Goal: Task Accomplishment & Management: Complete application form

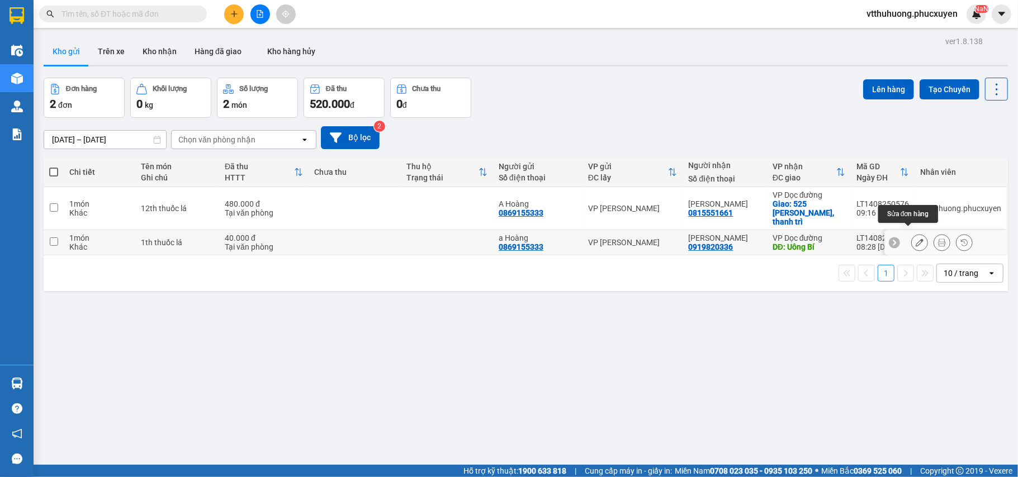
click at [916, 239] on icon at bounding box center [920, 243] width 8 height 8
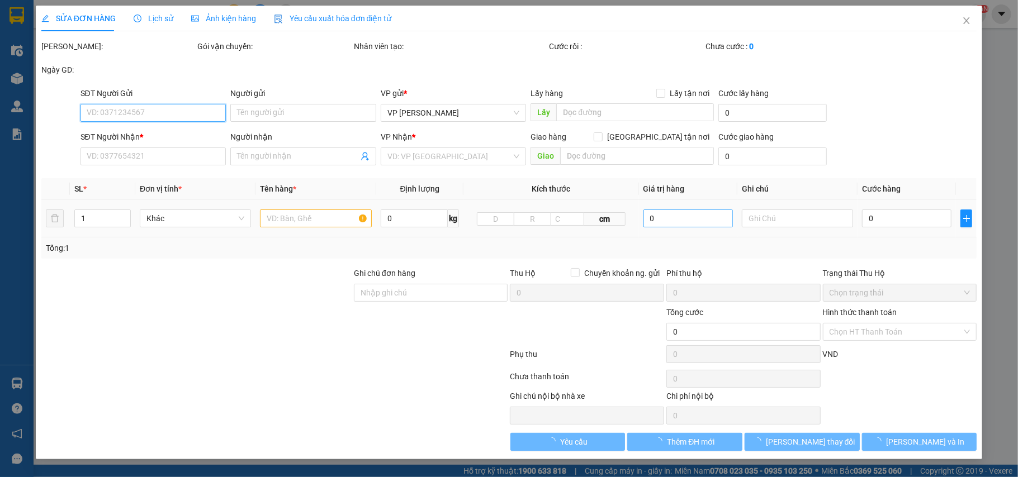
type input "0869155333"
type input "a Hoàng"
type input "0919820336"
type input "[PERSON_NAME]"
type input "Uông Bí"
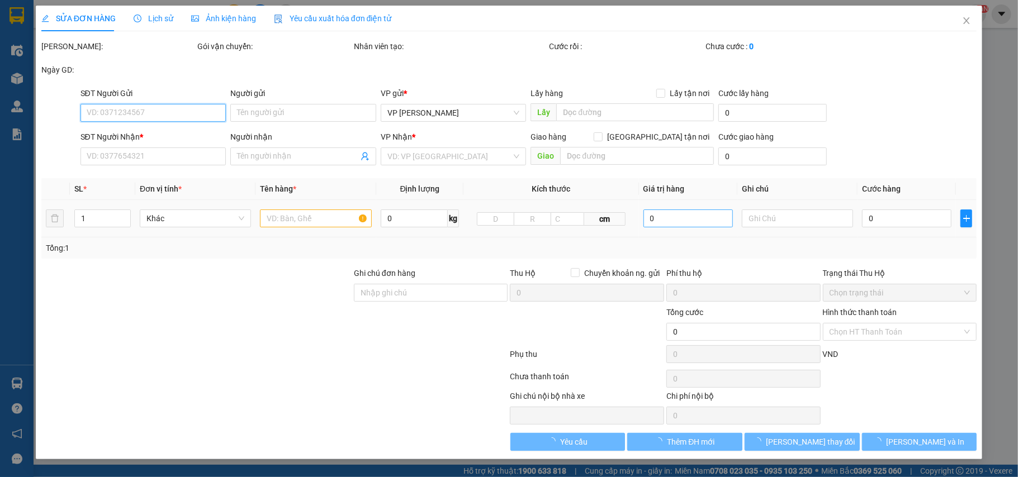
type input "40.000"
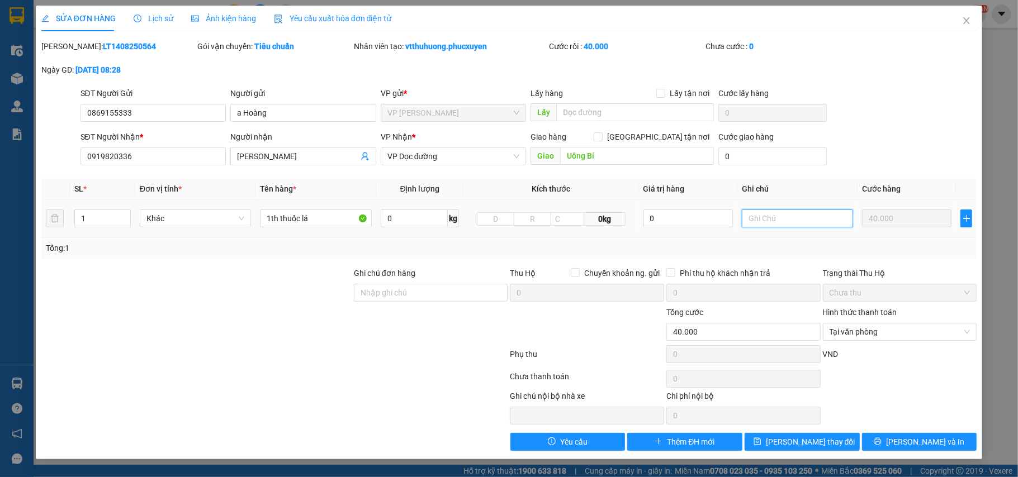
click at [775, 222] on input "text" at bounding box center [797, 219] width 111 height 18
type input "Gửi tải sáng 15/8"
click at [812, 438] on span "[PERSON_NAME] đổi" at bounding box center [810, 442] width 89 height 12
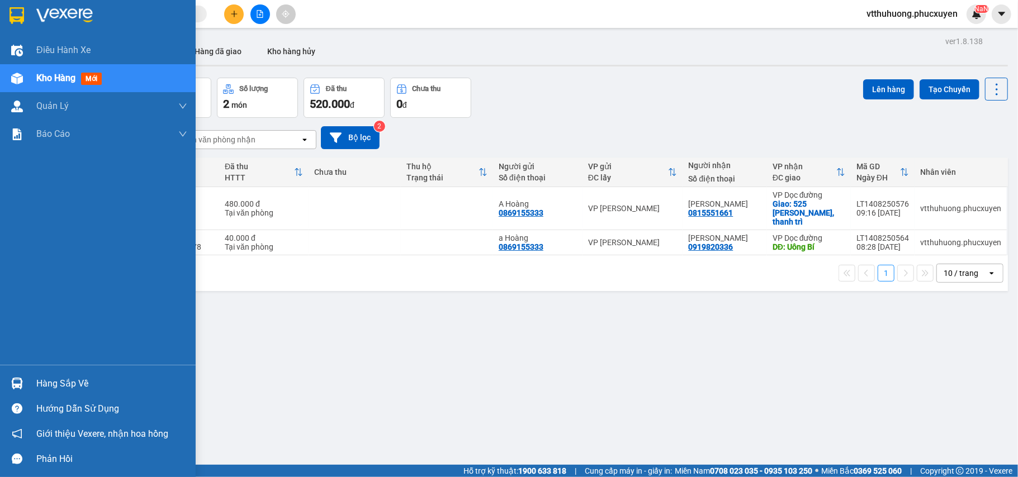
click at [84, 385] on div "Hàng sắp về" at bounding box center [111, 384] width 151 height 17
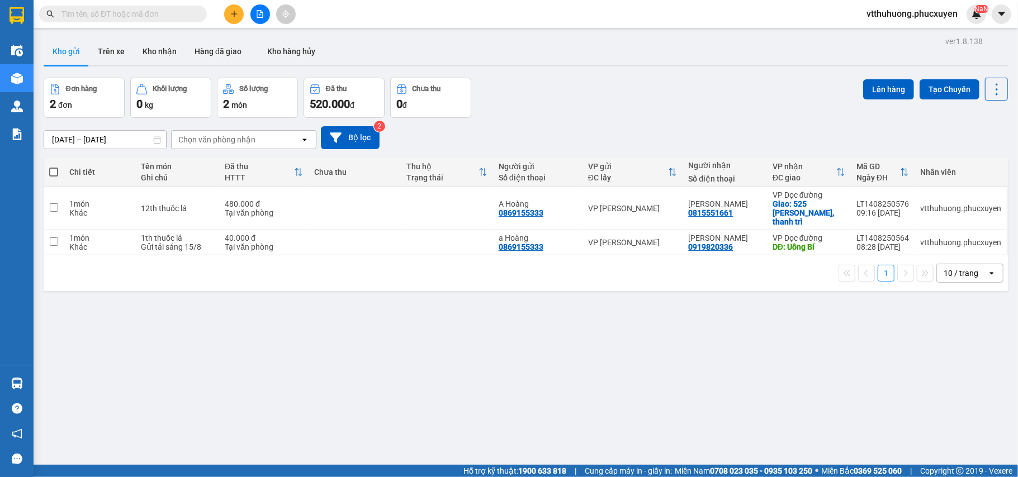
click at [564, 382] on section "Kết quả tìm kiếm ( 5 ) Bộ lọc Mã ĐH Trạng thái Món hàng Thu hộ Tổng cước Chưa c…" at bounding box center [509, 238] width 1018 height 477
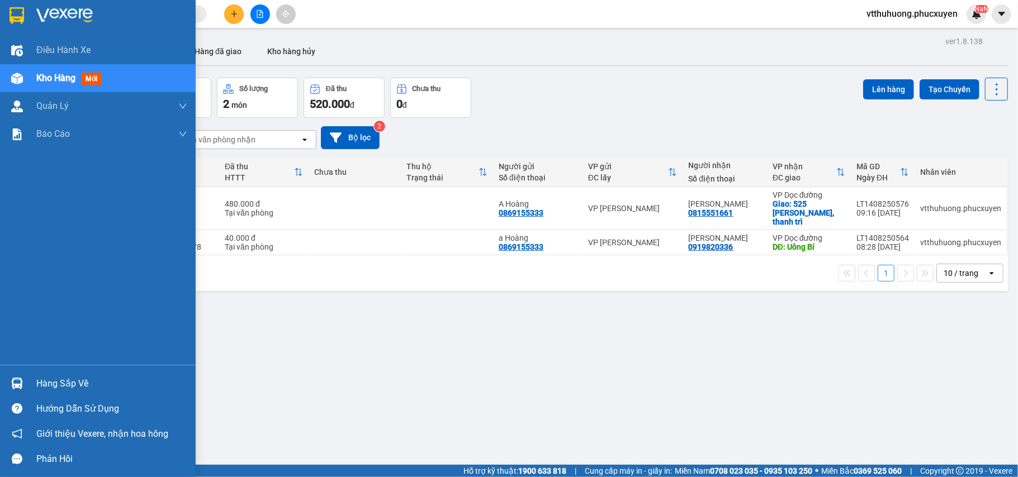
drag, startPoint x: 92, startPoint y: 376, endPoint x: 121, endPoint y: 379, distance: 29.2
click at [87, 377] on div "Hàng sắp về" at bounding box center [111, 384] width 151 height 17
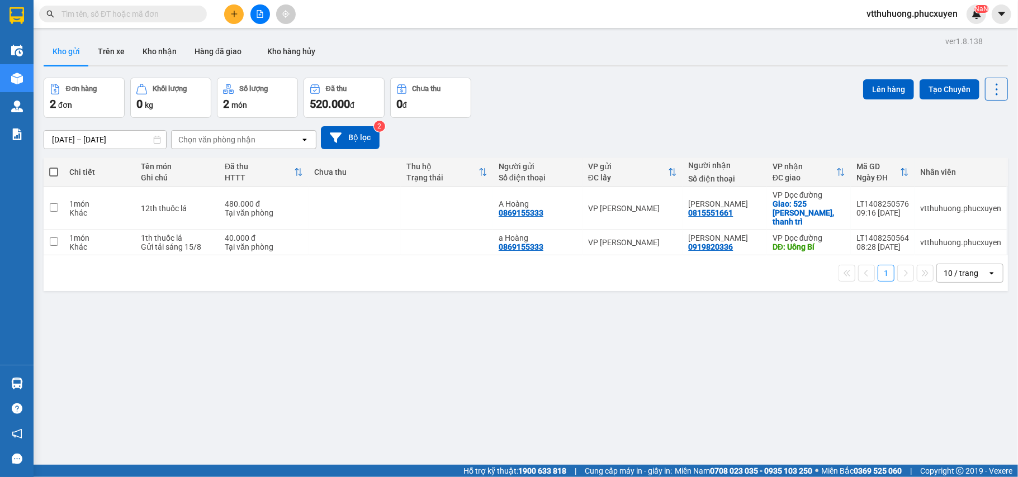
click at [639, 392] on section "Kết quả tìm kiếm ( 5 ) Bộ lọc Mã ĐH Trạng thái Món hàng Thu hộ Tổng cước Chưa c…" at bounding box center [509, 238] width 1018 height 477
click at [233, 16] on icon "plus" at bounding box center [234, 14] width 8 height 8
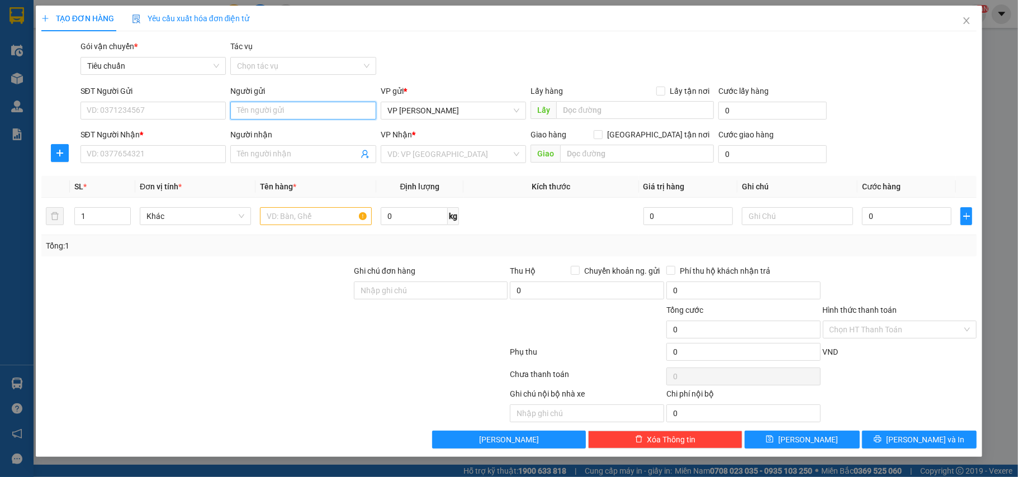
click at [248, 111] on input "Người gửi" at bounding box center [303, 111] width 146 height 18
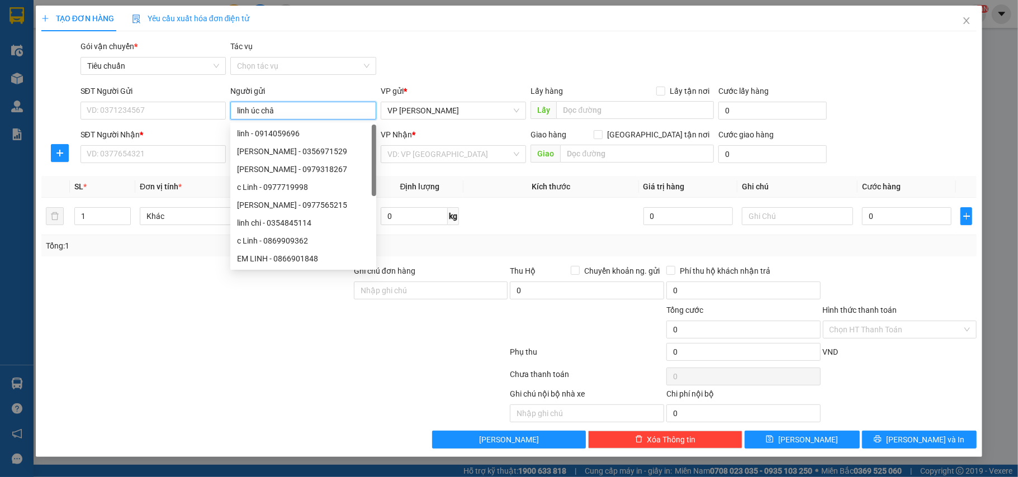
type input "linh úc châu"
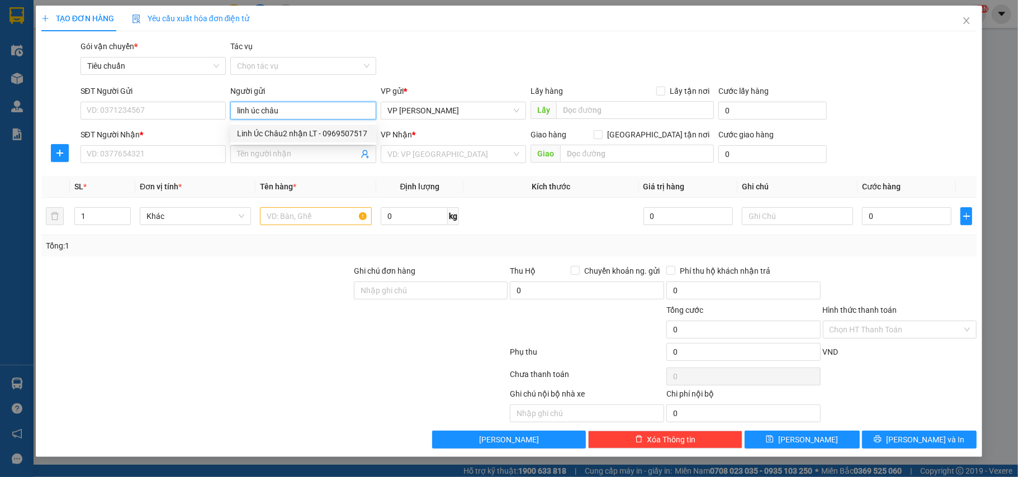
click at [315, 138] on div "Linh Úc Châu2 nhận LT - 0969507517" at bounding box center [303, 133] width 132 height 12
type input "0969507517"
type input "Linh Úc Châu2 nhận LT"
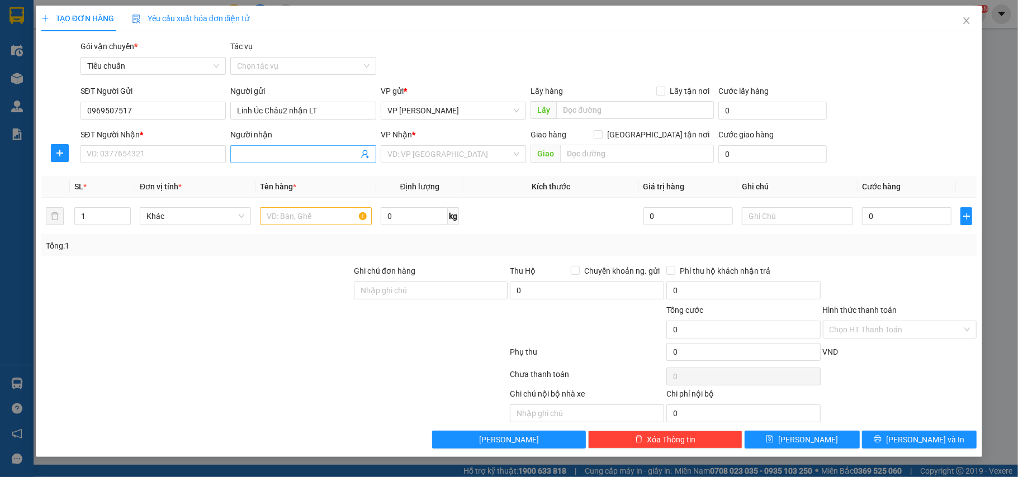
click at [363, 153] on icon "user-add" at bounding box center [364, 154] width 7 height 8
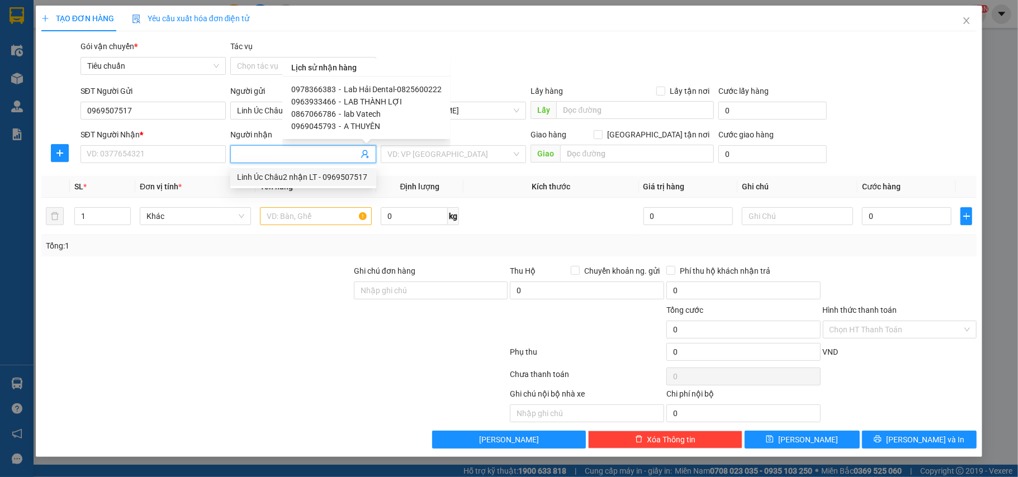
click at [360, 88] on span "Lab Hải Dental-0825600222" at bounding box center [393, 89] width 98 height 9
type input "0978366383"
type input "Lab Hải Dental-0825600222"
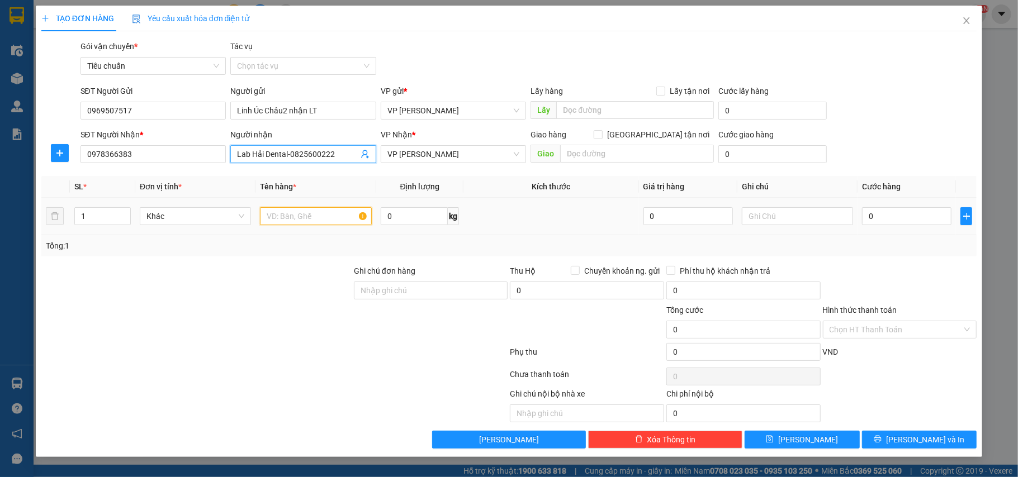
click at [288, 220] on input "text" at bounding box center [315, 216] width 111 height 18
type input "Mẫu nk"
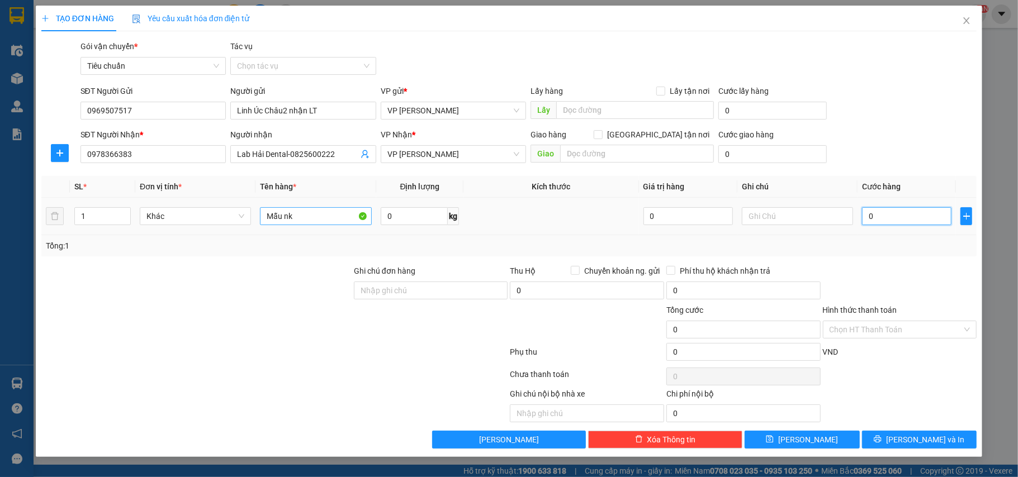
type input "3"
type input "30"
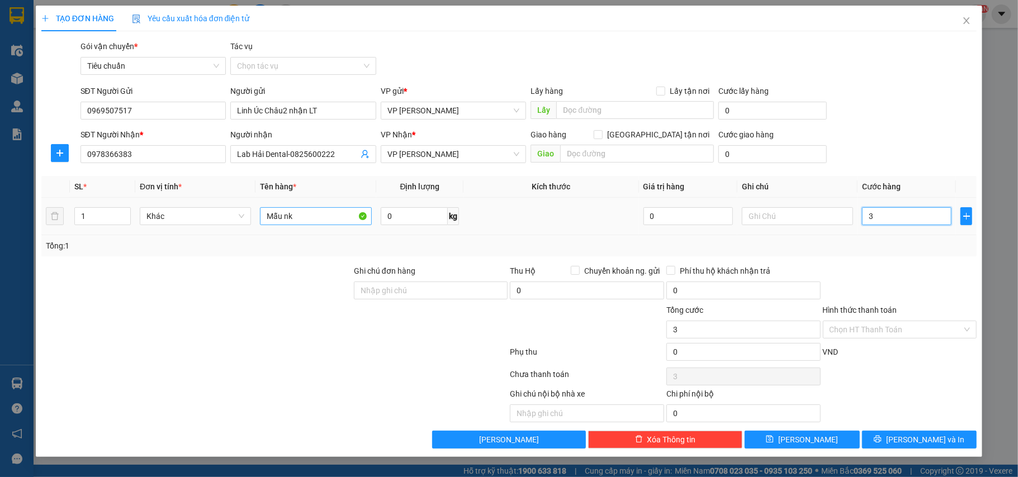
type input "30"
click at [837, 330] on input "Hình thức thanh toán" at bounding box center [896, 329] width 133 height 17
type input "30.000"
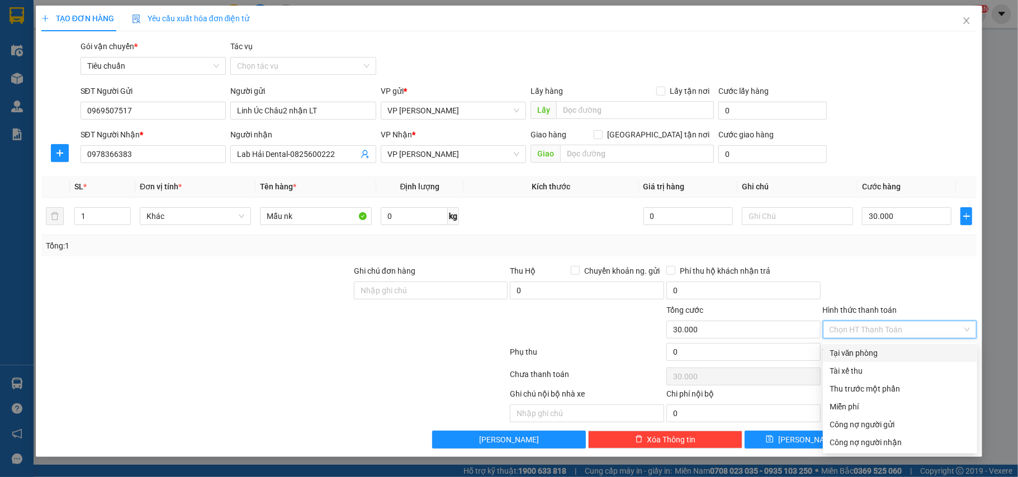
click at [840, 356] on div "Tại văn phòng" at bounding box center [900, 353] width 141 height 12
type input "0"
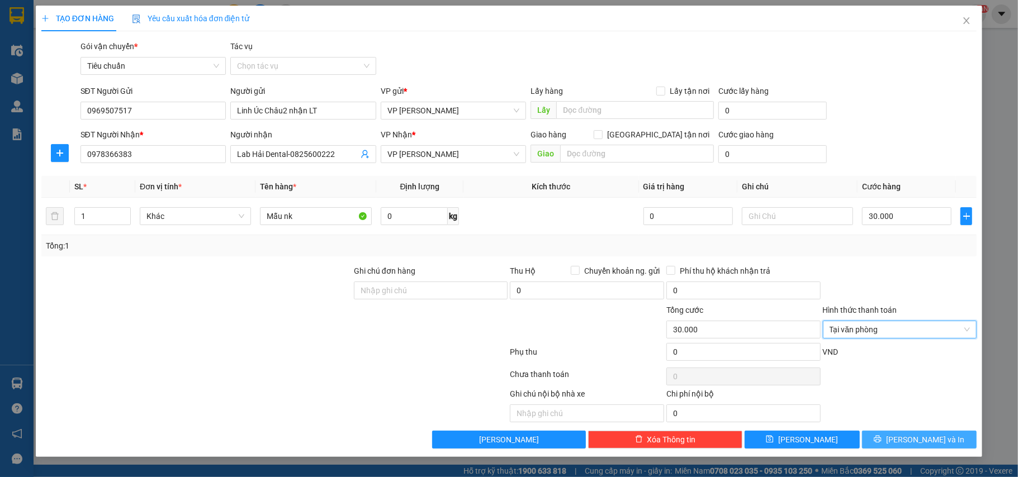
click at [879, 443] on button "[PERSON_NAME] và In" at bounding box center [919, 440] width 115 height 18
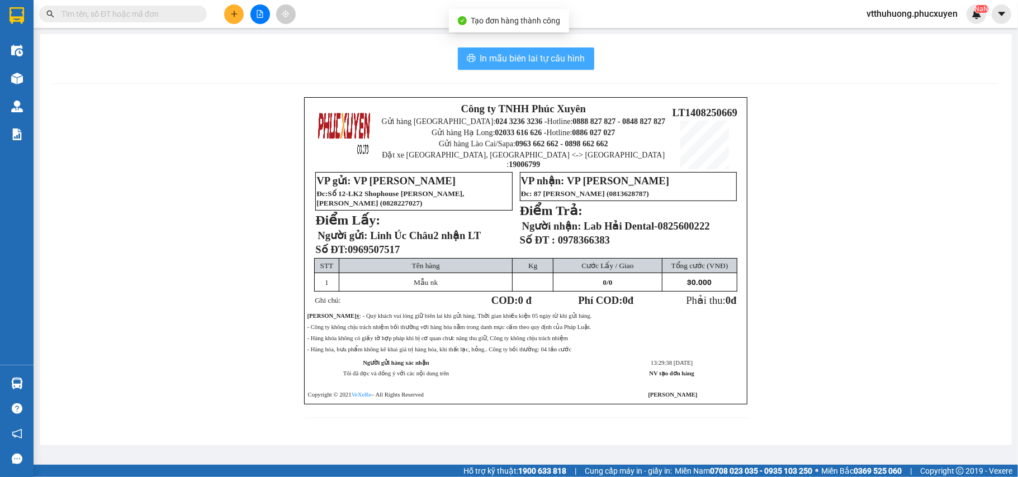
click at [503, 61] on span "In mẫu biên lai tự cấu hình" at bounding box center [532, 58] width 105 height 14
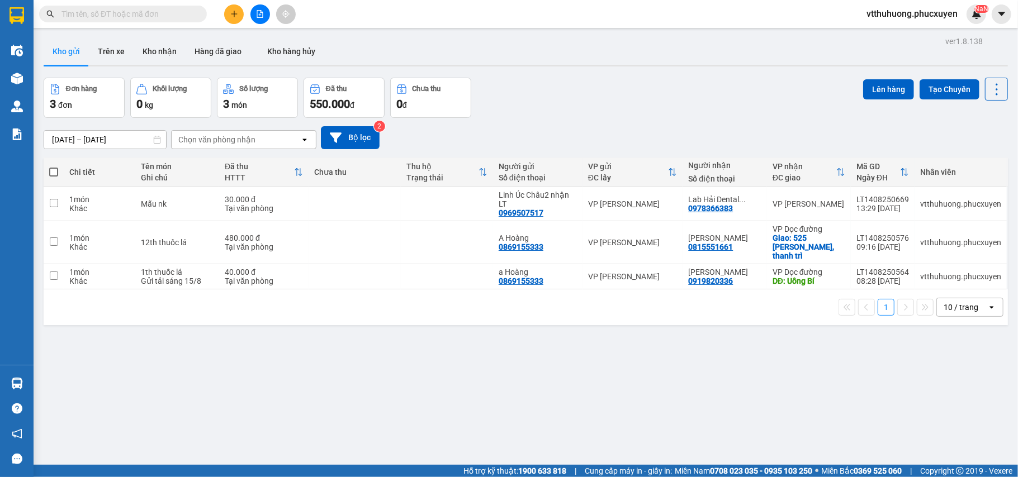
click at [267, 14] on button at bounding box center [260, 14] width 20 height 20
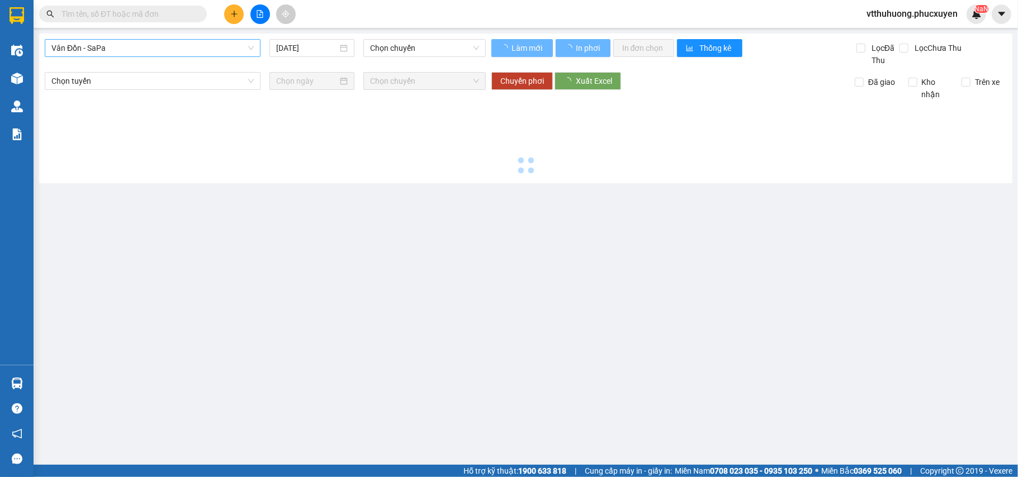
click at [163, 49] on span "Vân Đồn - SaPa" at bounding box center [152, 48] width 202 height 17
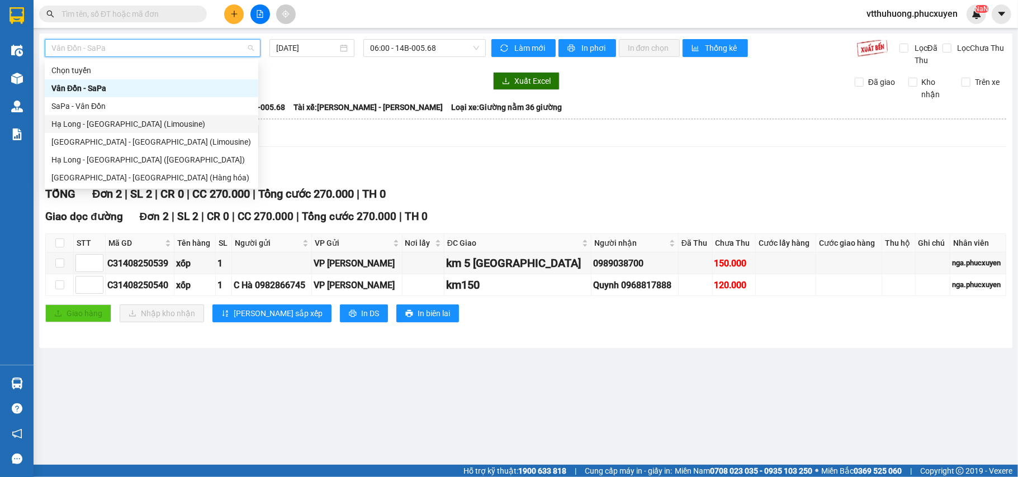
click at [145, 123] on div "Hạ Long - Hà Nội (Limousine)" at bounding box center [151, 124] width 200 height 12
type input "[DATE]"
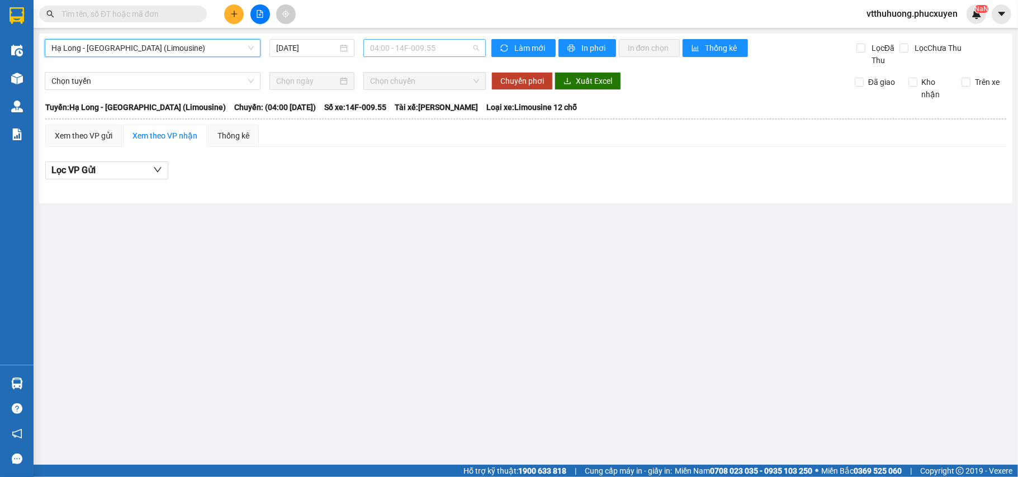
click at [452, 49] on span "04:00 - 14F-009.55" at bounding box center [424, 48] width 109 height 17
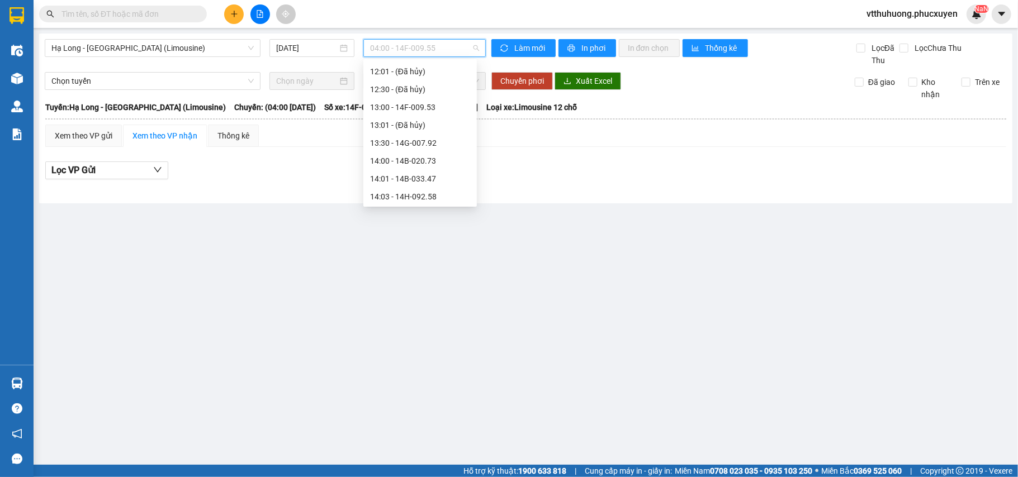
scroll to position [447, 0]
click at [432, 87] on div "12:00 - 14B-024.04" at bounding box center [420, 88] width 100 height 12
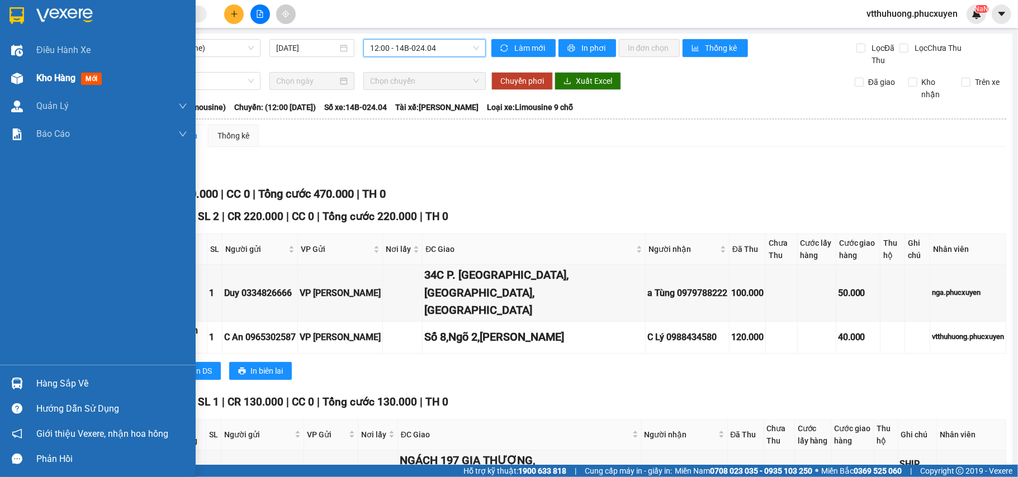
click at [59, 73] on span "Kho hàng" at bounding box center [55, 78] width 39 height 11
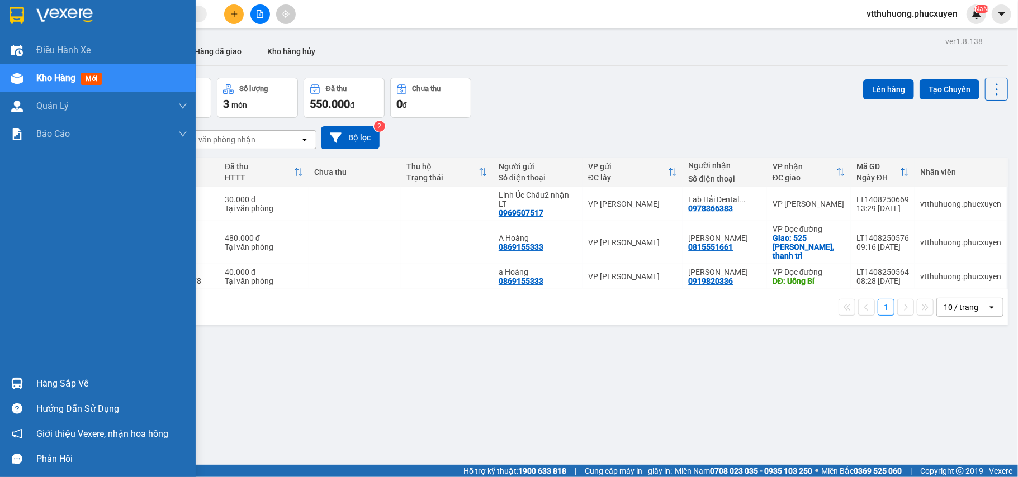
click at [55, 370] on div "Hàng sắp về Hướng dẫn sử dụng Giới thiệu Vexere, nhận hoa hồng Phản hồi" at bounding box center [98, 418] width 196 height 107
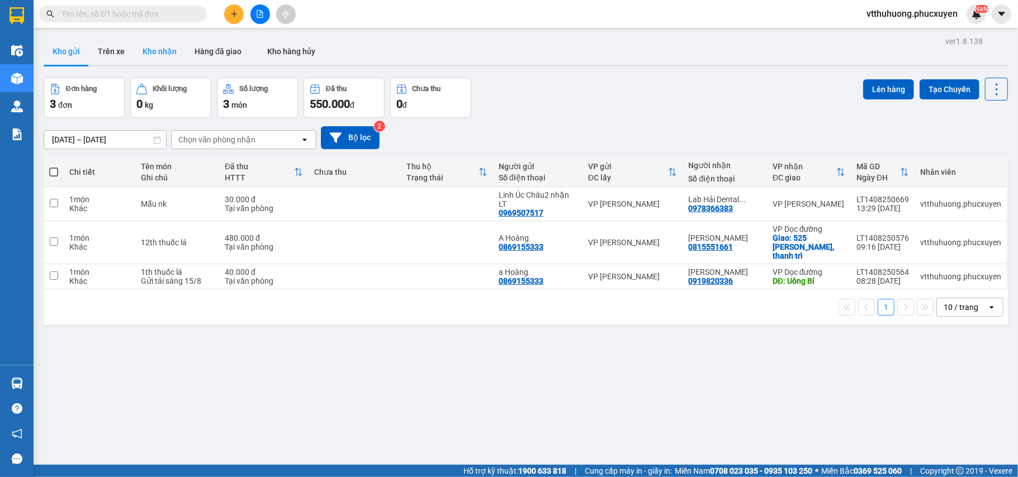
click at [159, 48] on button "Kho nhận" at bounding box center [160, 51] width 52 height 27
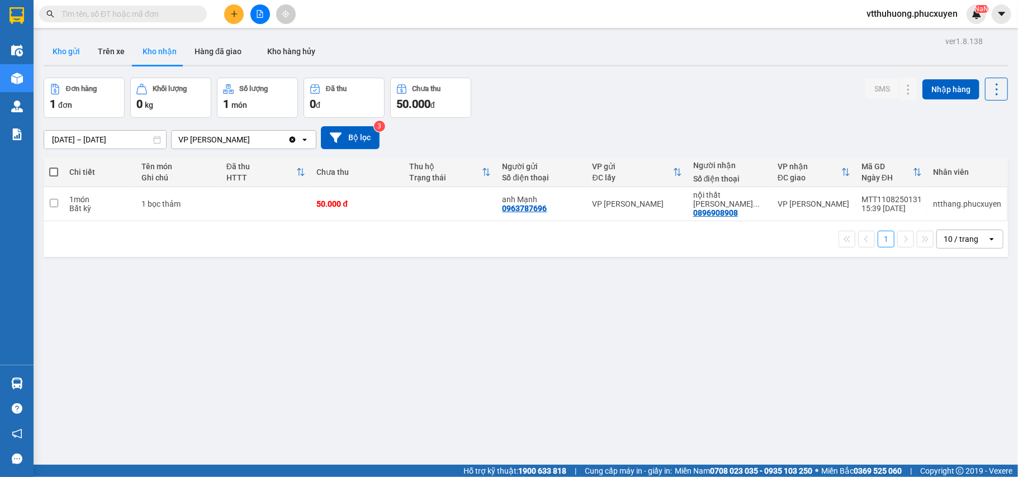
click at [65, 47] on button "Kho gửi" at bounding box center [66, 51] width 45 height 27
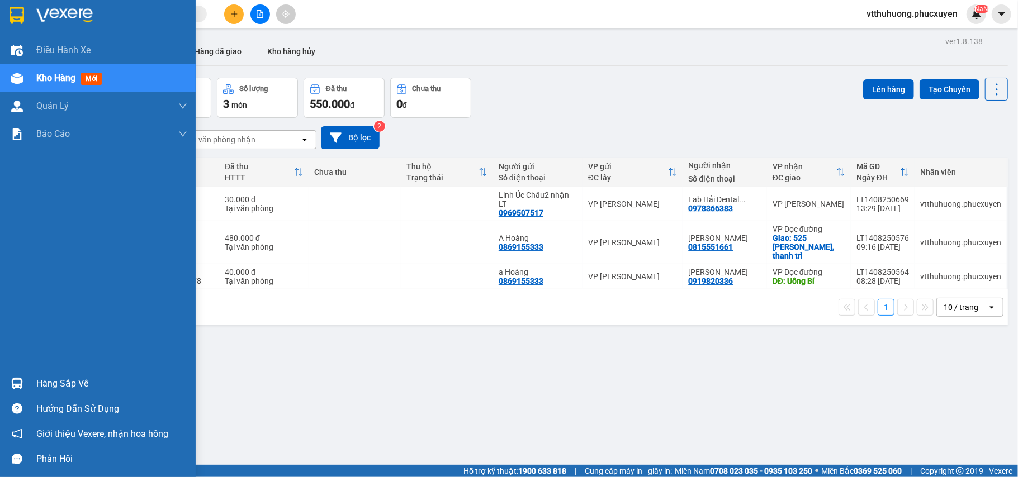
drag, startPoint x: 36, startPoint y: 383, endPoint x: 371, endPoint y: 446, distance: 340.6
click at [38, 383] on div "Hàng sắp về" at bounding box center [111, 384] width 151 height 17
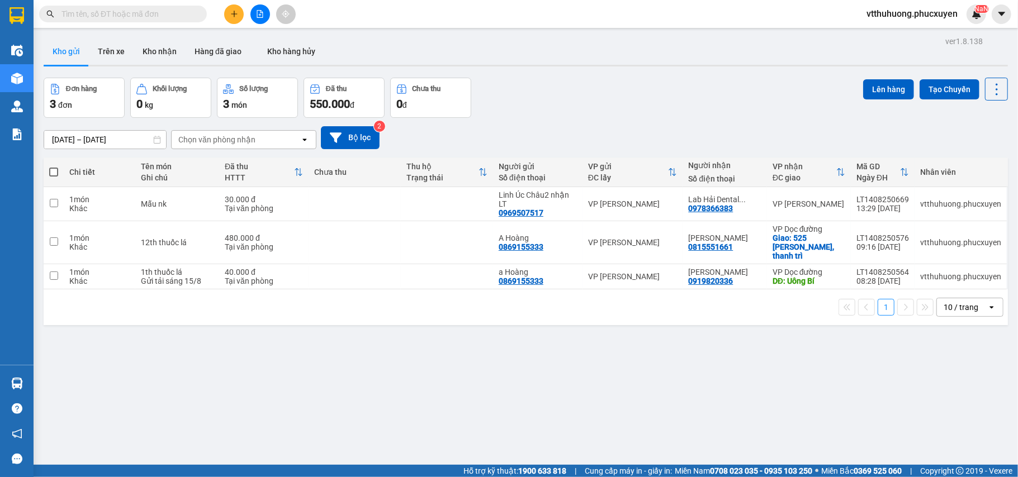
drag, startPoint x: 691, startPoint y: 411, endPoint x: 467, endPoint y: 387, distance: 224.9
click at [690, 412] on section "Kết quả tìm kiếm ( 5 ) Bộ lọc Mã ĐH Trạng thái Món hàng Thu hộ Tổng cước Chưa c…" at bounding box center [509, 238] width 1018 height 477
click at [907, 9] on span "vtthuhuong.phucxuyen" at bounding box center [911, 14] width 109 height 14
click at [890, 30] on span "Đăng xuất" at bounding box center [916, 35] width 87 height 12
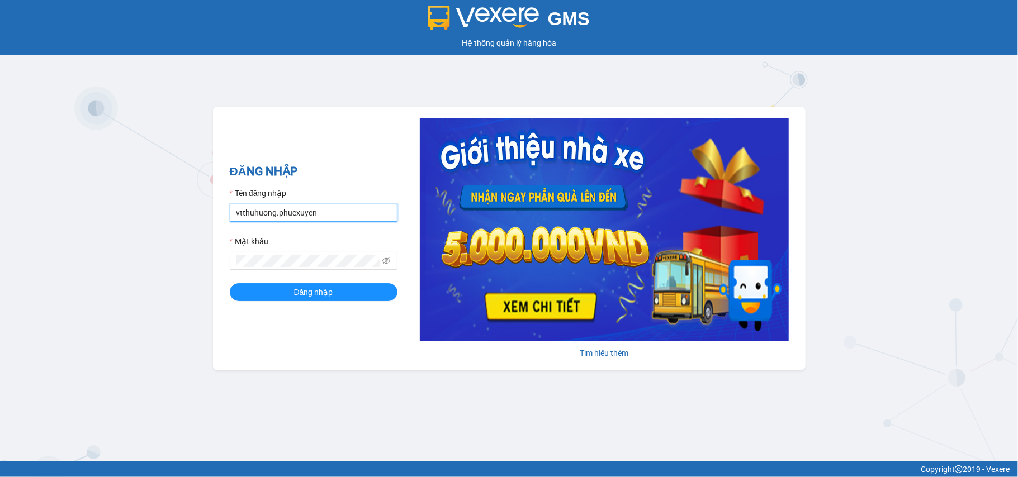
click at [343, 211] on input "vtthuhuong.phucxuyen" at bounding box center [314, 213] width 168 height 18
type input "vplt.phucxuyen"
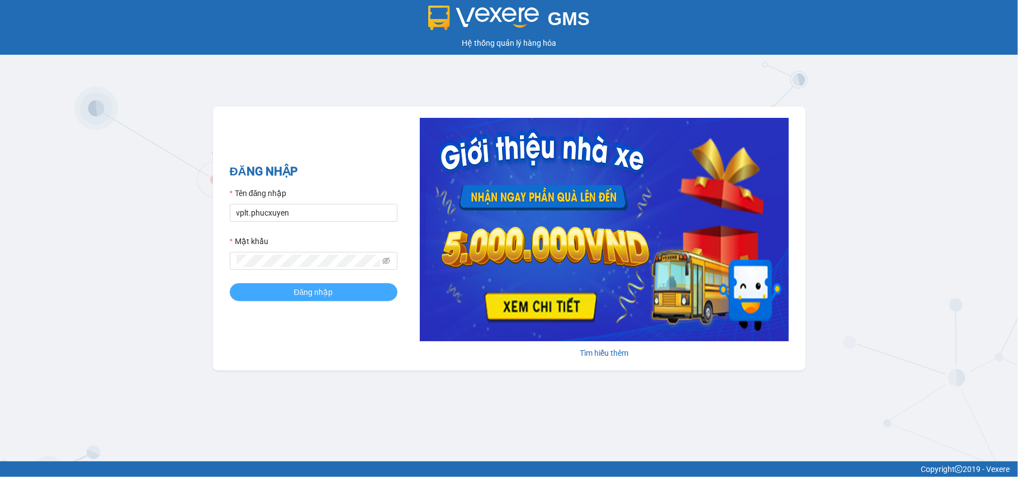
click at [289, 289] on button "Đăng nhập" at bounding box center [314, 292] width 168 height 18
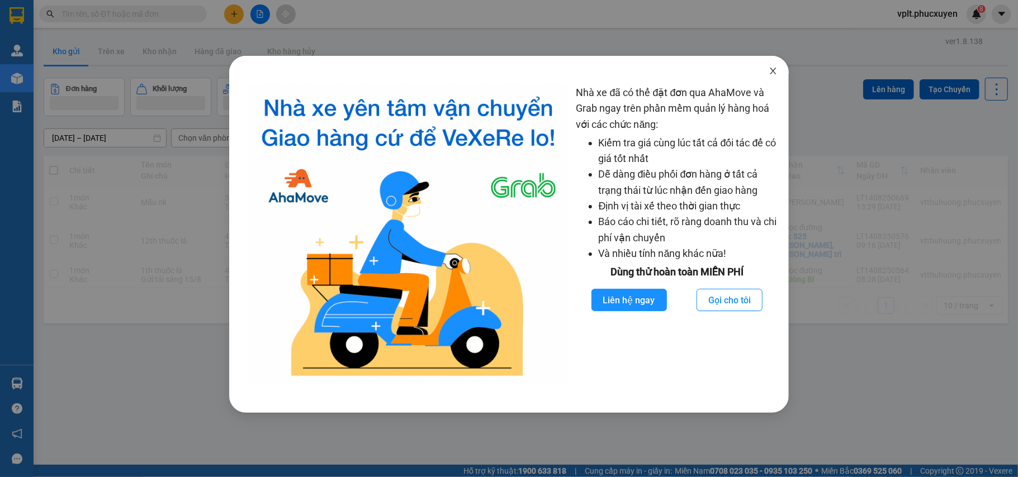
click at [774, 70] on icon "close" at bounding box center [773, 71] width 9 height 9
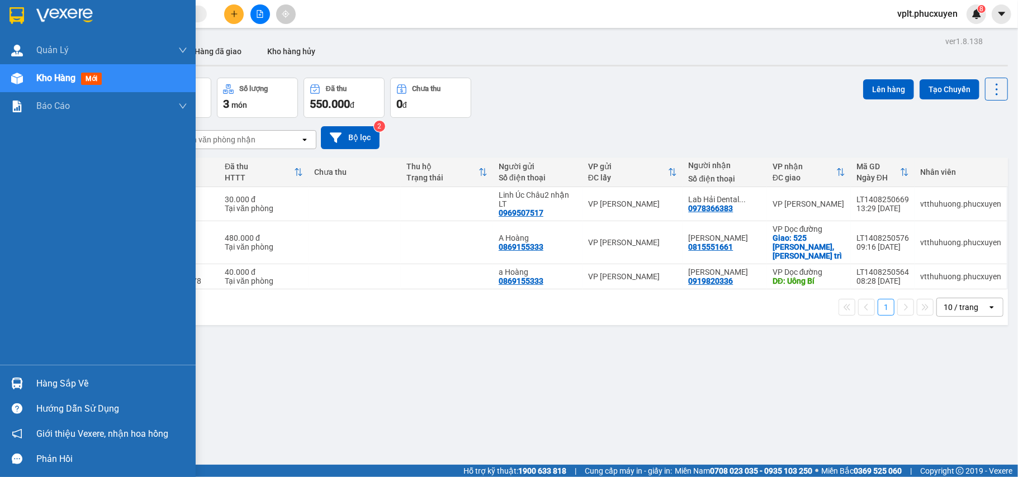
click at [83, 376] on div "Hàng sắp về" at bounding box center [111, 384] width 151 height 17
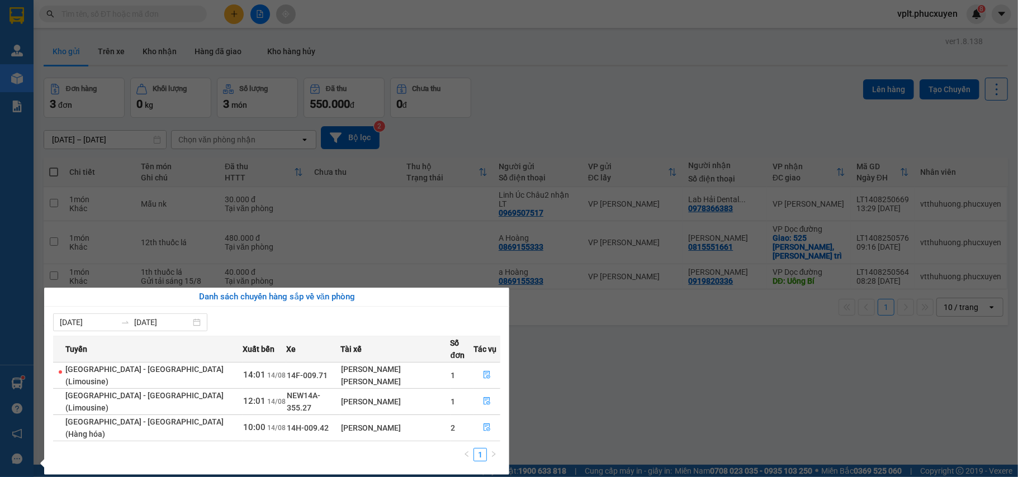
click at [768, 383] on section "Kết quả [PERSON_NAME] ( 0 ) Bộ lọc No Data vplt.[PERSON_NAME] 8 [PERSON_NAME] […" at bounding box center [509, 238] width 1018 height 477
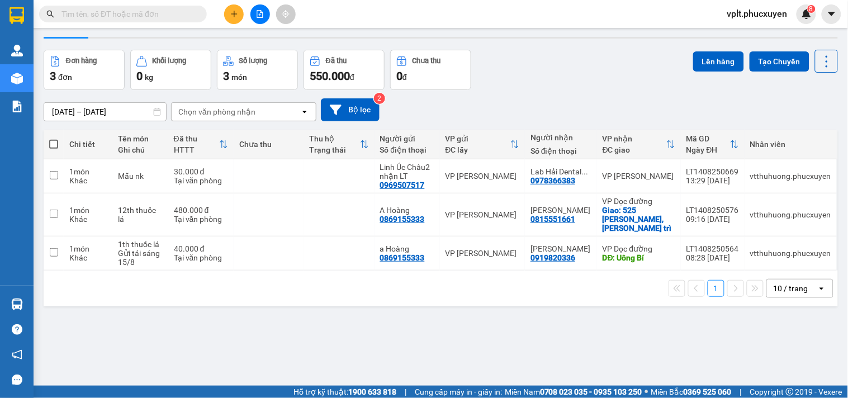
scroll to position [51, 0]
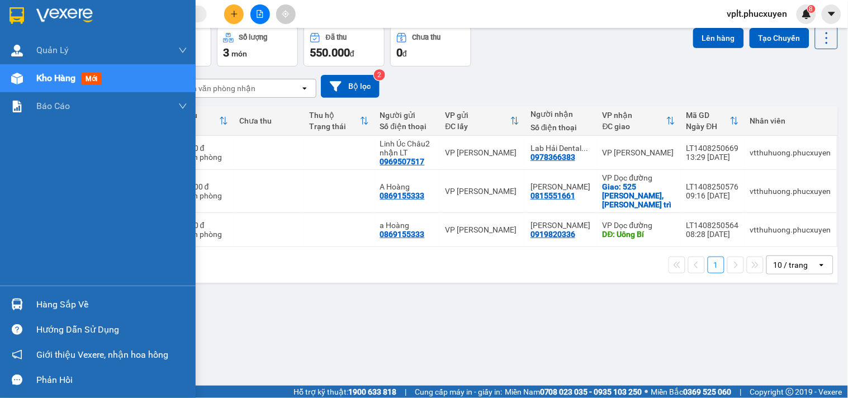
click at [59, 312] on div "Hàng sắp về" at bounding box center [111, 304] width 151 height 17
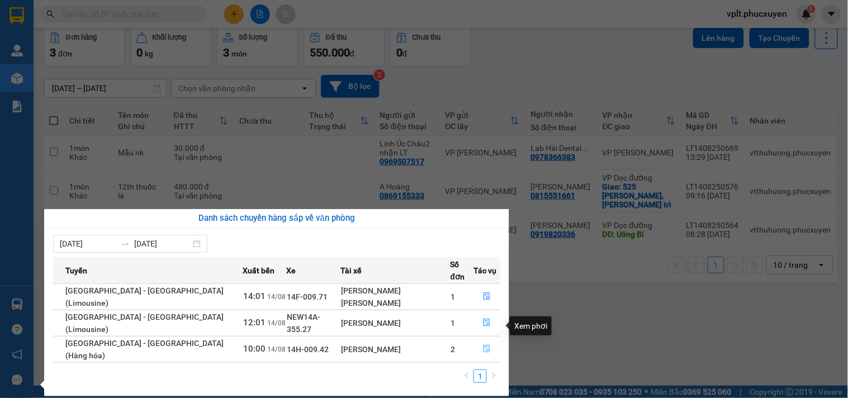
click at [483, 345] on icon "file-done" at bounding box center [487, 349] width 8 height 8
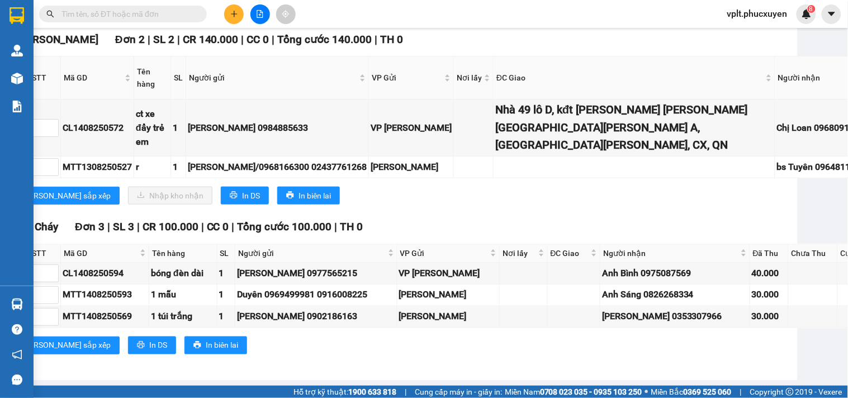
scroll to position [1418, 13]
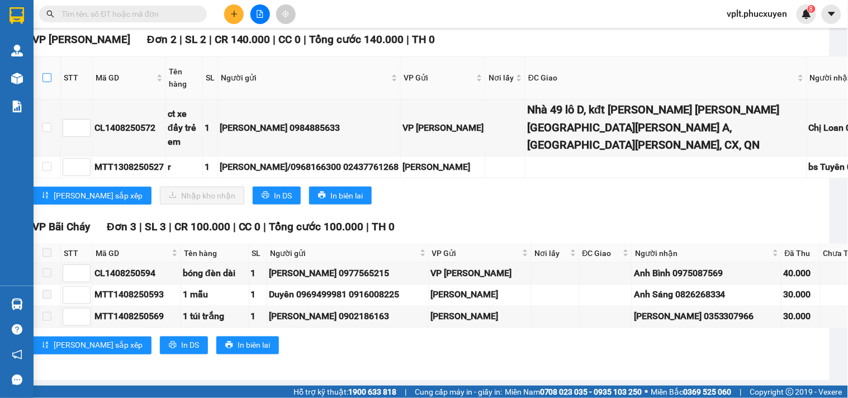
click at [47, 82] on input "checkbox" at bounding box center [46, 77] width 9 height 9
checkbox input "true"
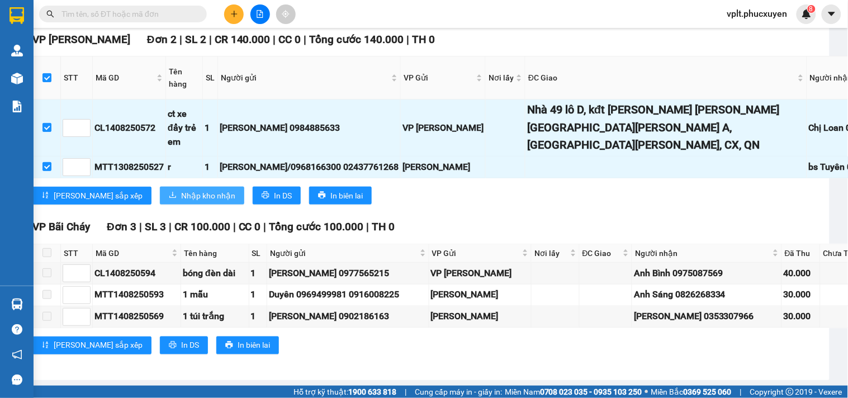
click at [181, 202] on span "Nhập kho nhận" at bounding box center [208, 195] width 54 height 12
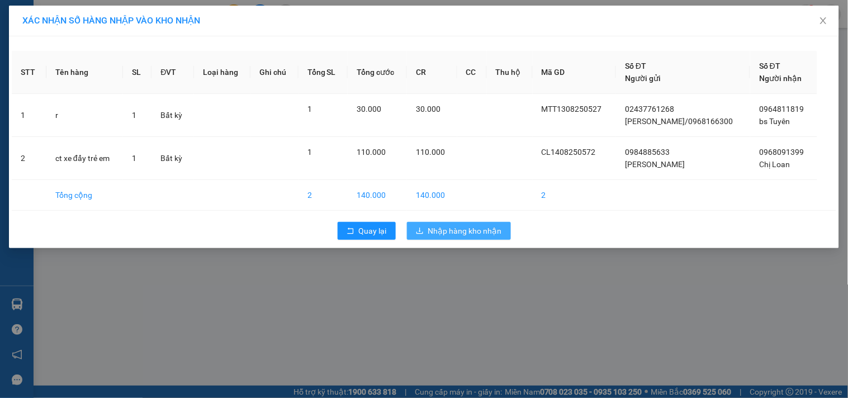
click at [439, 234] on span "Nhập hàng kho nhận" at bounding box center [465, 231] width 74 height 12
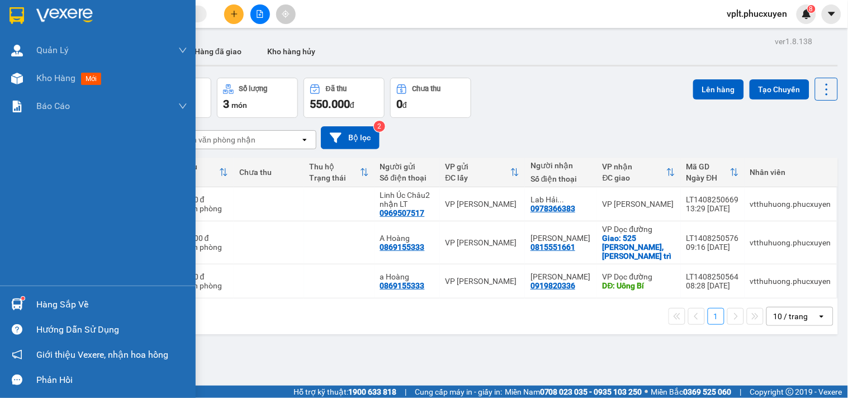
click at [68, 305] on div "Hàng sắp về" at bounding box center [111, 304] width 151 height 17
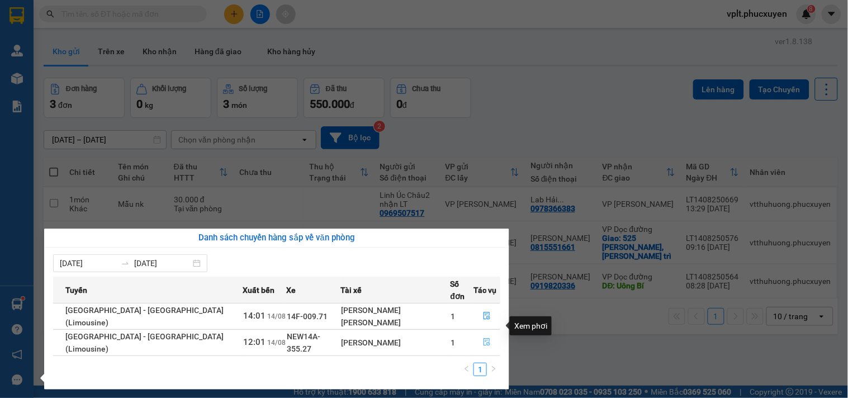
click at [483, 338] on icon "file-done" at bounding box center [487, 342] width 8 height 8
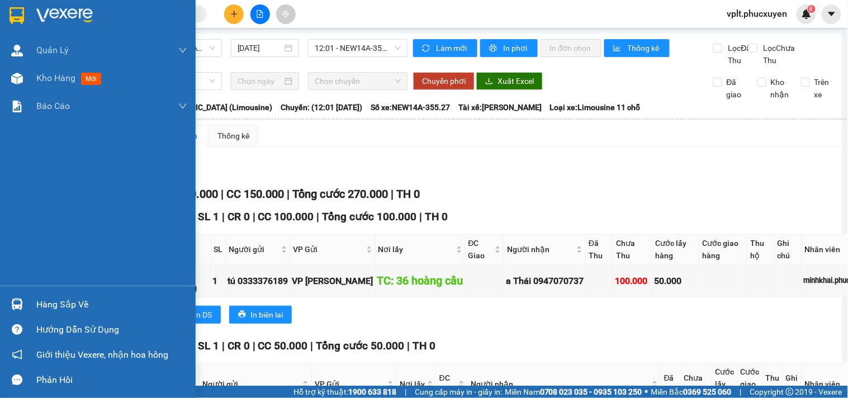
click at [72, 307] on div "Hàng sắp về" at bounding box center [111, 304] width 151 height 17
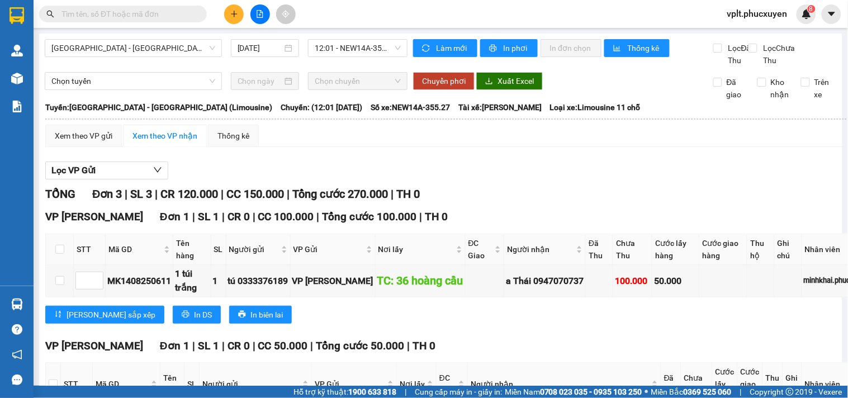
click at [611, 187] on section "Kết quả [PERSON_NAME] ( 0 ) Bộ lọc No Data vplt.[PERSON_NAME] 8 [PERSON_NAME] […" at bounding box center [424, 199] width 848 height 398
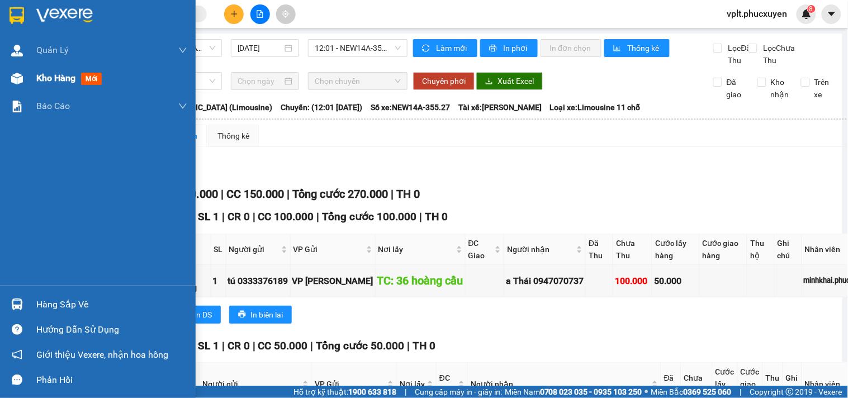
drag, startPoint x: 82, startPoint y: 78, endPoint x: 43, endPoint y: 82, distance: 38.8
click at [80, 78] on div "Kho hàng mới" at bounding box center [71, 78] width 70 height 14
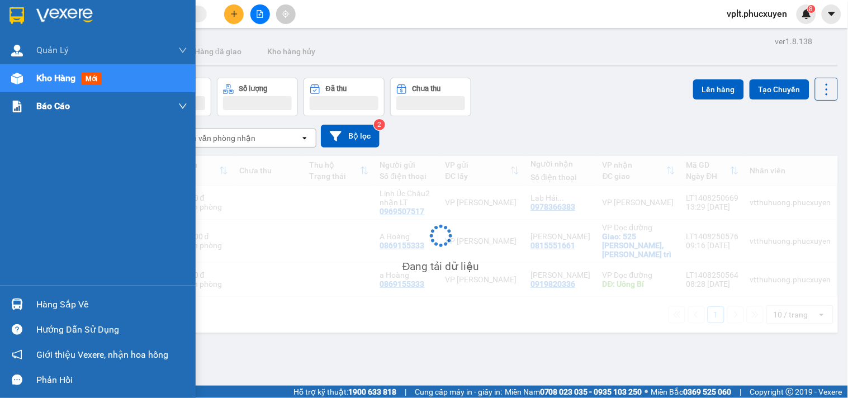
drag, startPoint x: 43, startPoint y: 82, endPoint x: 54, endPoint y: 104, distance: 24.5
click at [42, 83] on span "Kho hàng" at bounding box center [55, 78] width 39 height 11
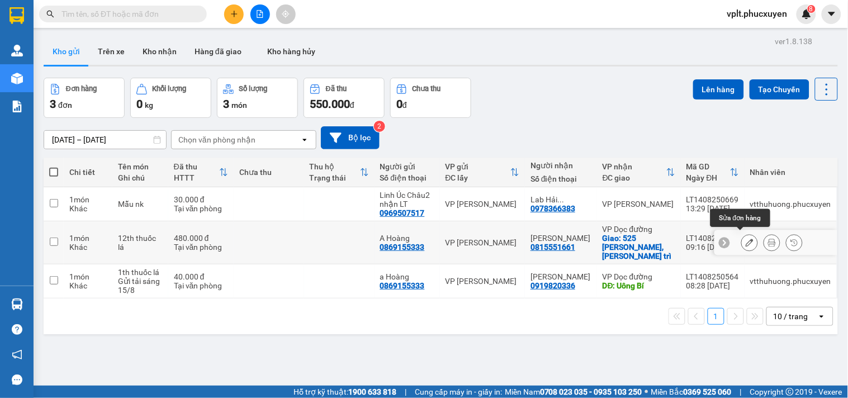
click at [744, 243] on button at bounding box center [750, 243] width 16 height 20
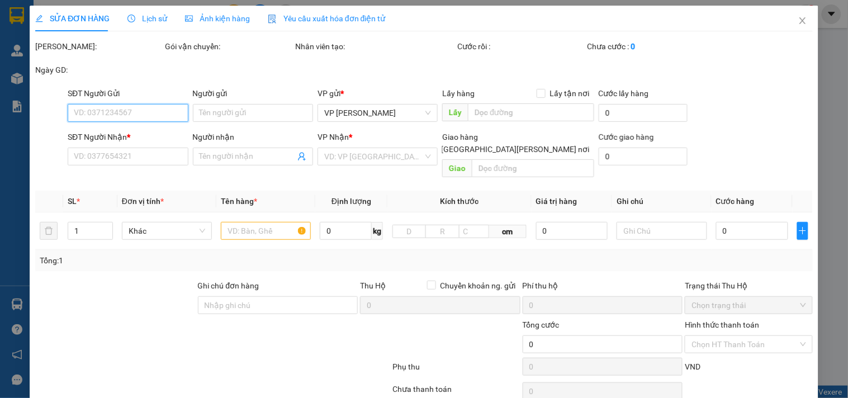
type input "0869155333"
type input "A Hoàng"
type input "0815551661"
type input "[PERSON_NAME]"
checkbox input "true"
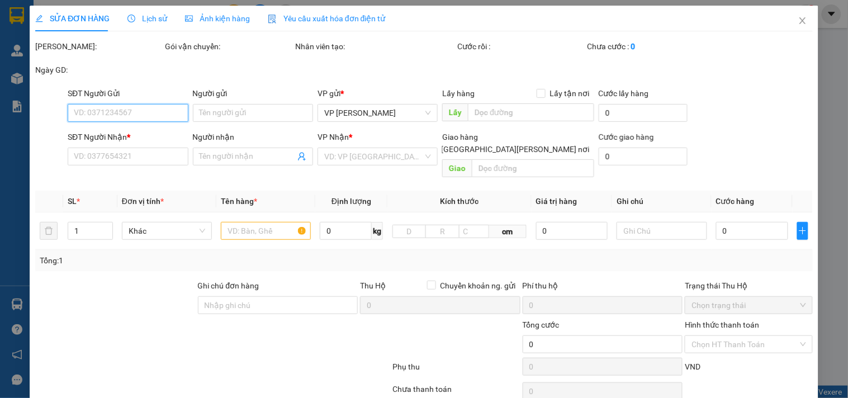
type input "525 [PERSON_NAME], [PERSON_NAME] trì"
type input "480.000"
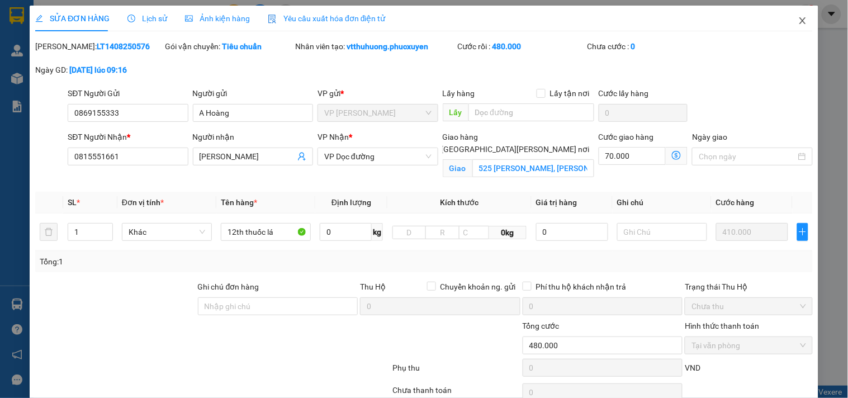
click at [798, 23] on icon "close" at bounding box center [802, 20] width 9 height 9
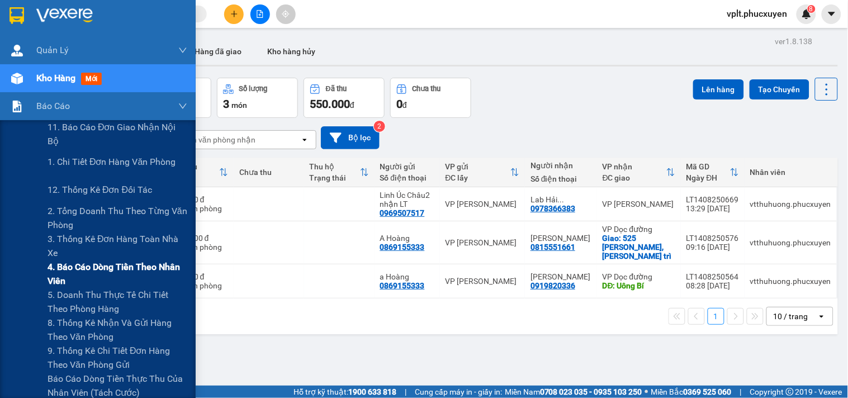
click at [77, 277] on span "4. Báo cáo dòng tiền theo nhân viên" at bounding box center [118, 274] width 140 height 28
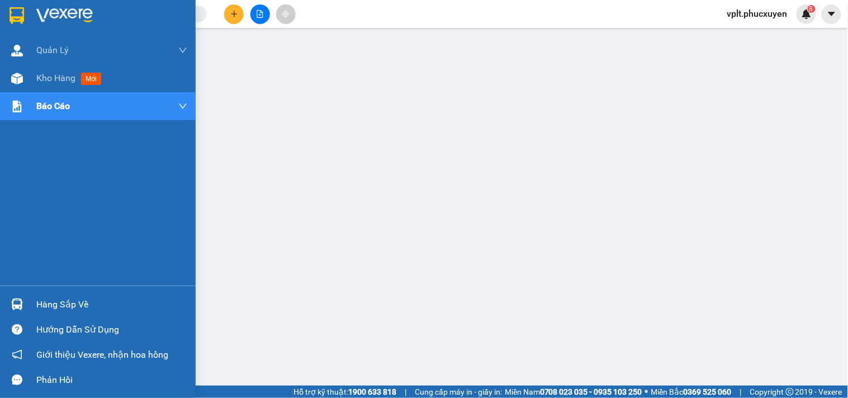
click at [99, 304] on div "Hàng sắp về" at bounding box center [111, 304] width 151 height 17
click at [50, 81] on span "Kho hàng" at bounding box center [55, 78] width 39 height 11
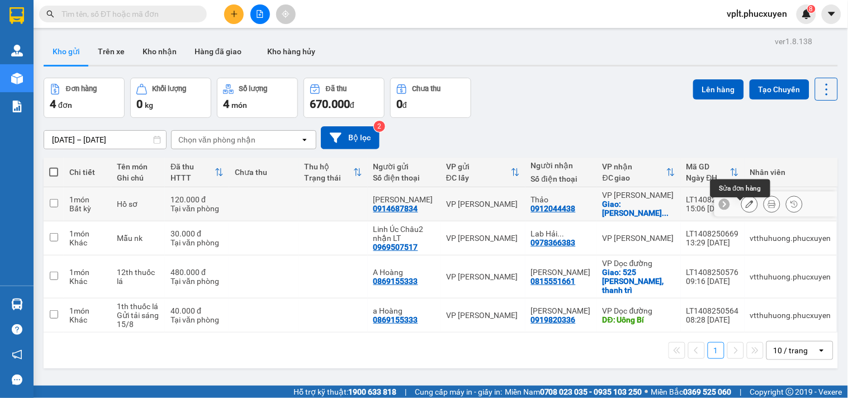
click at [746, 207] on button at bounding box center [750, 205] width 16 height 20
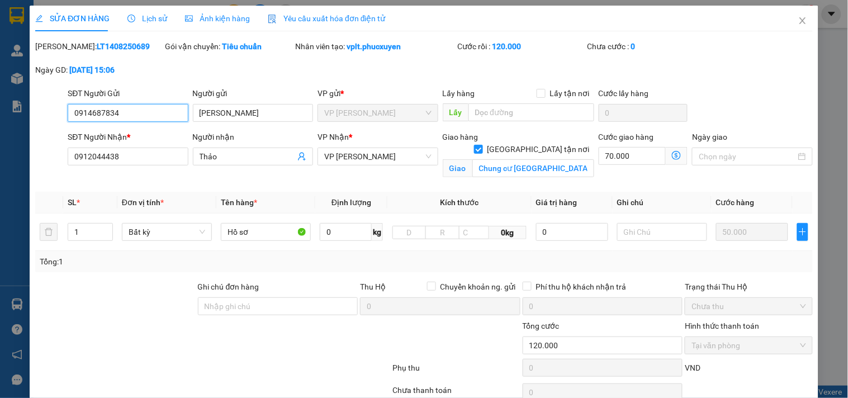
type input "0914687834"
type input "Anh Hiến"
type input "0912044438"
type input "Thảo"
checkbox input "true"
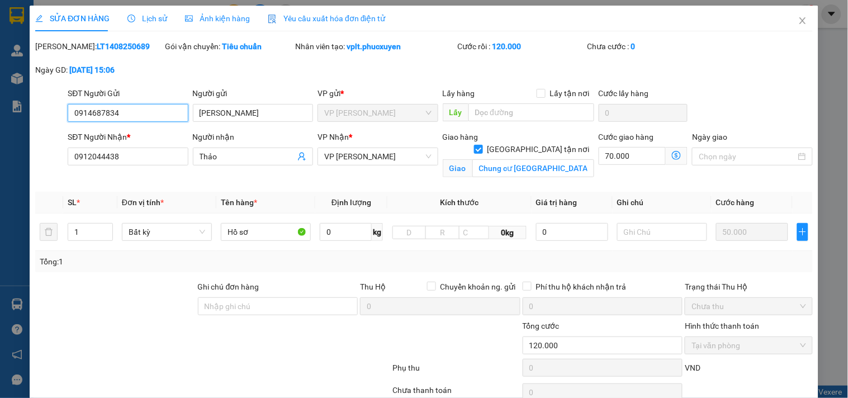
type input "Chung cư Goldsilk Complex,Vạn Phúc,Hà Đông"
type input "120.000"
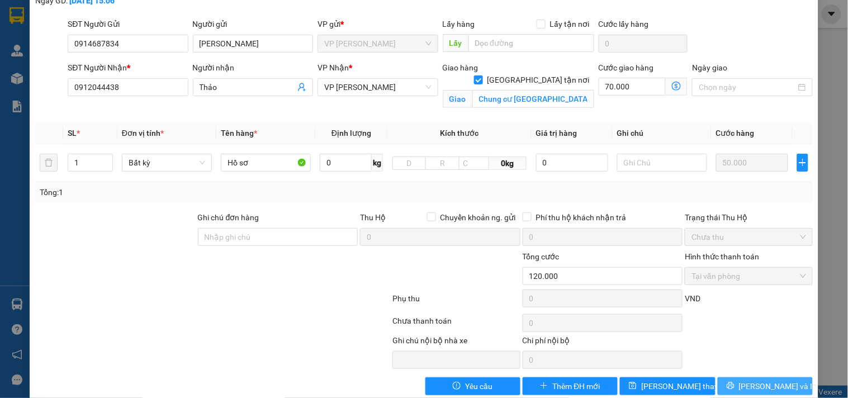
click at [740, 381] on button "[PERSON_NAME] và In" at bounding box center [765, 386] width 95 height 18
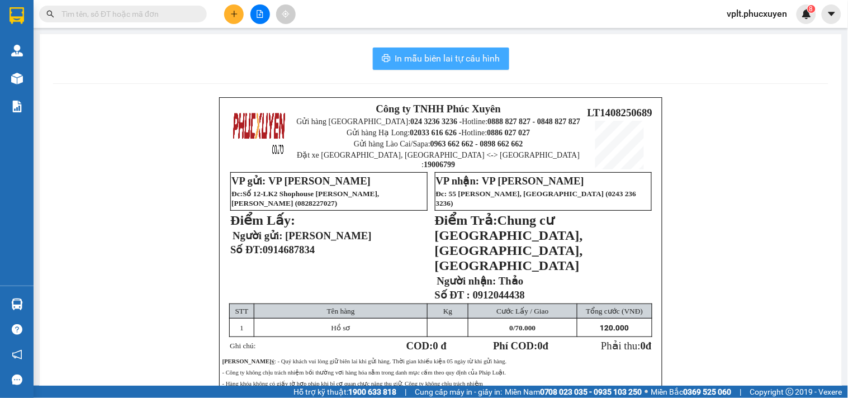
click at [430, 53] on span "In mẫu biên lai tự cấu hình" at bounding box center [447, 58] width 105 height 14
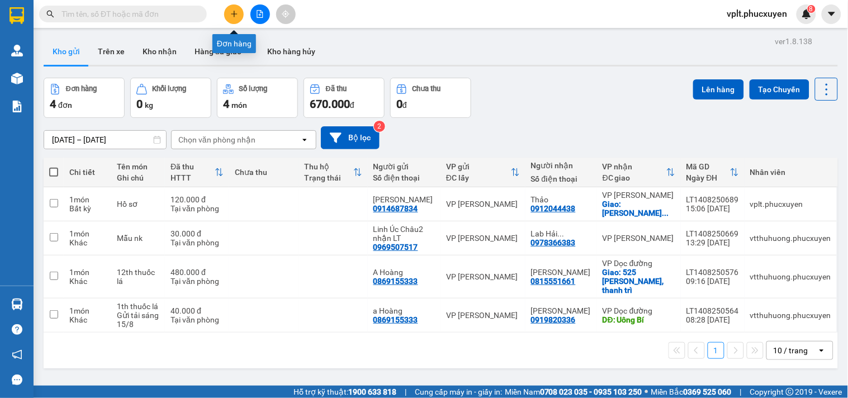
click at [233, 15] on icon "plus" at bounding box center [234, 14] width 8 height 8
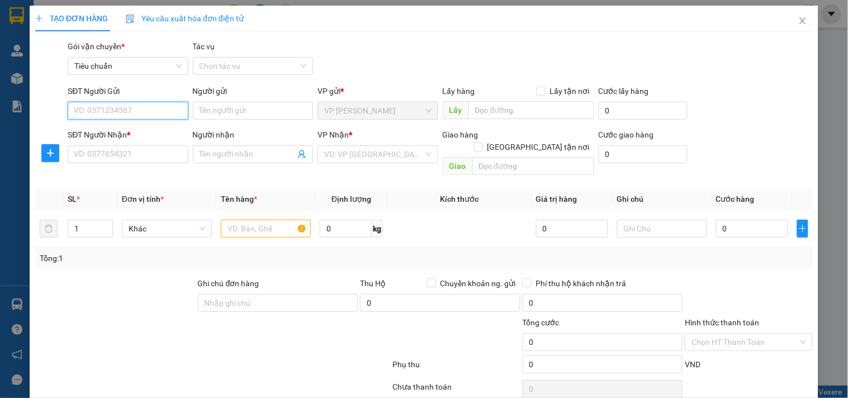
click at [138, 105] on input "SĐT Người Gửi" at bounding box center [128, 111] width 120 height 18
type input "0934208427"
click at [126, 138] on div "0934208427 - C Loan" at bounding box center [127, 133] width 106 height 12
type input "C Loan"
type input "0934208427"
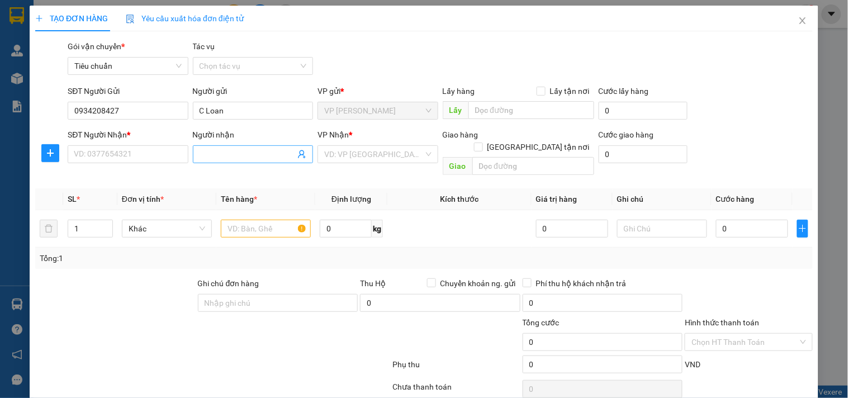
click at [297, 155] on icon "user-add" at bounding box center [301, 154] width 9 height 9
click at [306, 126] on span "Hoàng Hà" at bounding box center [334, 126] width 60 height 9
type input "0586580000"
type input "Hoàng Hà"
click at [386, 153] on span "VP Yên Lãng" at bounding box center [377, 154] width 107 height 17
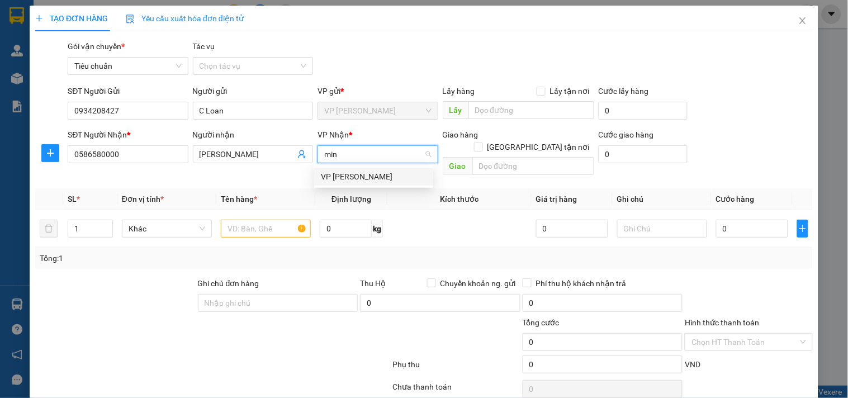
type input "minh"
click at [388, 179] on div "VP [PERSON_NAME]" at bounding box center [374, 176] width 106 height 12
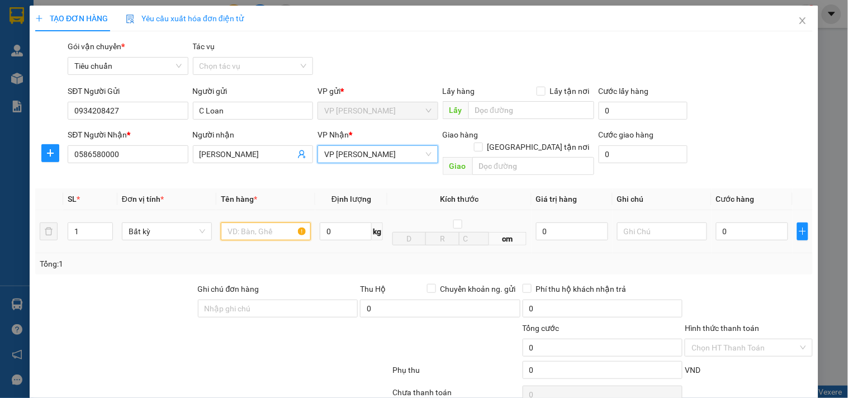
click at [246, 224] on input "text" at bounding box center [266, 231] width 90 height 18
type input "hồ sơ"
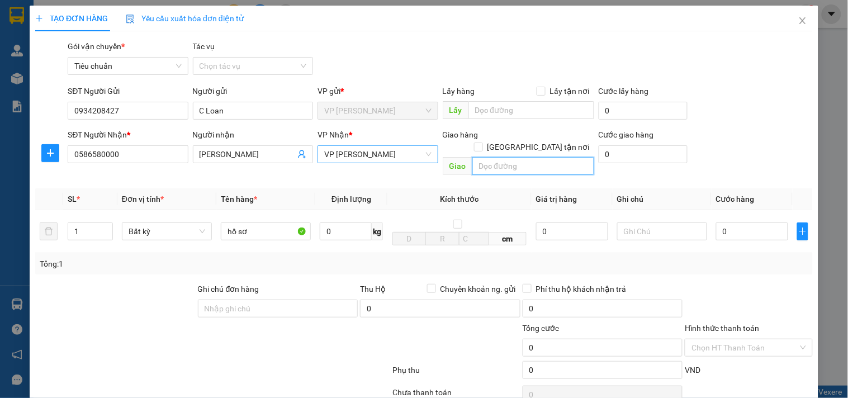
click at [511, 160] on input "text" at bounding box center [533, 166] width 122 height 18
type input "7"
type input "a"
type input "á"
type input "a"
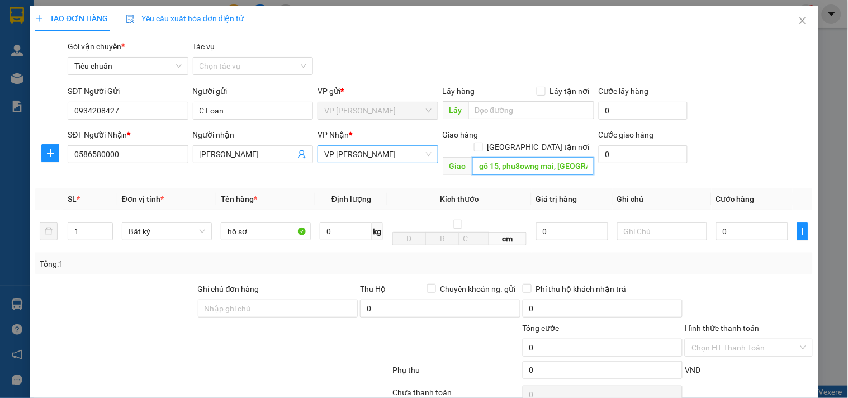
scroll to position [0, 30]
click at [532, 157] on input "số 7a, ngõ 15, phu8owng mai, đống đa" at bounding box center [533, 166] width 122 height 18
type input "số 7a, ngõ 15, phương mai, đống đa"
click at [482, 143] on input "[GEOGRAPHIC_DATA][PERSON_NAME] nơi" at bounding box center [478, 147] width 8 height 8
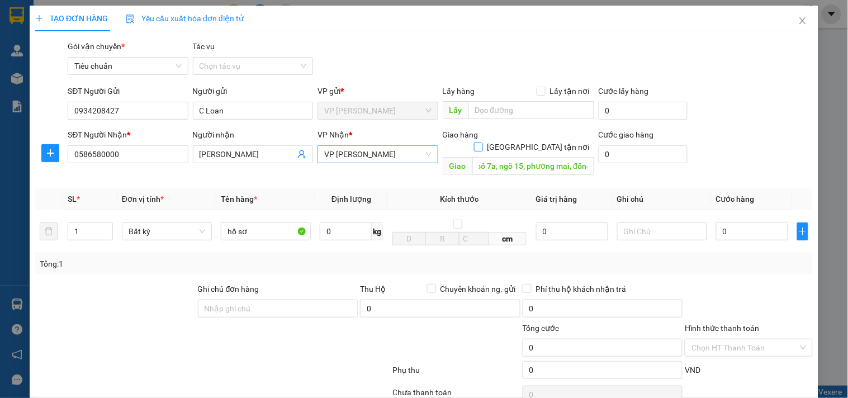
checkbox input "true"
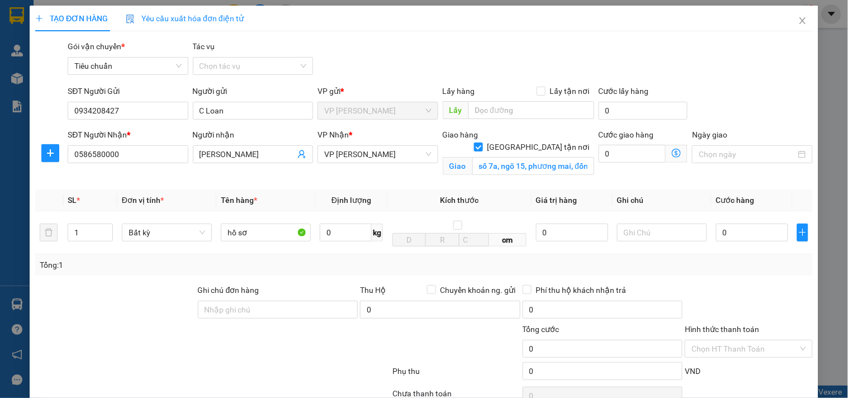
drag, startPoint x: 387, startPoint y: 160, endPoint x: 386, endPoint y: 166, distance: 6.2
click at [386, 160] on span "VP [PERSON_NAME]" at bounding box center [377, 154] width 107 height 17
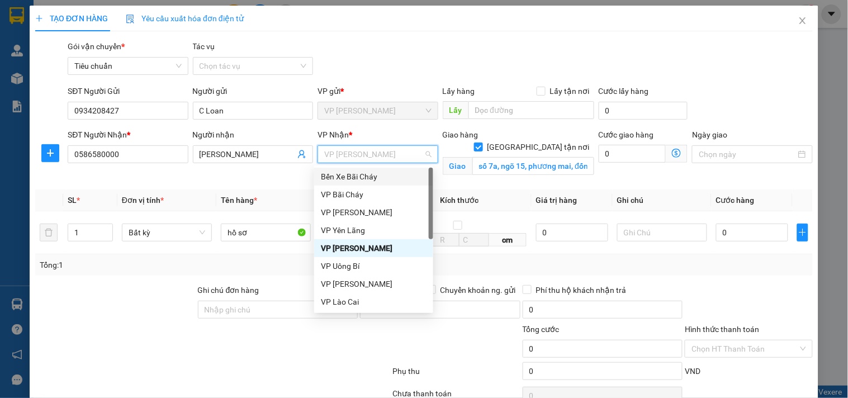
type input "d"
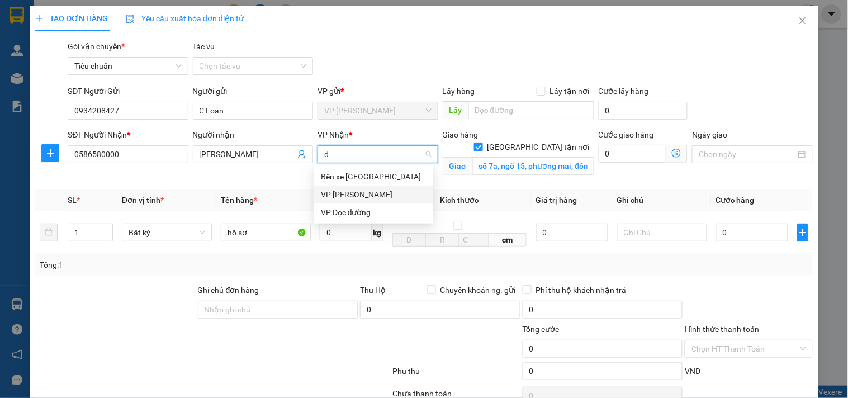
click at [371, 191] on div "[PERSON_NAME]" at bounding box center [374, 194] width 106 height 12
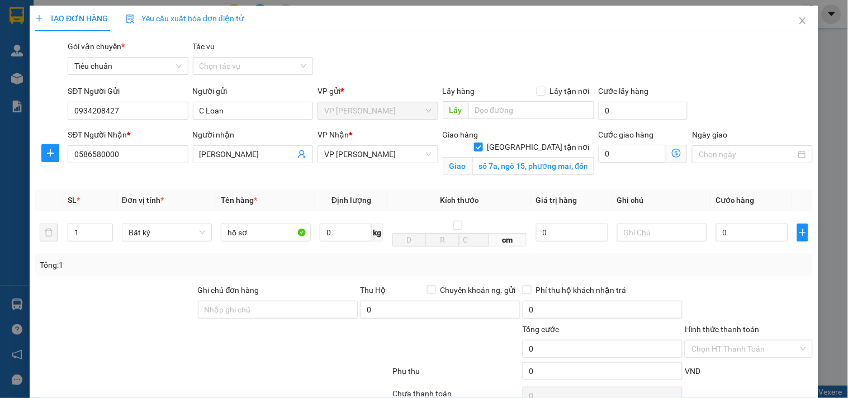
click at [672, 153] on icon "dollar-circle" at bounding box center [676, 153] width 9 height 9
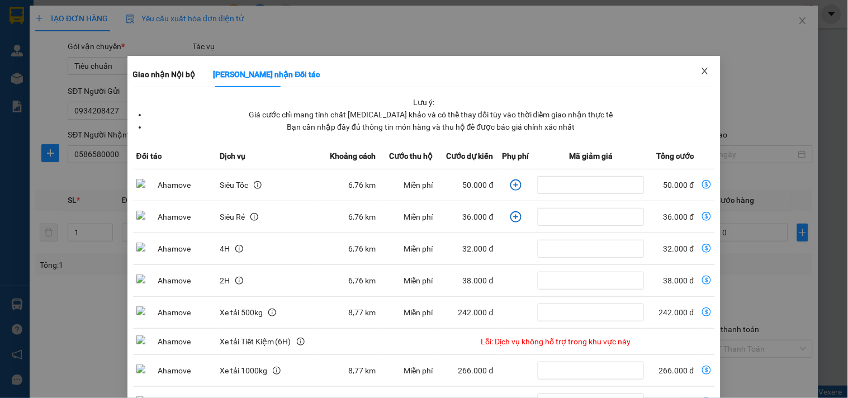
click at [700, 70] on icon "close" at bounding box center [704, 71] width 9 height 9
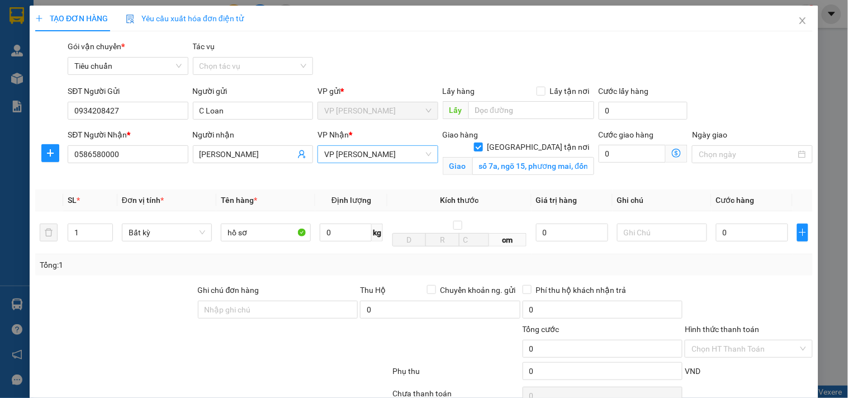
click at [378, 149] on span "[PERSON_NAME]" at bounding box center [377, 154] width 107 height 17
type input "minh"
click at [402, 179] on div "VP [PERSON_NAME]" at bounding box center [374, 176] width 106 height 12
click at [669, 159] on span "Giao nhận Nội bộ Giao nhận Đối tác Lưu ý: Giá cước chỉ mang tính chất tham khảo…" at bounding box center [677, 154] width 22 height 18
click at [672, 155] on icon "dollar-circle" at bounding box center [676, 153] width 9 height 9
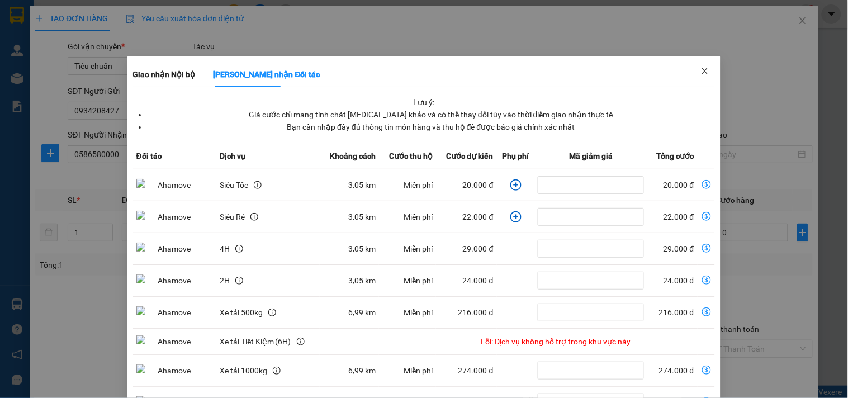
click at [700, 65] on span "Close" at bounding box center [704, 71] width 31 height 31
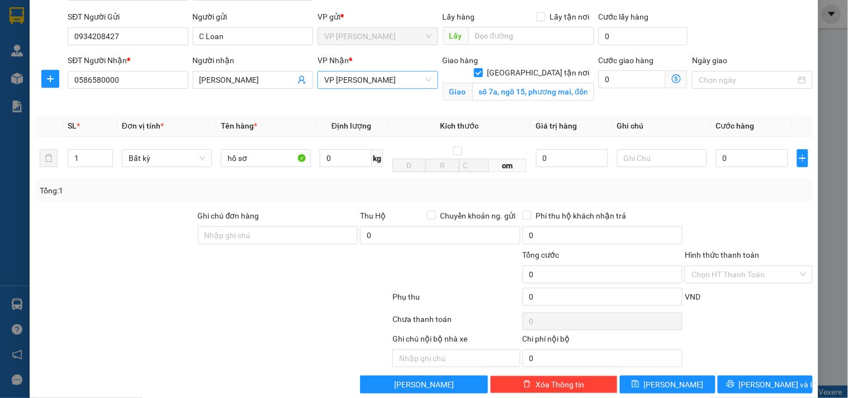
scroll to position [92, 0]
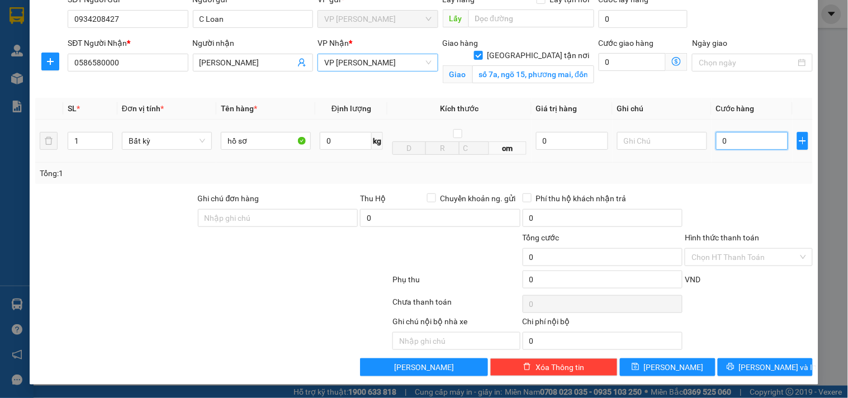
click at [732, 144] on input "0" at bounding box center [752, 141] width 72 height 18
type input "3"
type input "30"
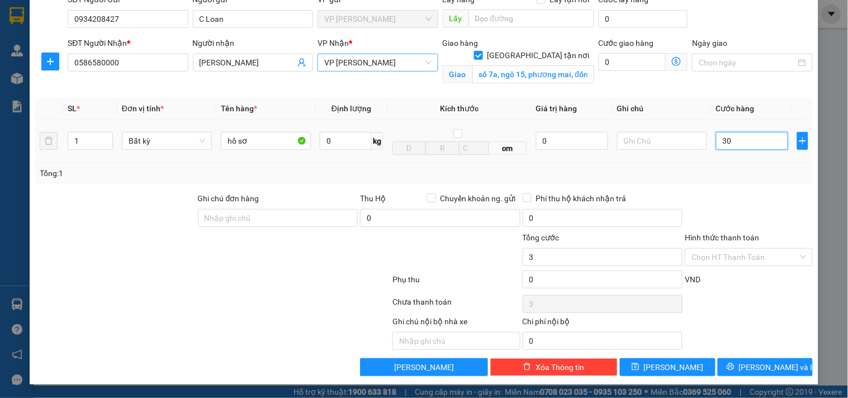
type input "30"
type input "30.000"
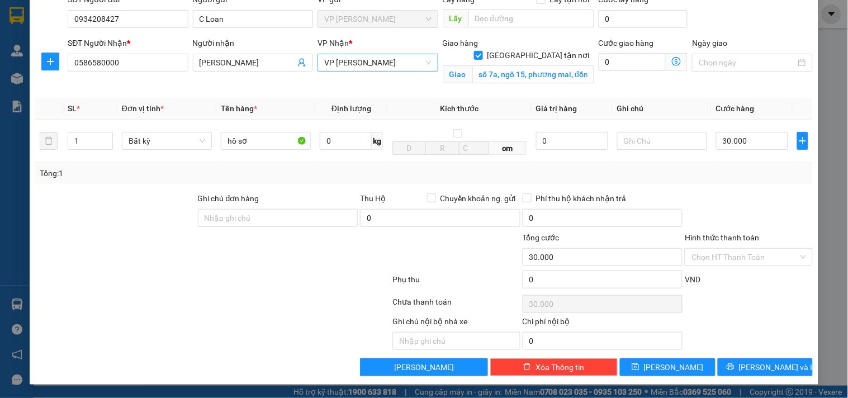
click at [746, 178] on div "Tổng: 1" at bounding box center [424, 173] width 769 height 12
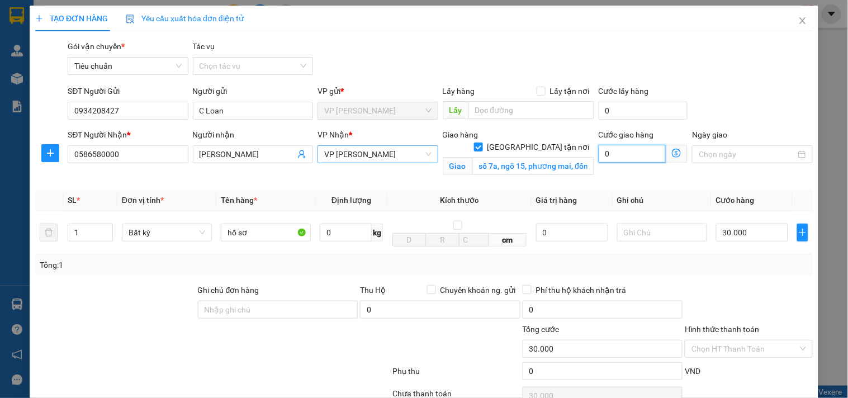
click at [625, 155] on input "0" at bounding box center [633, 154] width 68 height 18
type input "30.004"
type input "4"
type input "30.040"
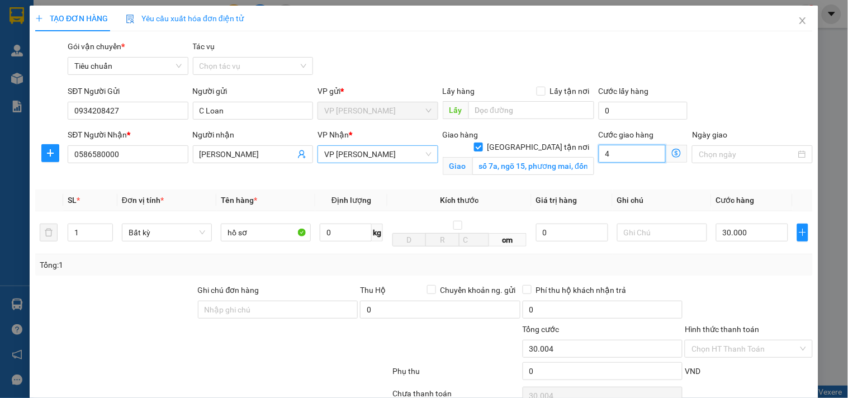
type input "30.040"
type input "40"
type input "70.000"
type input "40.000"
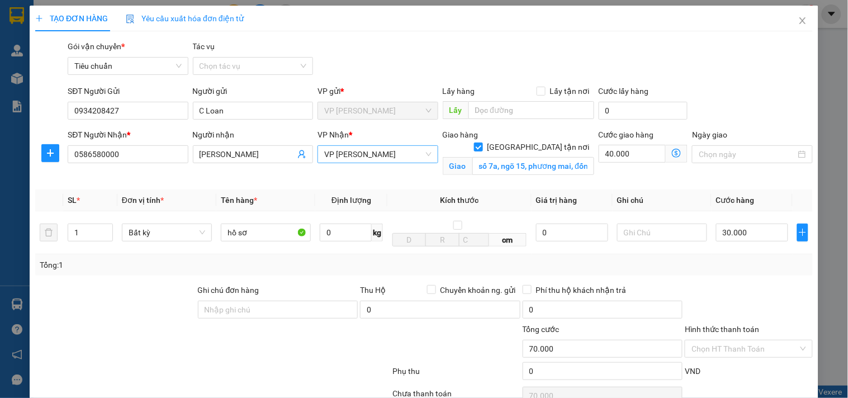
click at [724, 281] on div "Transit Pickup Surcharge Ids Transit Deliver Surcharge Ids Transit Deliver Surc…" at bounding box center [424, 254] width 778 height 428
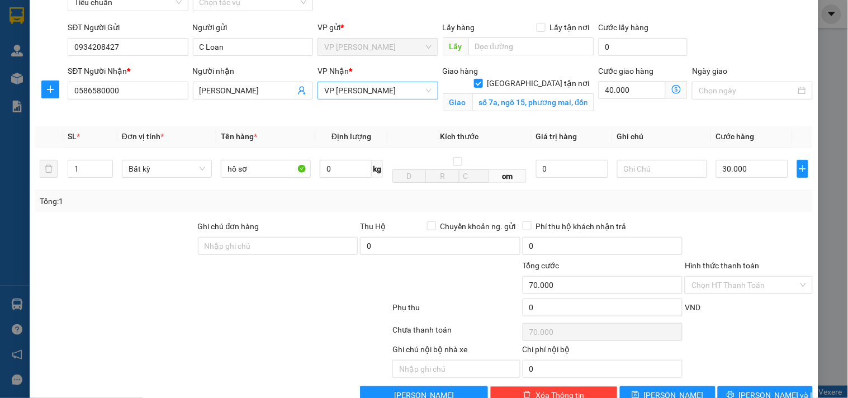
scroll to position [92, 0]
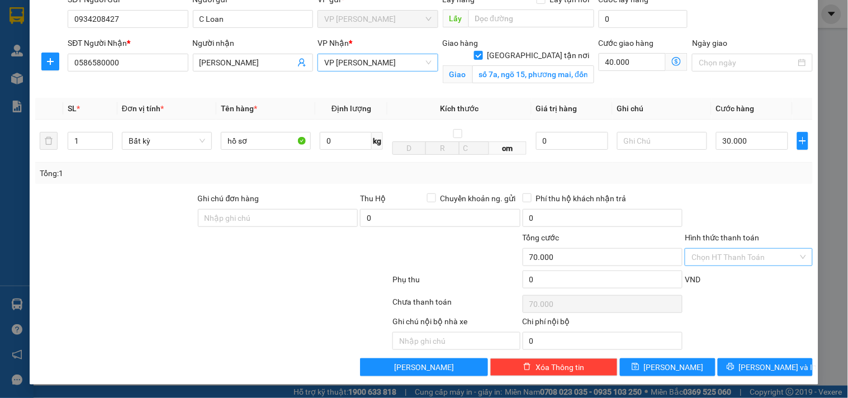
click at [742, 258] on input "Hình thức thanh toán" at bounding box center [744, 257] width 106 height 17
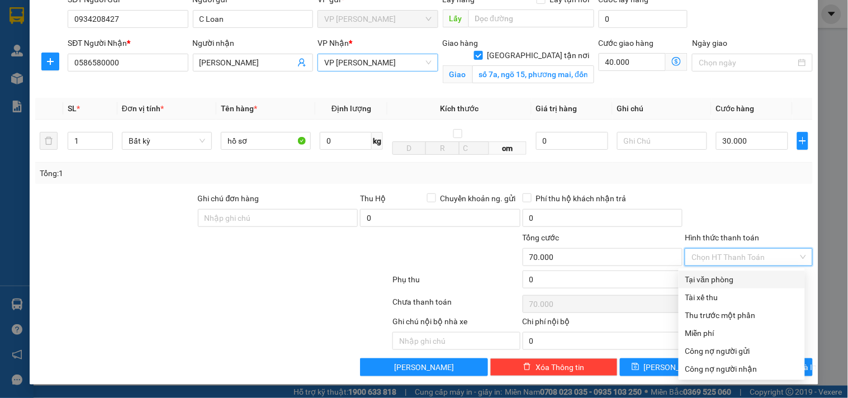
click at [746, 274] on div "Tại văn phòng" at bounding box center [741, 279] width 113 height 12
type input "0"
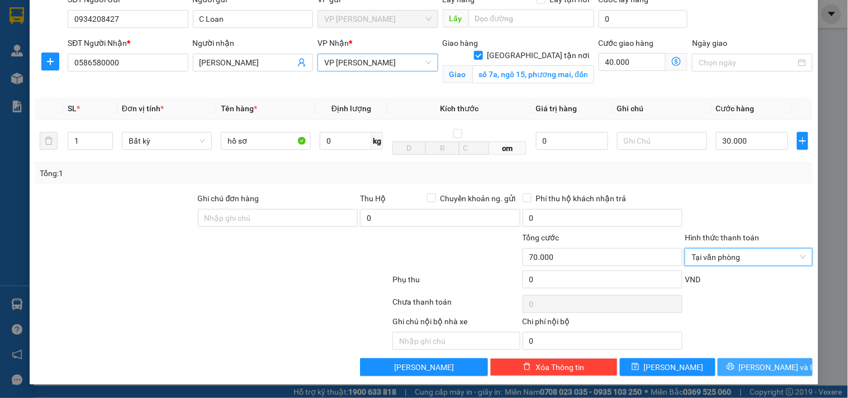
click at [762, 372] on span "[PERSON_NAME] và In" at bounding box center [778, 367] width 78 height 12
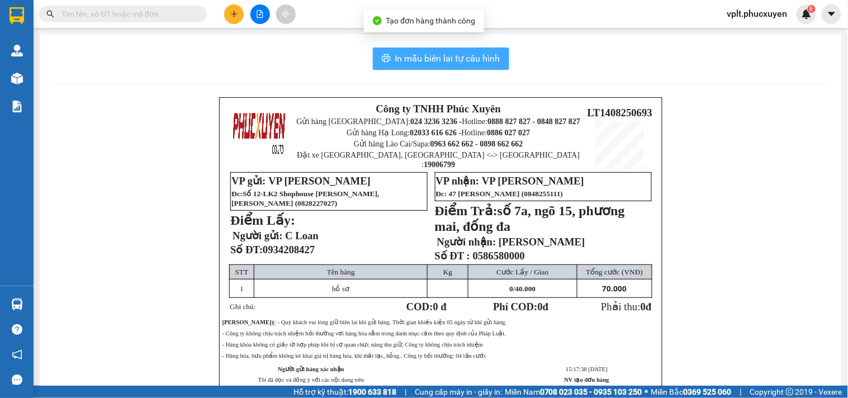
click at [421, 66] on button "In mẫu biên lai tự cấu hình" at bounding box center [441, 59] width 136 height 22
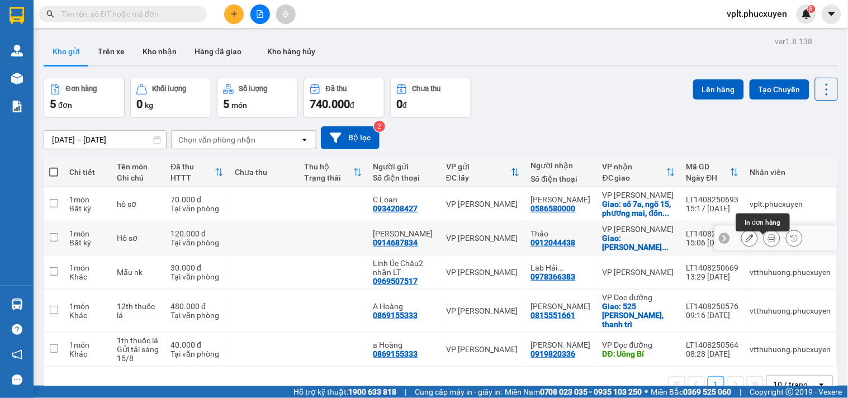
click at [764, 248] on button at bounding box center [772, 239] width 16 height 20
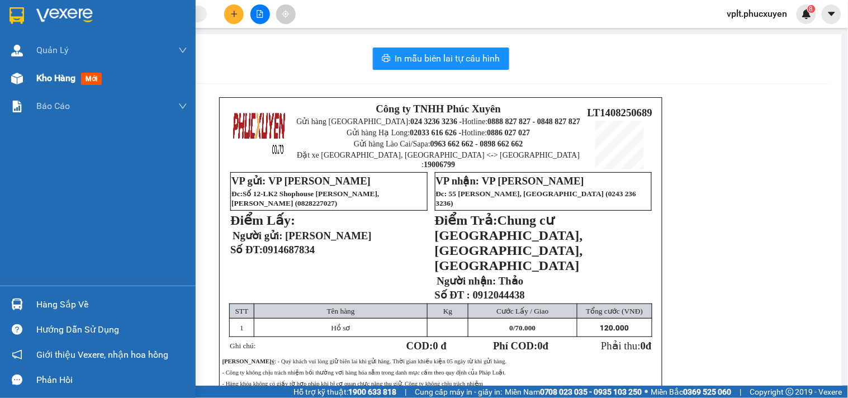
click at [71, 76] on span "Kho hàng" at bounding box center [55, 78] width 39 height 11
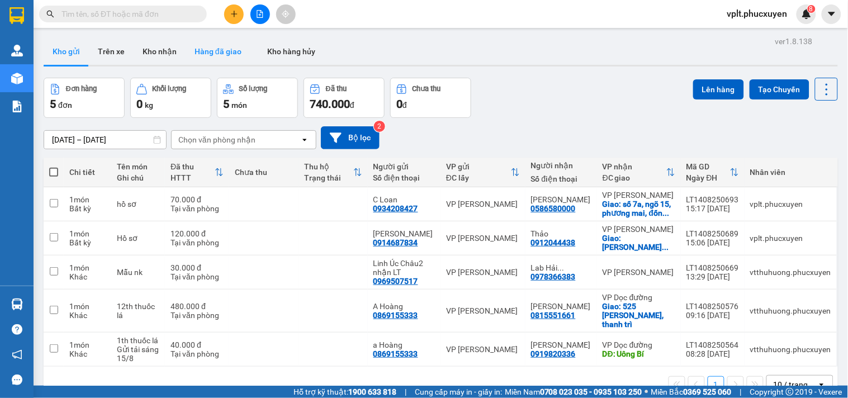
click at [228, 53] on button "Hàng đã giao" at bounding box center [218, 51] width 65 height 27
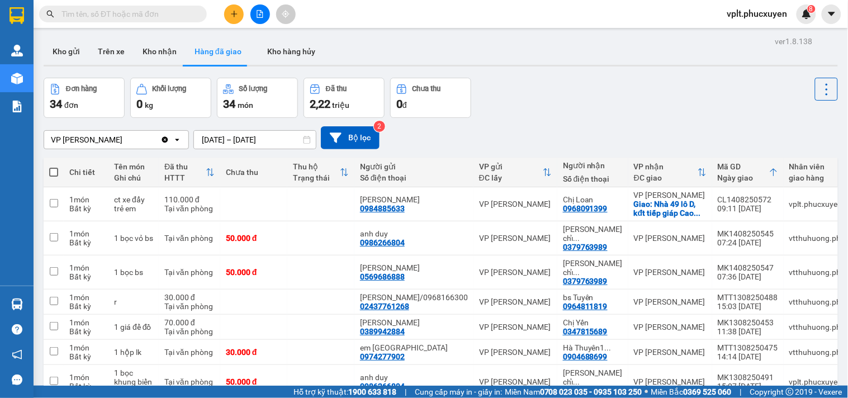
click at [65, 57] on button "Kho gửi" at bounding box center [66, 51] width 45 height 27
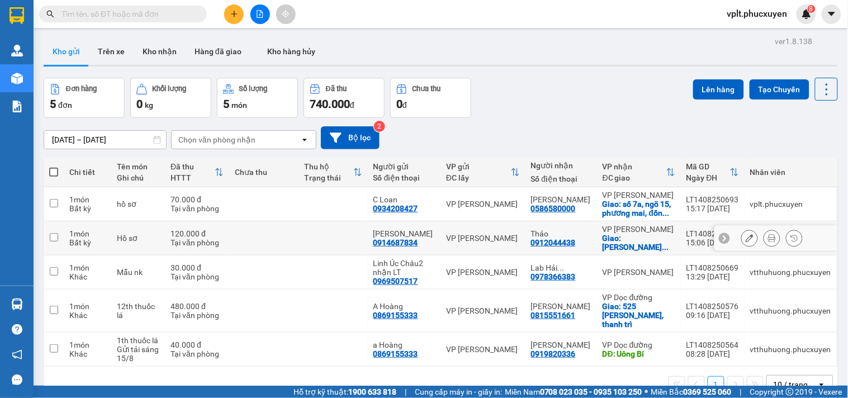
click at [58, 243] on td at bounding box center [54, 238] width 20 height 34
checkbox input "true"
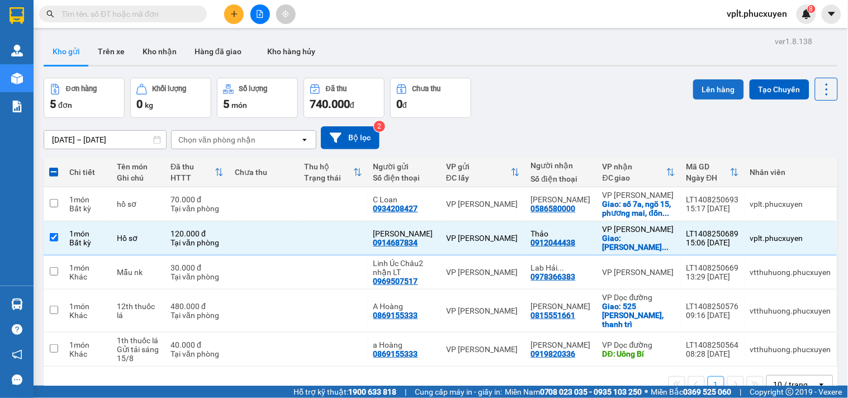
click at [725, 87] on button "Lên hàng" at bounding box center [718, 89] width 51 height 20
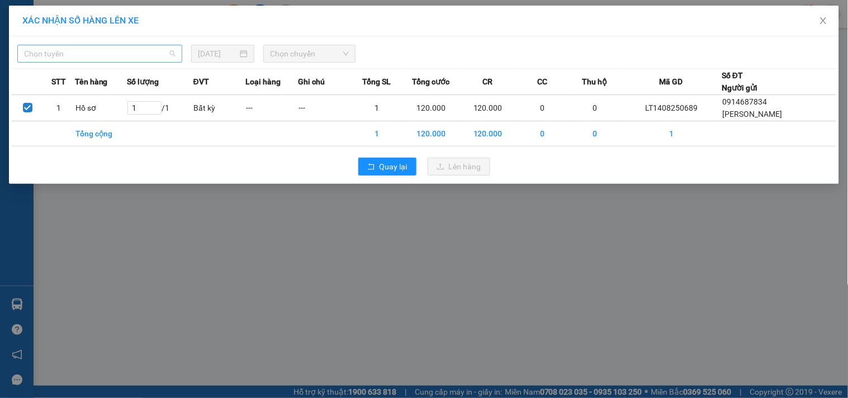
click at [126, 51] on span "Chọn tuyến" at bounding box center [99, 53] width 151 height 17
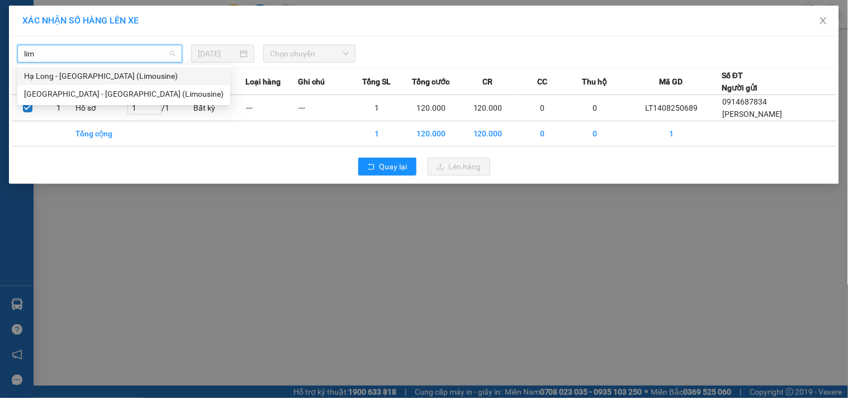
type input "limo"
click at [119, 72] on div "Hạ Long - Hà Nội (Limousine)" at bounding box center [124, 76] width 200 height 12
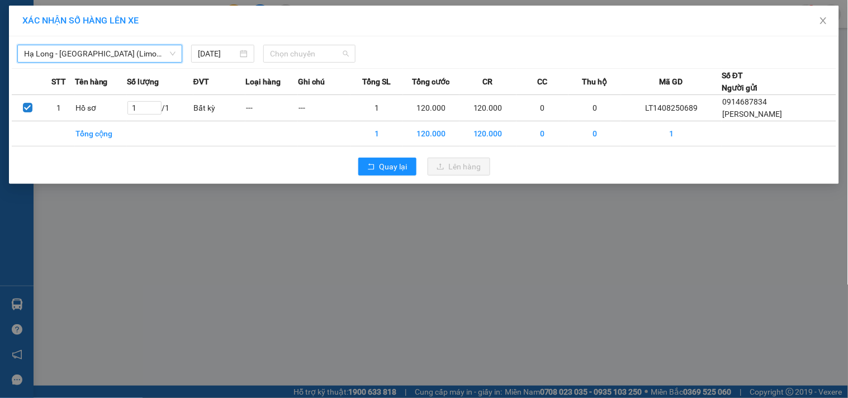
click at [289, 60] on span "Chọn chuyến" at bounding box center [309, 53] width 79 height 17
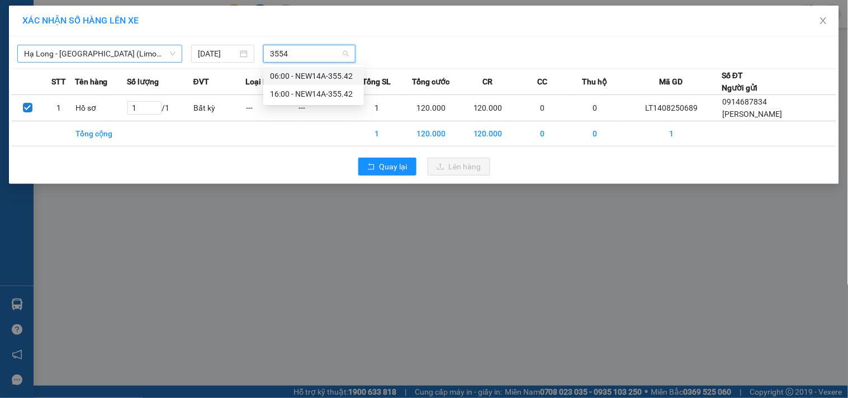
type input "35542"
click at [309, 95] on div "16:00 - NEW14A-355.42" at bounding box center [313, 94] width 87 height 12
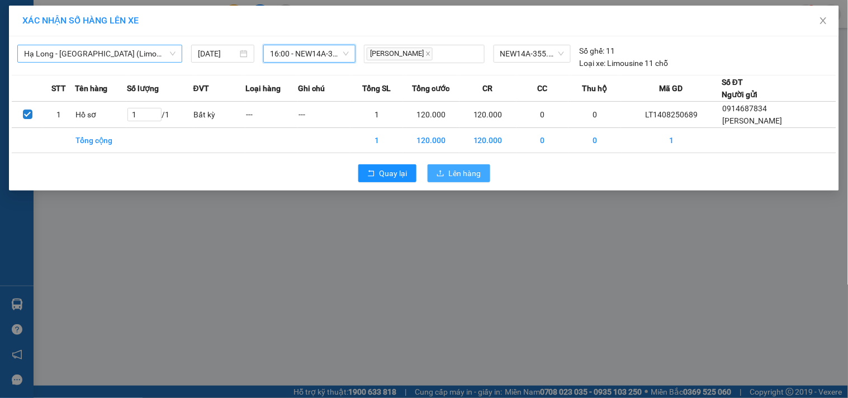
click at [465, 179] on span "Lên hàng" at bounding box center [465, 173] width 32 height 12
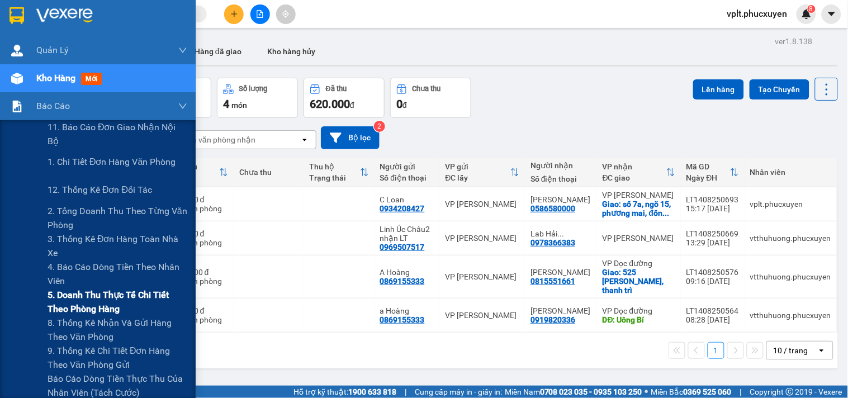
click at [107, 305] on span "5. Doanh thu thực tế chi tiết theo phòng hàng" at bounding box center [118, 302] width 140 height 28
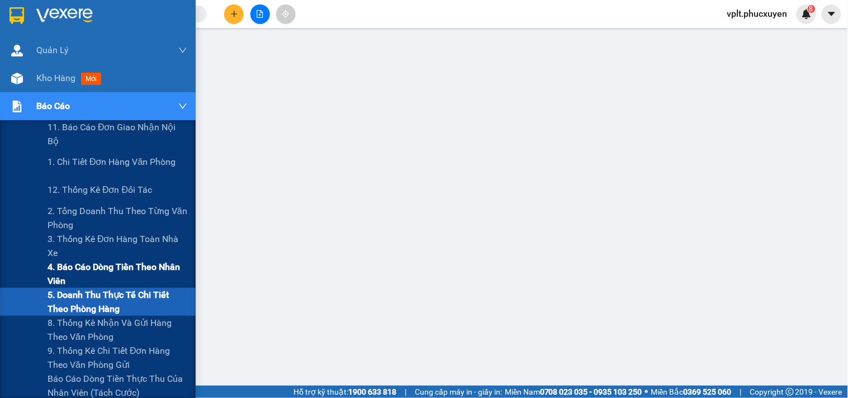
click at [92, 278] on span "4. Báo cáo dòng tiền theo nhân viên" at bounding box center [118, 274] width 140 height 28
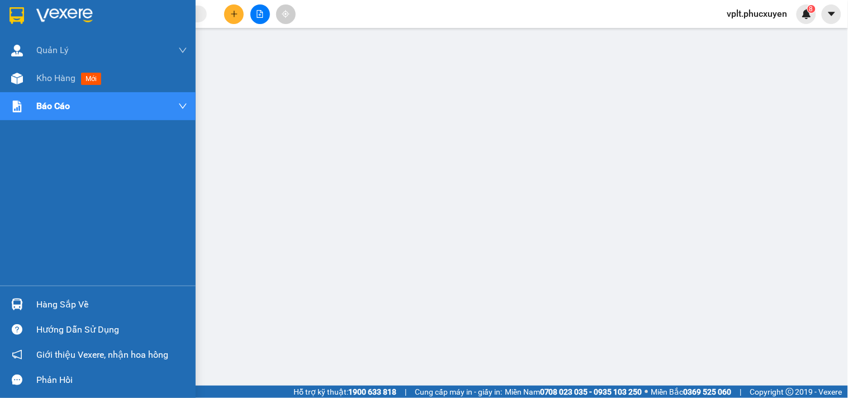
click at [67, 309] on div "Hàng sắp về" at bounding box center [111, 304] width 151 height 17
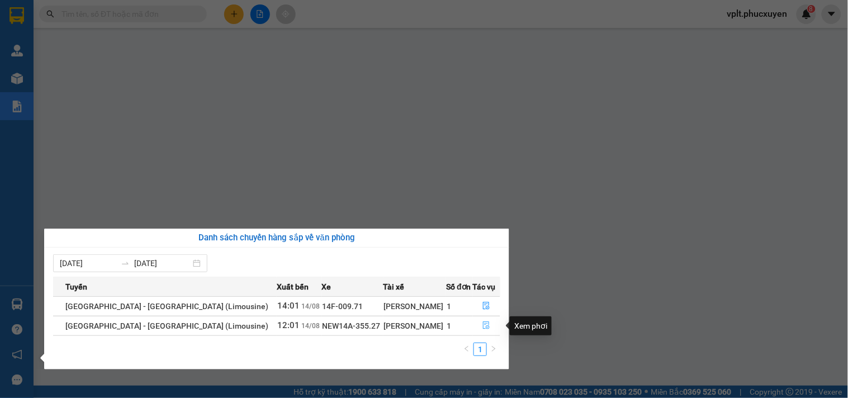
click at [482, 326] on icon "file-done" at bounding box center [486, 325] width 8 height 8
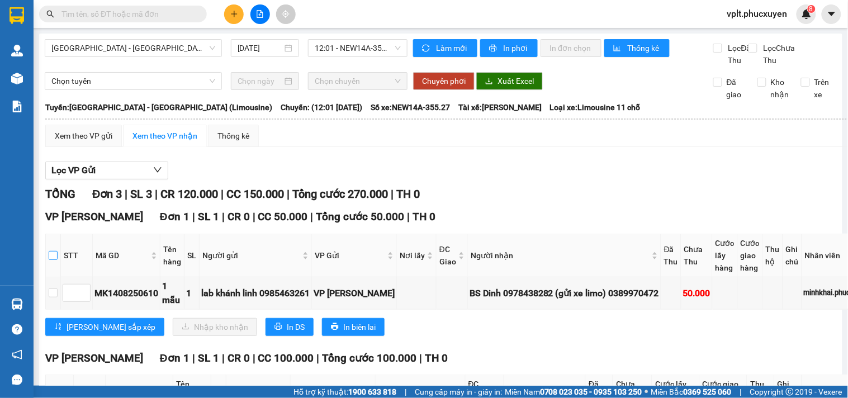
click at [51, 262] on label at bounding box center [53, 255] width 9 height 12
click at [51, 260] on input "checkbox" at bounding box center [53, 255] width 9 height 9
checkbox input "true"
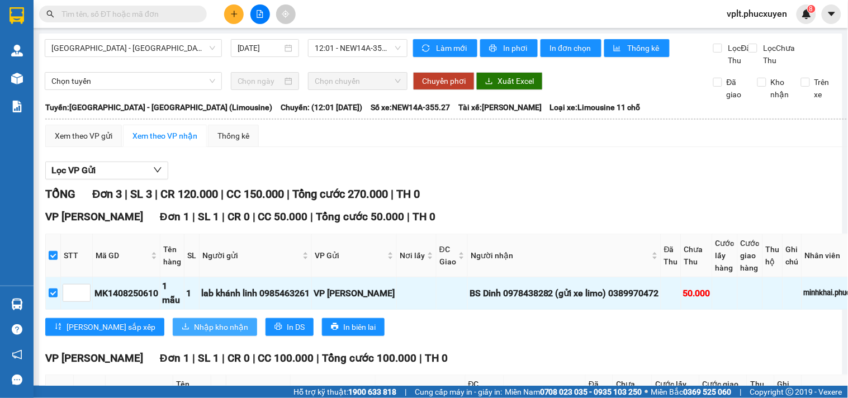
click at [194, 333] on span "Nhập kho nhận" at bounding box center [221, 327] width 54 height 12
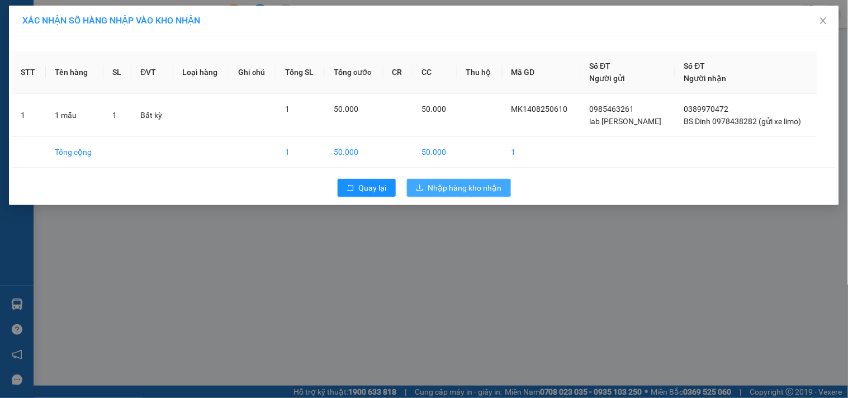
click at [483, 182] on span "Nhập hàng kho nhận" at bounding box center [465, 188] width 74 height 12
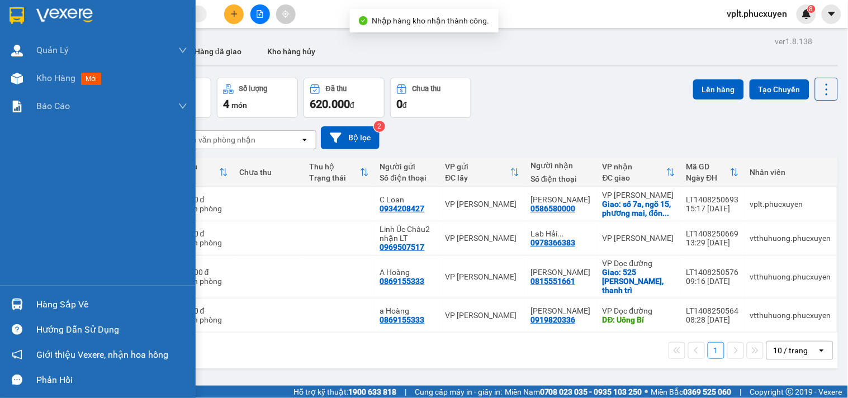
click at [51, 296] on div "Hàng sắp về" at bounding box center [111, 304] width 151 height 17
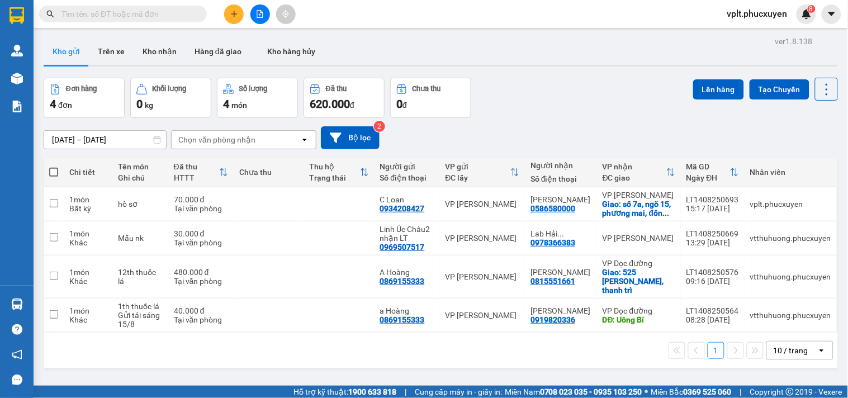
click at [583, 369] on section "Kết quả tìm kiếm ( 0 ) Bộ lọc No Data vplt.phucxuyen 8 Quản Lý Quản lý giao nhậ…" at bounding box center [424, 199] width 848 height 398
click at [746, 204] on icon at bounding box center [750, 204] width 8 height 8
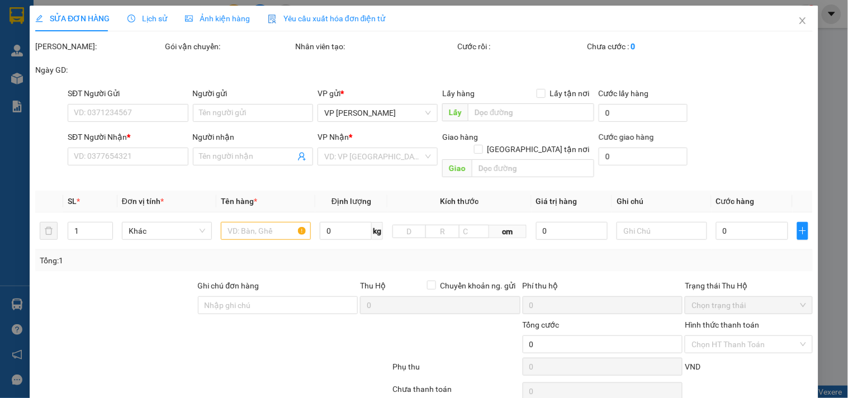
type input "0934208427"
type input "C Loan"
type input "0586580000"
type input "Hoàng Hà"
checkbox input "true"
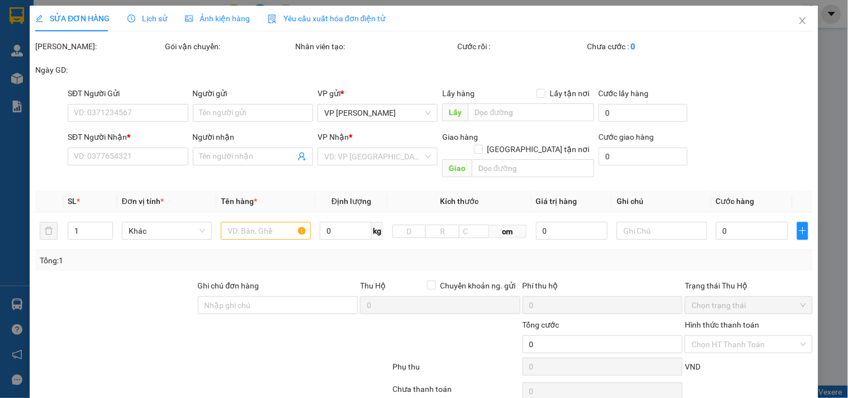
type input "số 7a, ngõ 15, phương mai, đống đa"
type input "70.000"
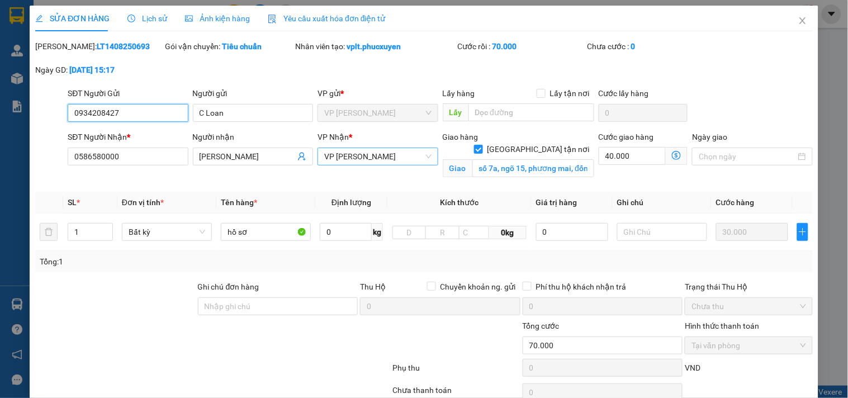
click at [386, 158] on span "VP [PERSON_NAME]" at bounding box center [377, 156] width 107 height 17
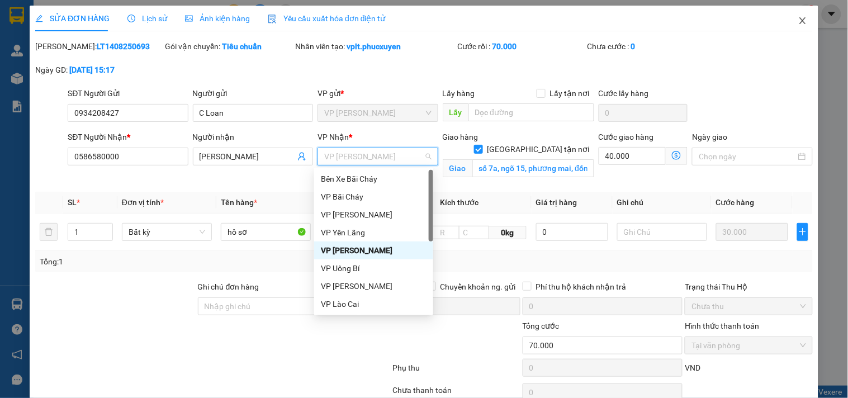
click at [798, 25] on icon "close" at bounding box center [802, 20] width 9 height 9
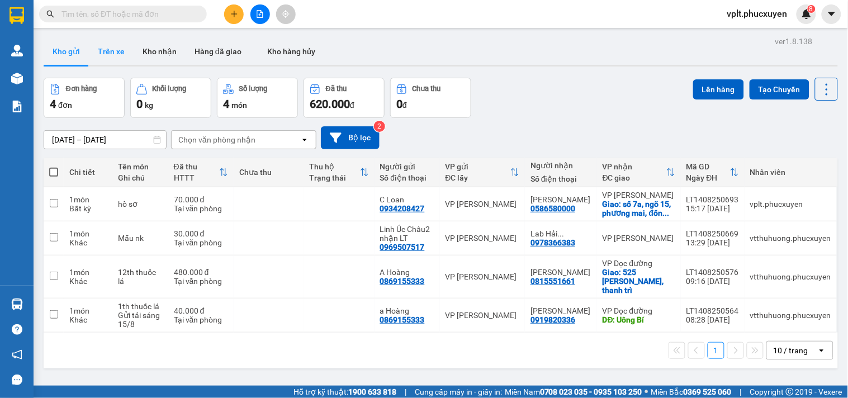
click at [103, 48] on button "Trên xe" at bounding box center [111, 51] width 45 height 27
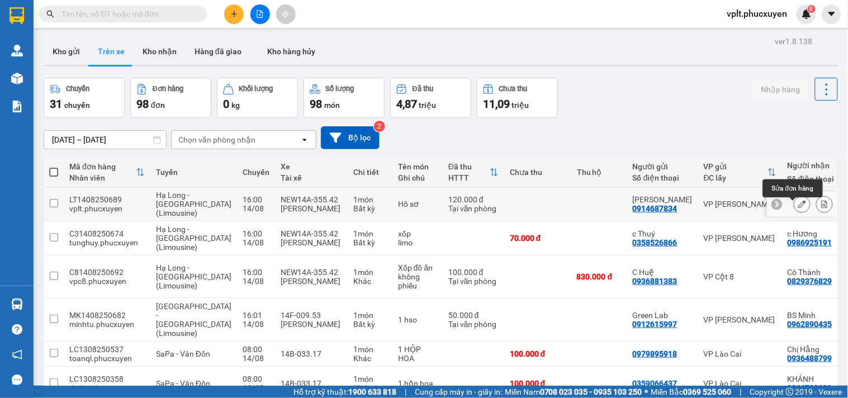
click at [798, 208] on icon at bounding box center [802, 204] width 8 height 8
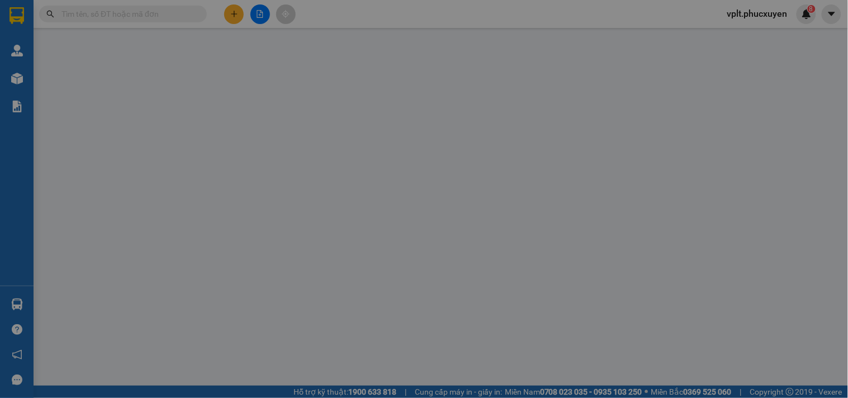
type input "0914687834"
type input "Anh Hiến"
type input "0912044438"
type input "Thảo"
checkbox input "true"
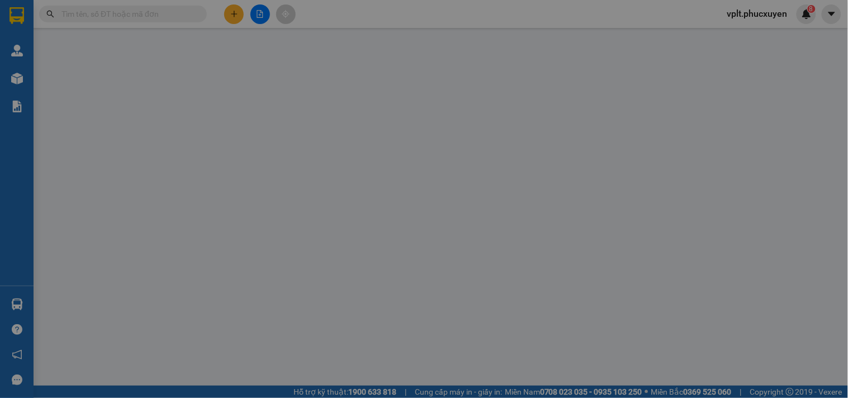
type input "Chung cư Goldsilk Complex,Vạn Phúc,Hà Đông"
type input "120.000"
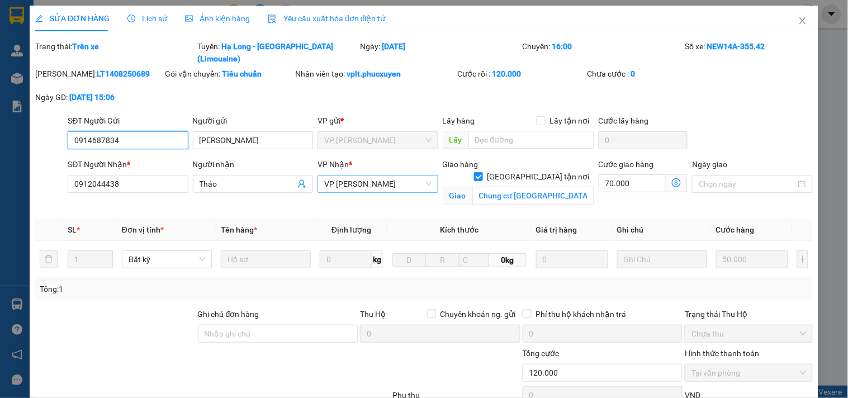
click at [366, 176] on span "[PERSON_NAME]" at bounding box center [377, 184] width 107 height 17
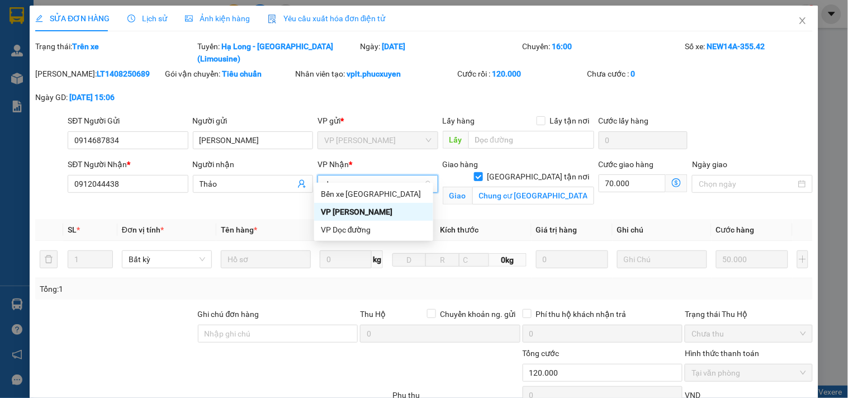
type input "doc"
click at [369, 189] on div "VP Dọc đường" at bounding box center [374, 194] width 106 height 12
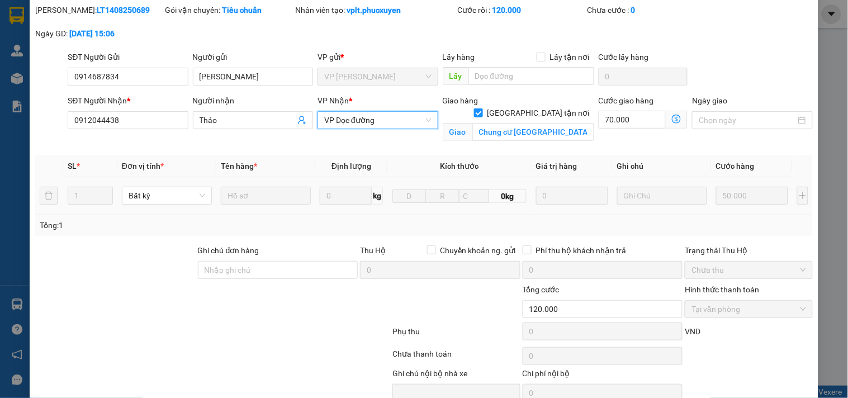
scroll to position [103, 0]
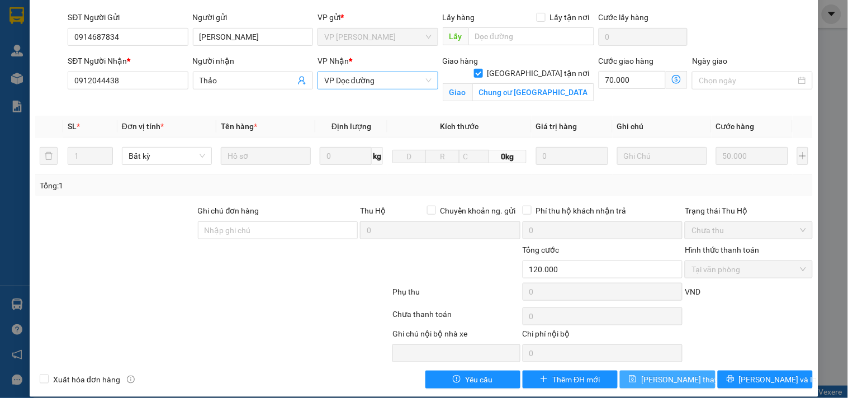
click at [669, 373] on span "[PERSON_NAME] đổi" at bounding box center [685, 379] width 89 height 12
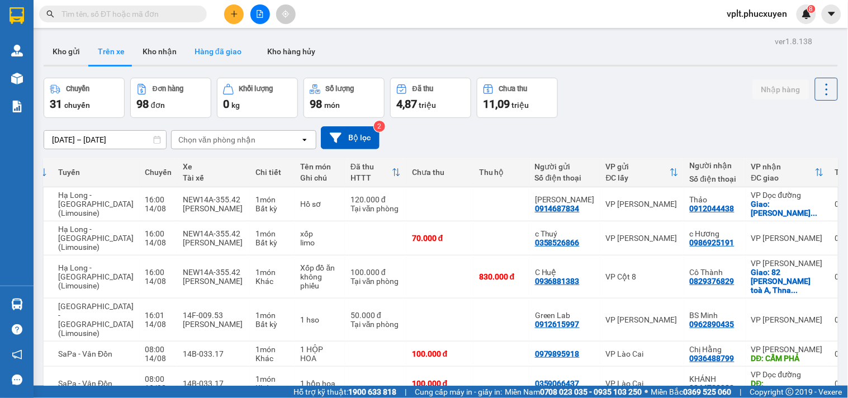
click at [226, 56] on button "Hàng đã giao" at bounding box center [218, 51] width 65 height 27
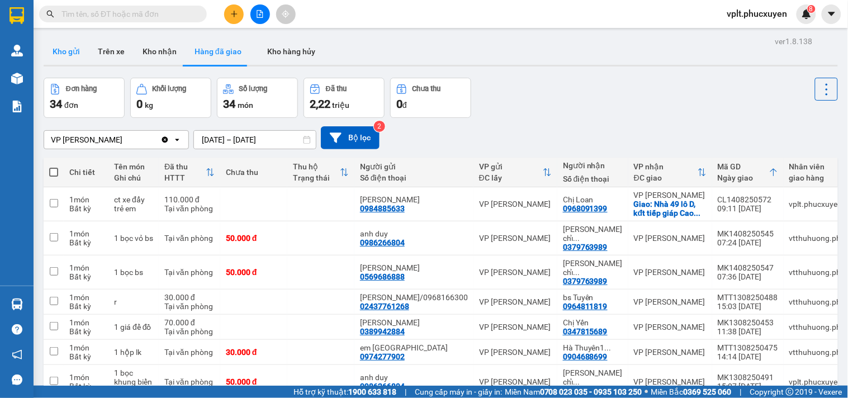
click at [68, 54] on button "Kho gửi" at bounding box center [66, 51] width 45 height 27
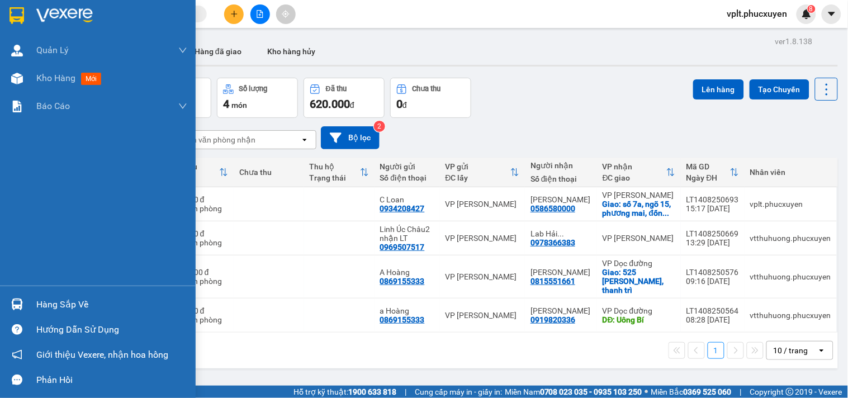
click at [73, 305] on div "Hàng sắp về" at bounding box center [111, 304] width 151 height 17
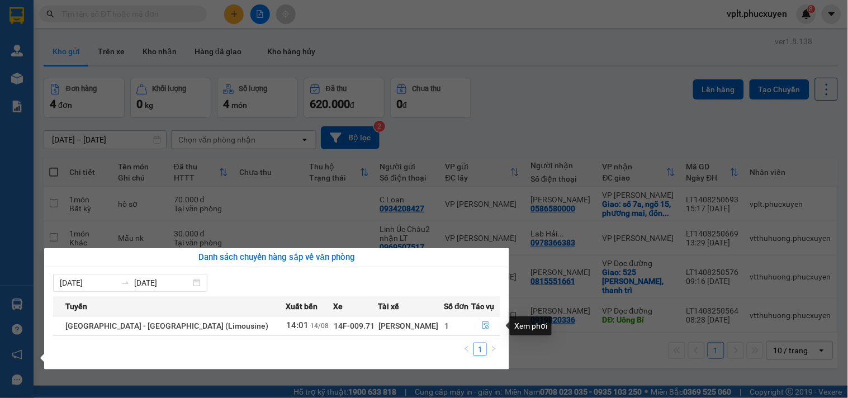
click at [483, 325] on icon "file-done" at bounding box center [486, 325] width 7 height 8
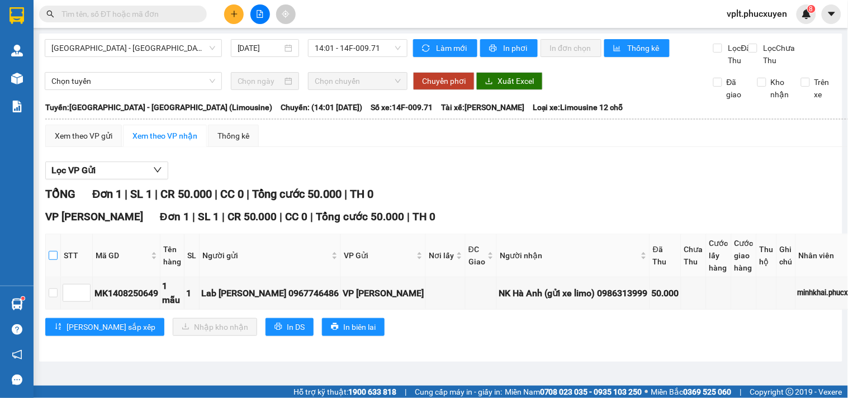
click at [57, 260] on input "checkbox" at bounding box center [53, 255] width 9 height 9
checkbox input "true"
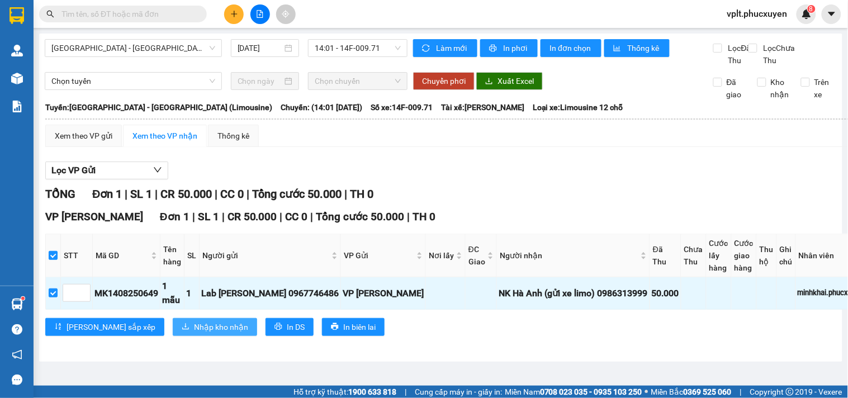
click at [194, 333] on span "Nhập kho nhận" at bounding box center [221, 327] width 54 height 12
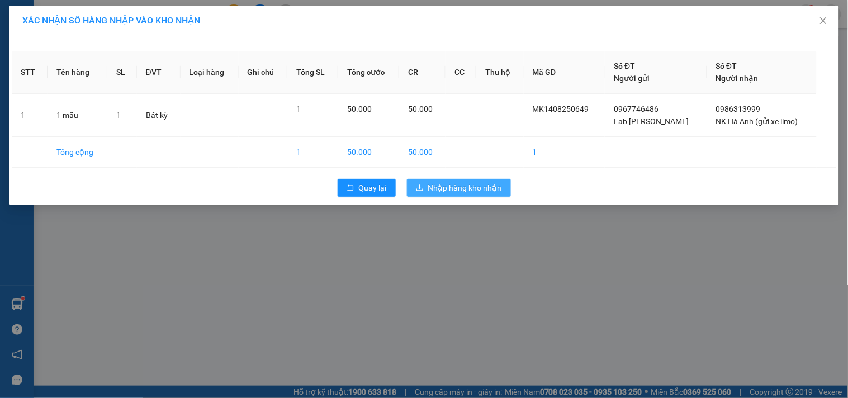
click at [491, 187] on span "Nhập hàng kho nhận" at bounding box center [465, 188] width 74 height 12
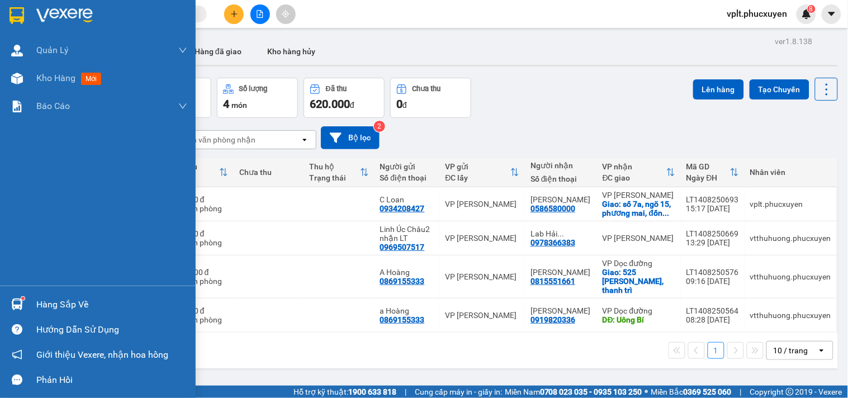
click at [69, 300] on div "Hàng sắp về" at bounding box center [111, 304] width 151 height 17
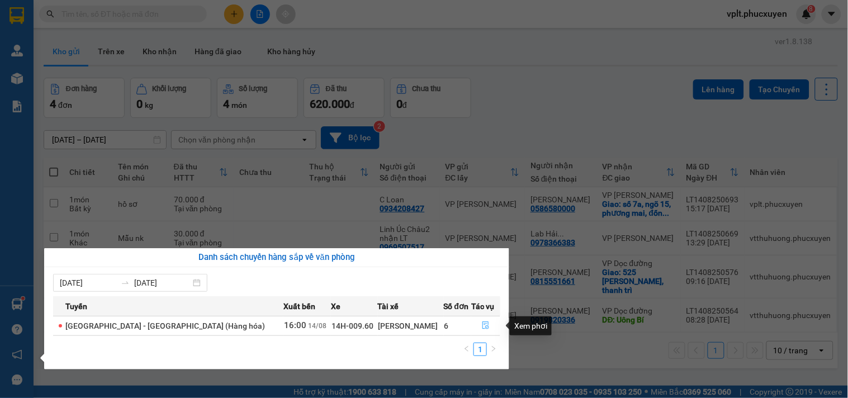
click at [482, 324] on icon "file-done" at bounding box center [485, 325] width 7 height 8
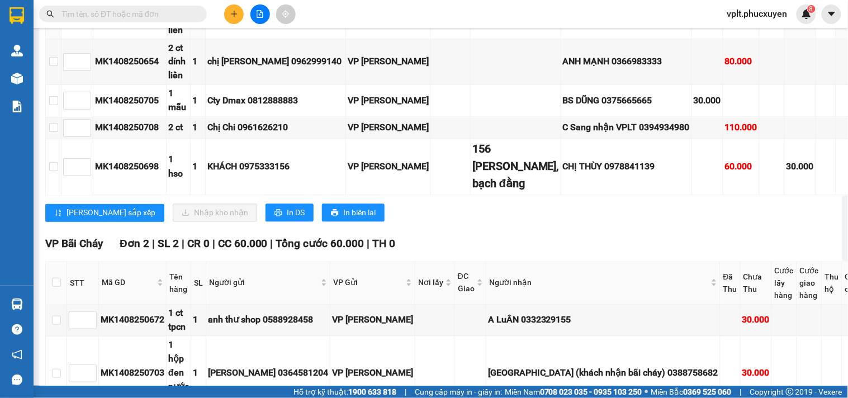
scroll to position [1614, 0]
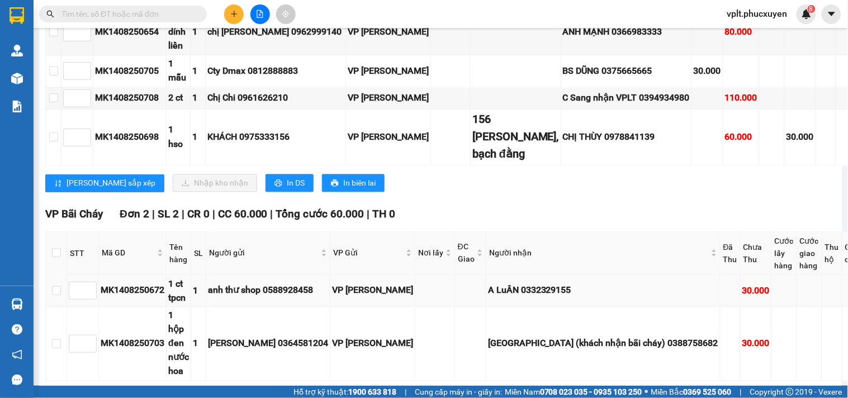
click at [248, 307] on td "anh thư shop 0588928458" at bounding box center [268, 291] width 124 height 32
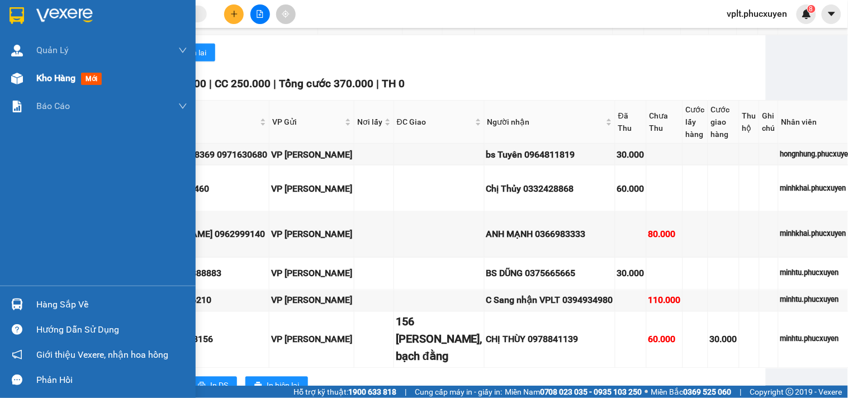
scroll to position [869, 77]
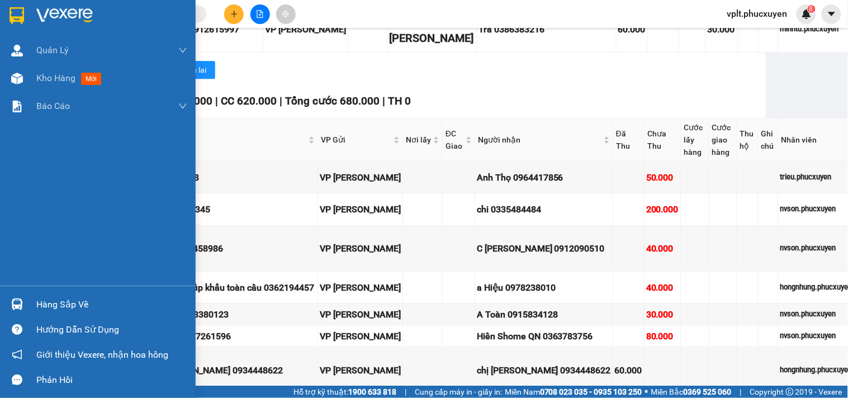
click at [107, 310] on div "Hàng sắp về" at bounding box center [111, 304] width 151 height 17
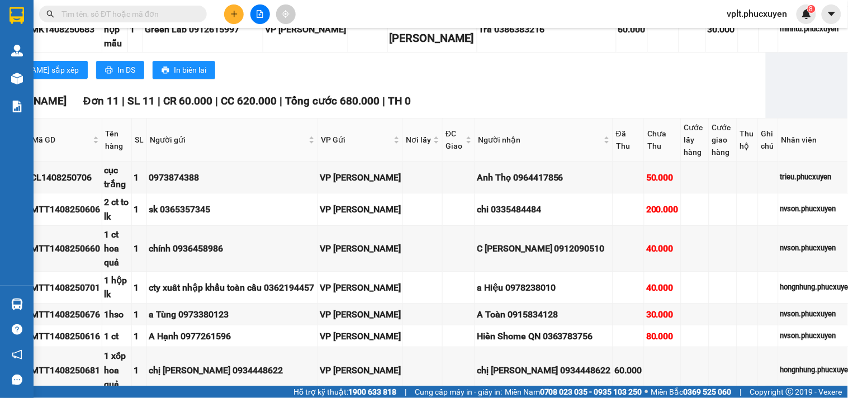
click at [417, 53] on section "Kết quả tìm kiếm ( 0 ) Bộ lọc No Data vplt.phucxuyen 8 Quản Lý Quản lý giao nhậ…" at bounding box center [424, 199] width 848 height 398
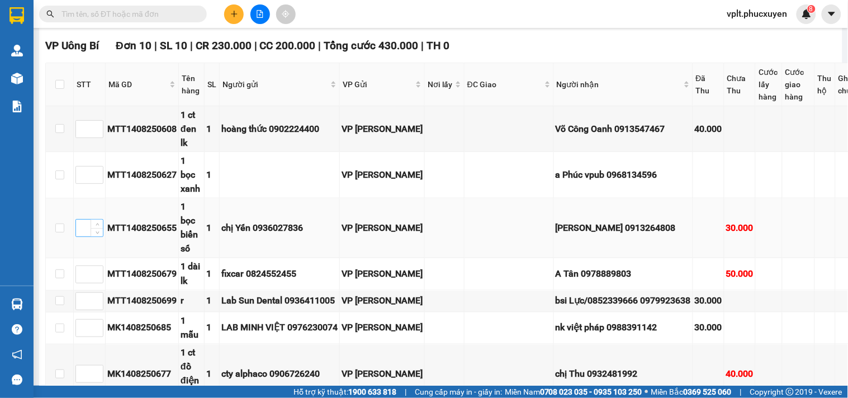
scroll to position [0, 0]
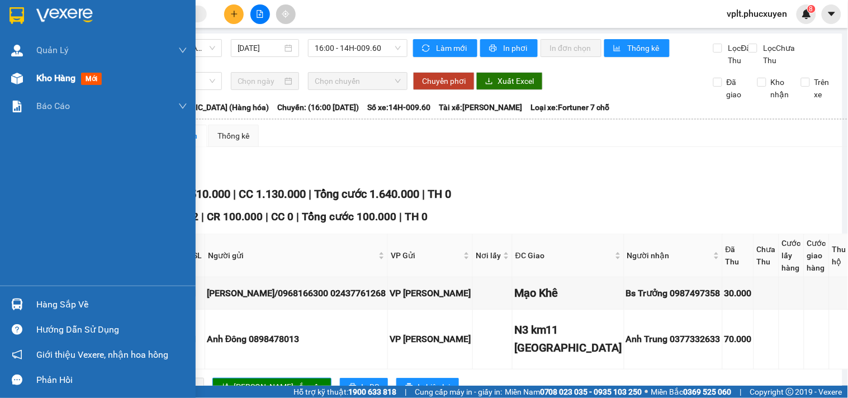
click at [62, 80] on span "Kho hàng" at bounding box center [55, 78] width 39 height 11
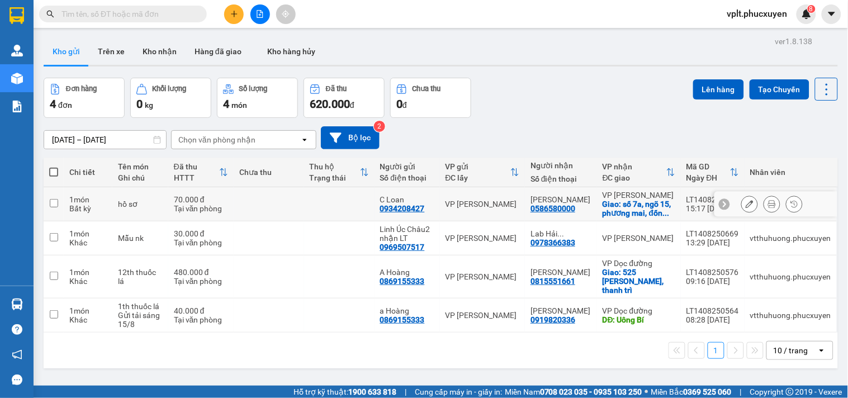
click at [54, 198] on td at bounding box center [54, 204] width 20 height 34
checkbox input "true"
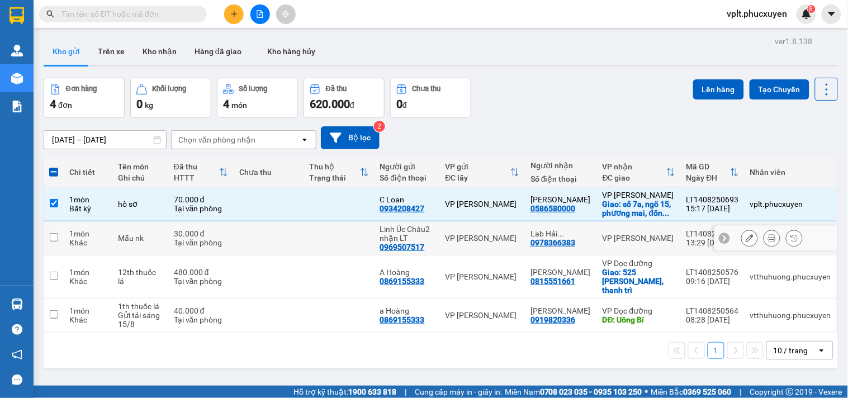
click at [57, 236] on input "checkbox" at bounding box center [54, 237] width 8 height 8
checkbox input "true"
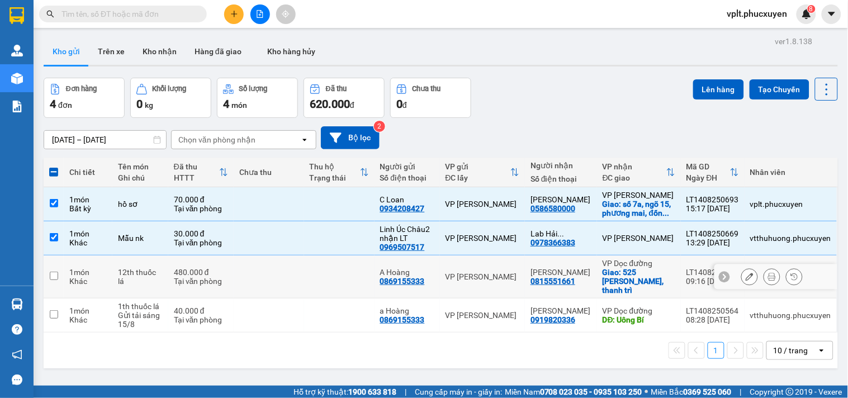
click at [53, 276] on td at bounding box center [54, 276] width 20 height 43
checkbox input "true"
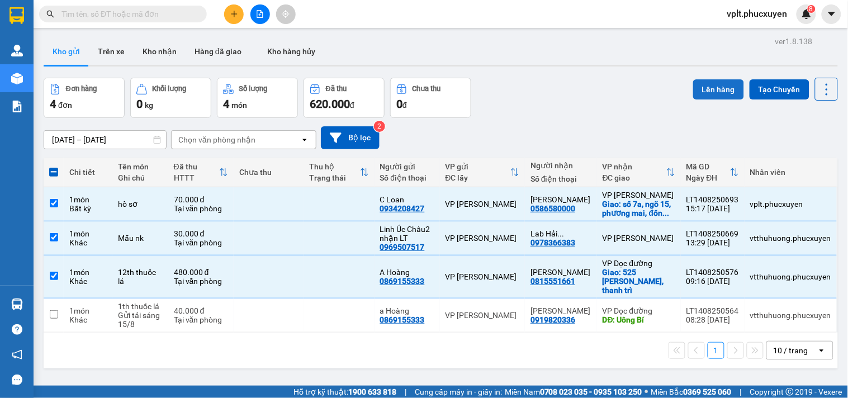
click at [721, 84] on button "Lên hàng" at bounding box center [718, 89] width 51 height 20
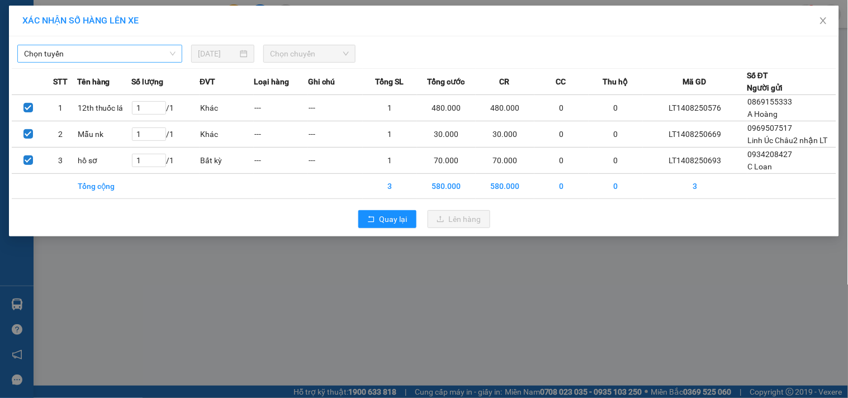
click at [68, 49] on span "Chọn tuyến" at bounding box center [99, 53] width 151 height 17
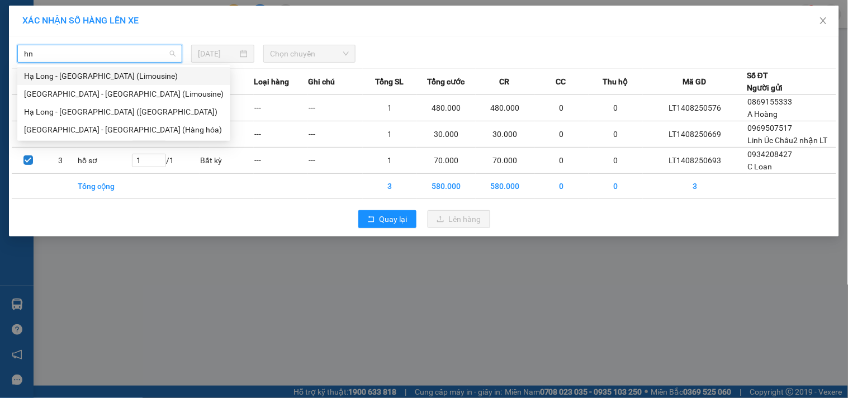
type input "h"
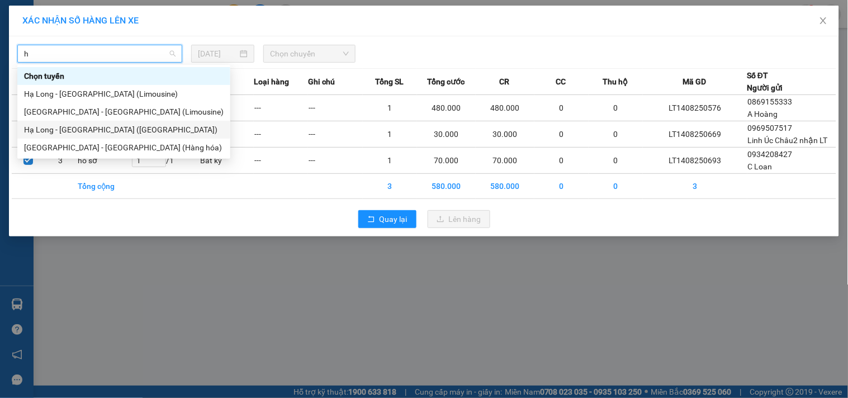
click at [98, 136] on div "Hạ Long - Hà Nội (Hàng hóa)" at bounding box center [123, 130] width 213 height 18
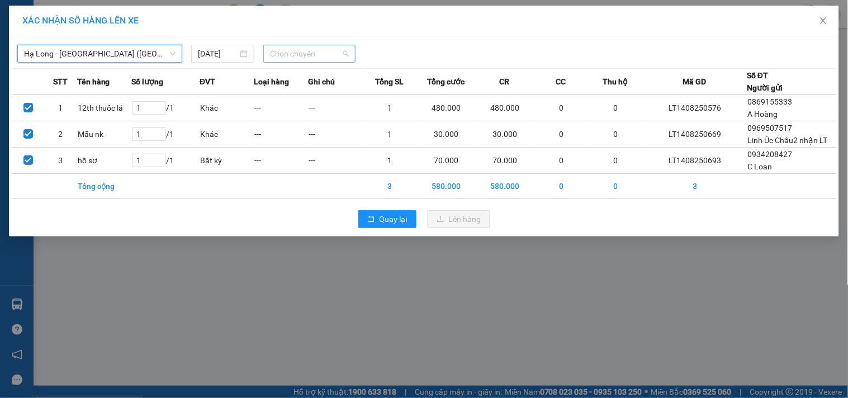
click at [285, 58] on span "Chọn chuyến" at bounding box center [309, 53] width 79 height 17
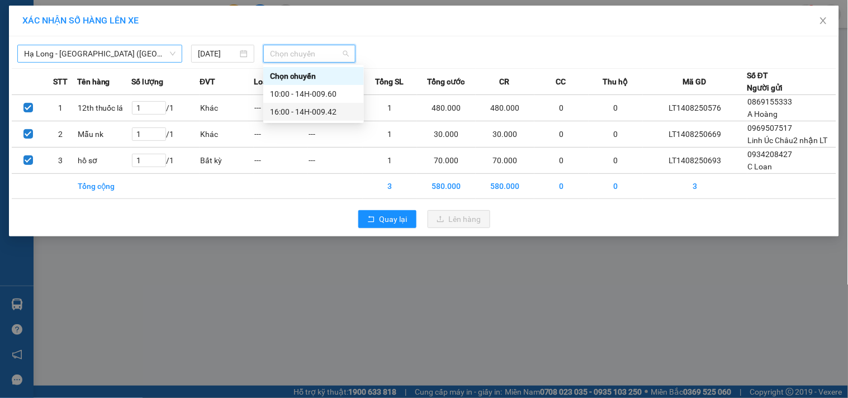
click at [331, 108] on div "16:00 - 14H-009.42" at bounding box center [313, 112] width 87 height 12
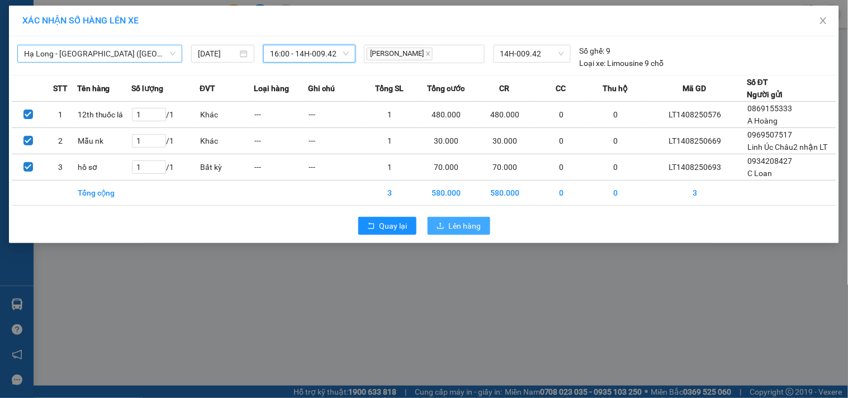
click at [462, 221] on span "Lên hàng" at bounding box center [465, 226] width 32 height 12
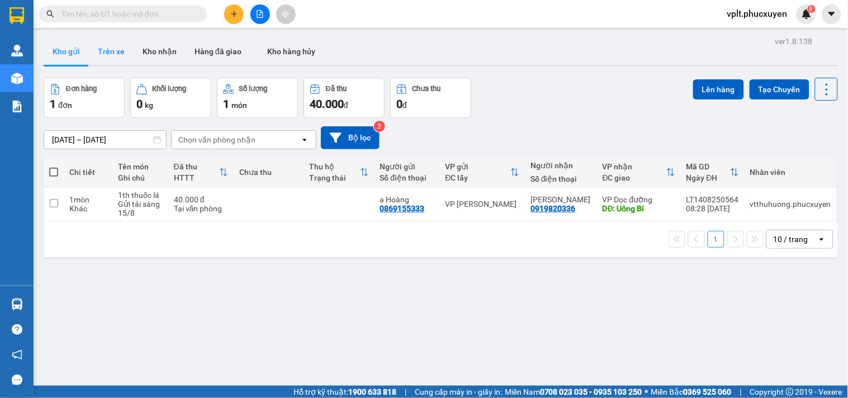
click at [115, 56] on button "Trên xe" at bounding box center [111, 51] width 45 height 27
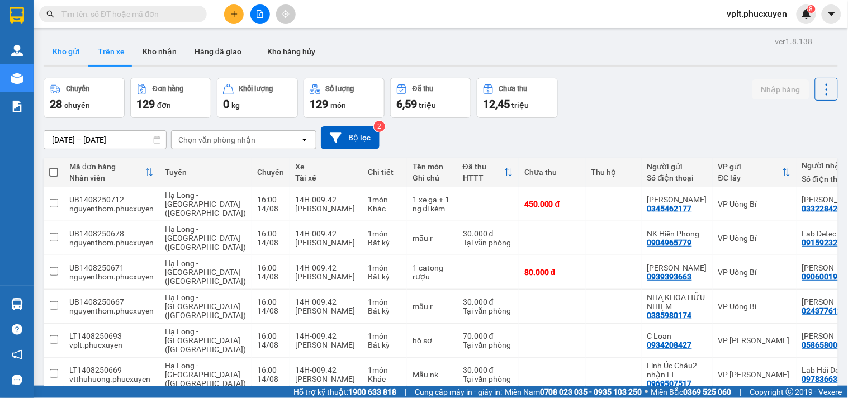
click at [67, 51] on button "Kho gửi" at bounding box center [66, 51] width 45 height 27
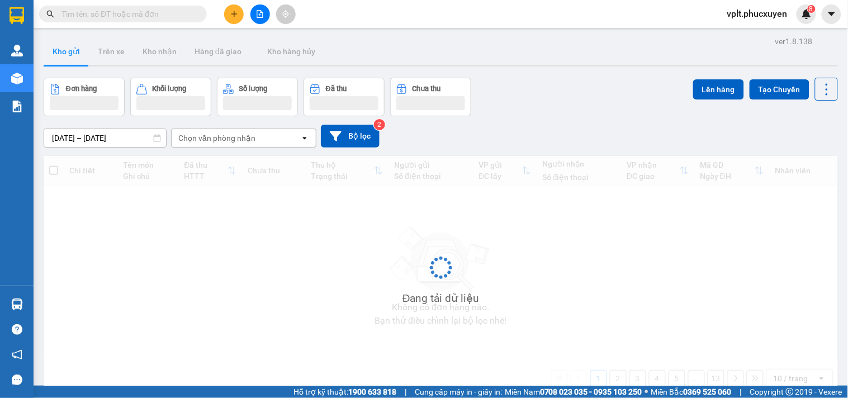
click at [233, 19] on button at bounding box center [234, 14] width 20 height 20
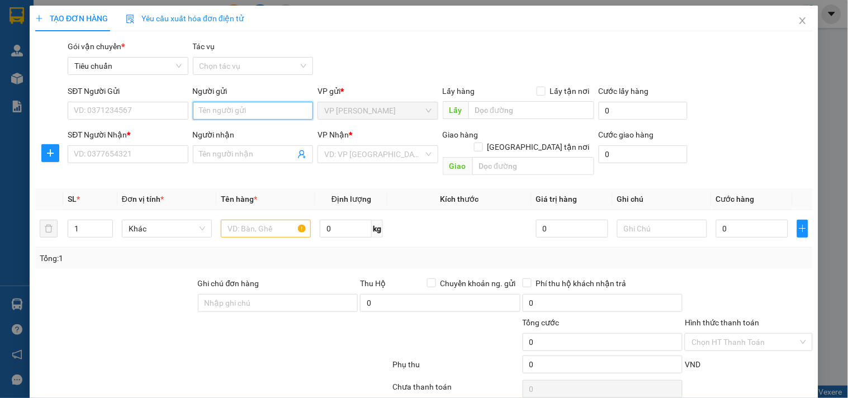
click at [209, 108] on input "Người gửi" at bounding box center [253, 111] width 120 height 18
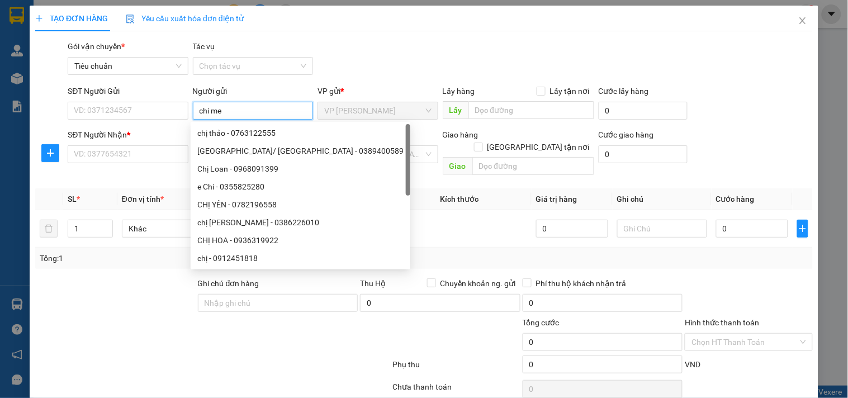
type input "chi med"
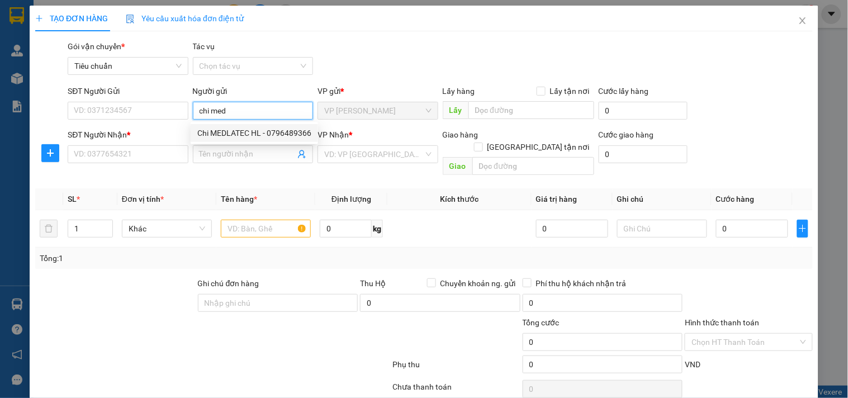
click at [221, 133] on div "Chi MEDLATEC HL - 0796489366" at bounding box center [254, 133] width 114 height 12
type input "0796489366"
type input "Chi MEDLATEC HL"
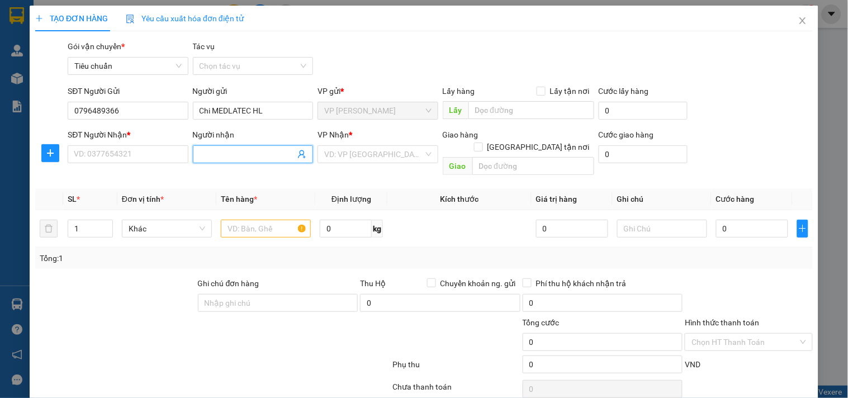
click at [298, 155] on icon "user-add" at bounding box center [301, 154] width 7 height 8
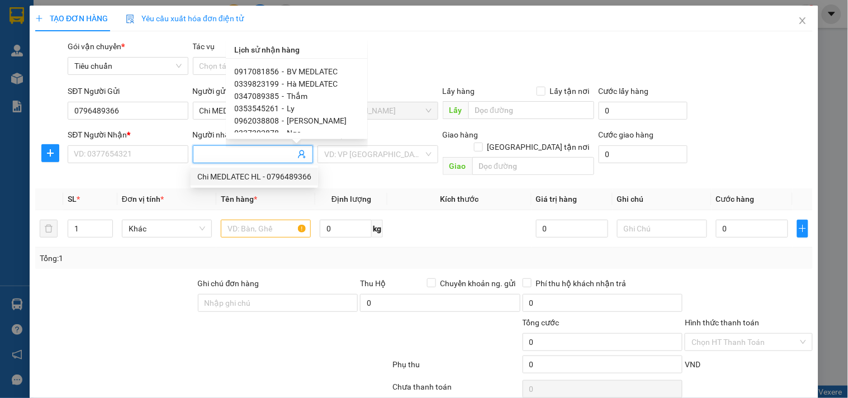
click at [303, 74] on span "BV MEDLATEC" at bounding box center [312, 71] width 51 height 9
type input "0917081856"
type input "BV MEDLATEC"
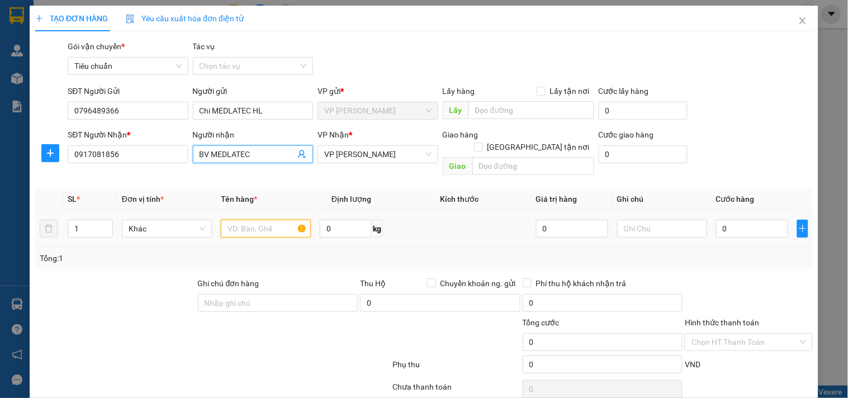
click at [271, 220] on input "text" at bounding box center [266, 229] width 90 height 18
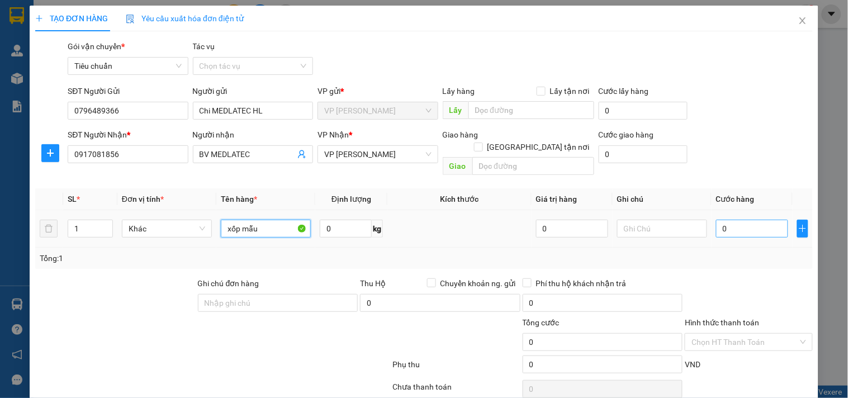
type input "xốp mẫu"
drag, startPoint x: 712, startPoint y: 221, endPoint x: 691, endPoint y: 266, distance: 49.8
click at [716, 221] on input "0" at bounding box center [752, 229] width 72 height 18
type input "5"
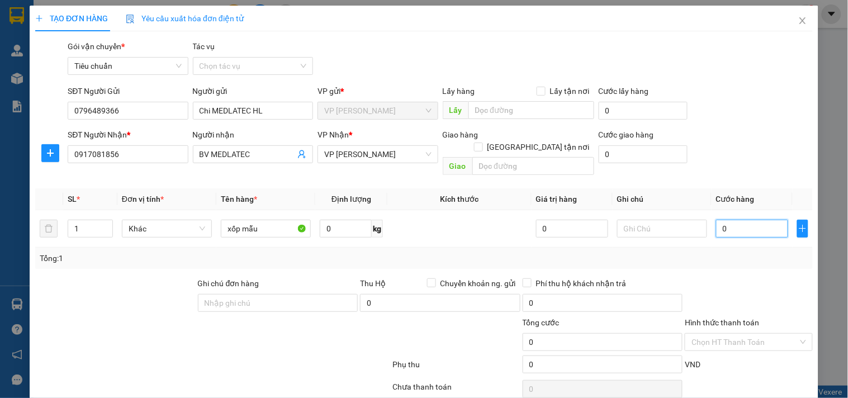
type input "5"
type input "50"
type input "50.000"
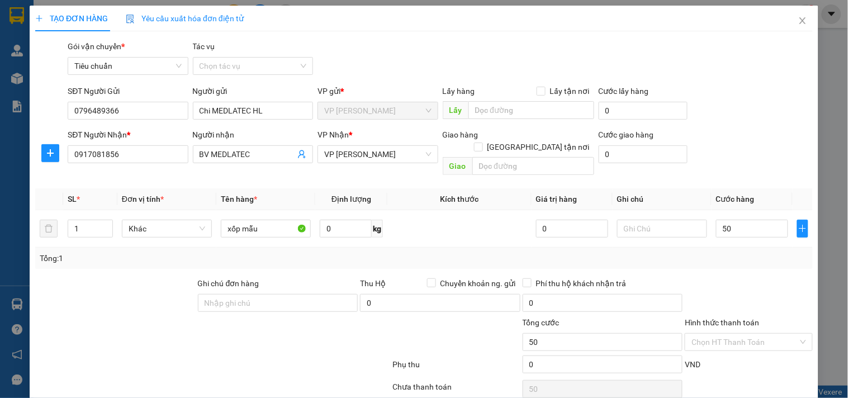
type input "50.000"
click at [670, 260] on div "Transit Pickup Surcharge Ids Transit Deliver Surcharge Ids Transit Deliver Surc…" at bounding box center [424, 250] width 778 height 421
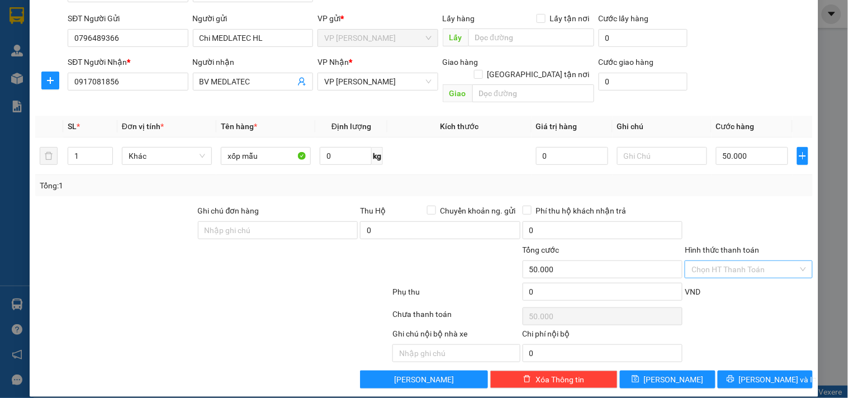
click at [750, 261] on input "Hình thức thanh toán" at bounding box center [744, 269] width 106 height 17
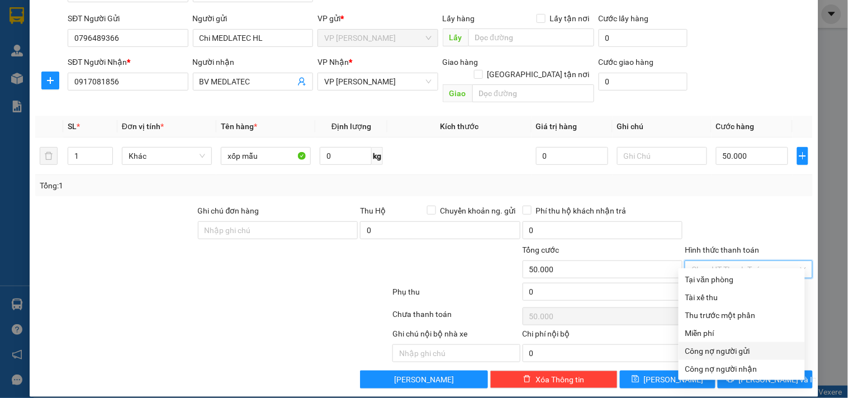
click at [731, 348] on div "Công nợ người gửi" at bounding box center [741, 351] width 113 height 12
type input "0"
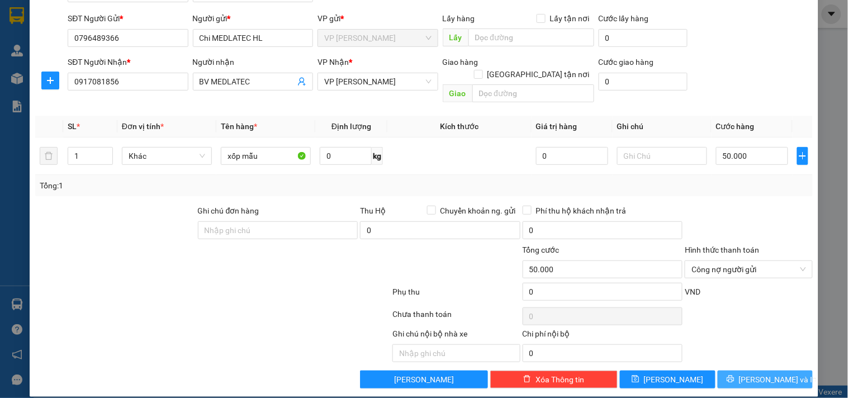
click at [728, 371] on button "[PERSON_NAME] và In" at bounding box center [765, 380] width 95 height 18
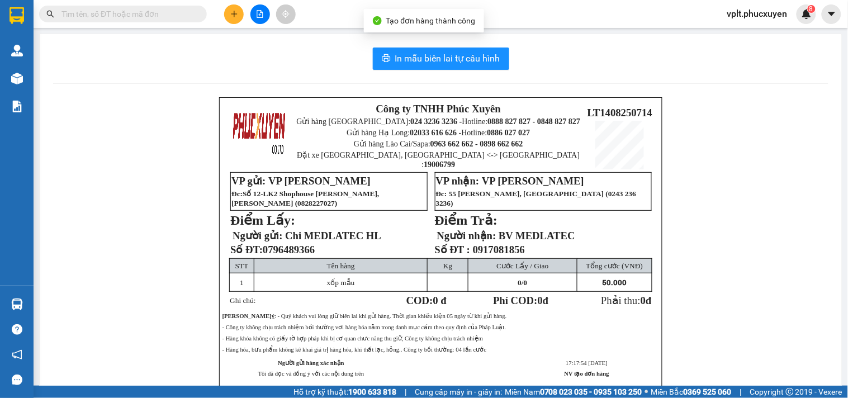
click at [434, 73] on div "In mẫu biên lai tự cấu hình Công ty TNHH Phúc Xuyên Gửi hàng Hà Nội: 024 3236 3…" at bounding box center [441, 239] width 802 height 411
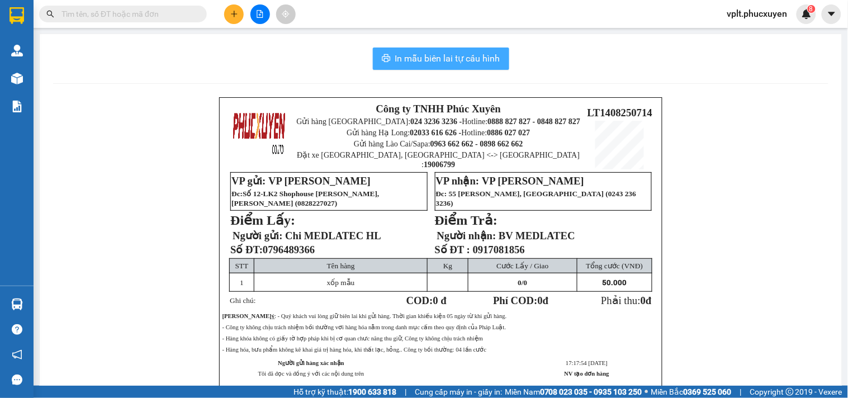
click at [476, 57] on span "In mẫu biên lai tự cấu hình" at bounding box center [447, 58] width 105 height 14
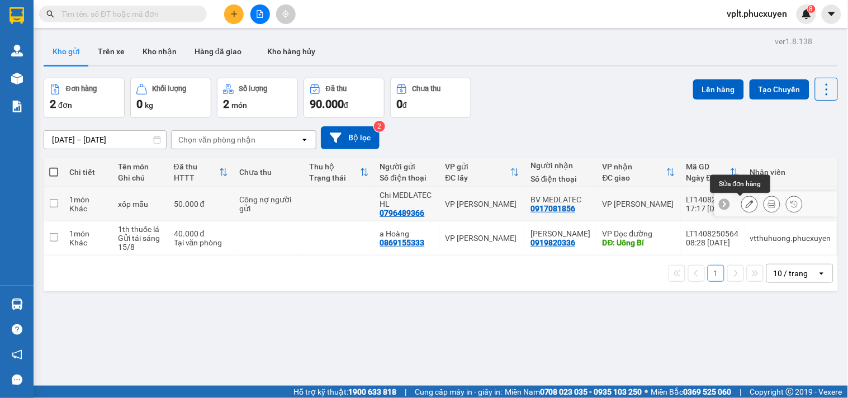
click at [746, 208] on icon at bounding box center [750, 204] width 8 height 8
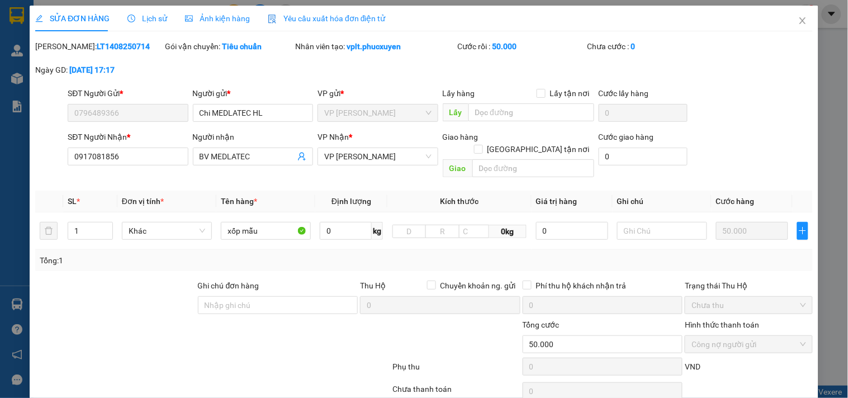
type input "0796489366"
type input "Chi MEDLATEC HL"
type input "0917081856"
type input "BV MEDLATEC"
type input "50.000"
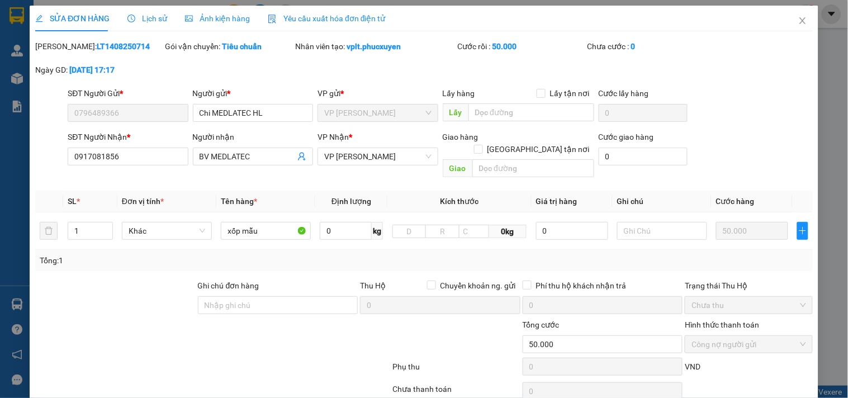
scroll to position [75, 0]
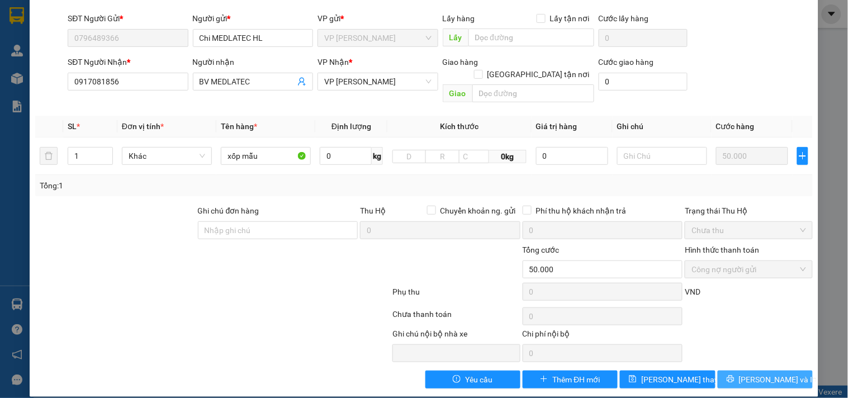
click at [746, 371] on button "[PERSON_NAME] và In" at bounding box center [765, 380] width 95 height 18
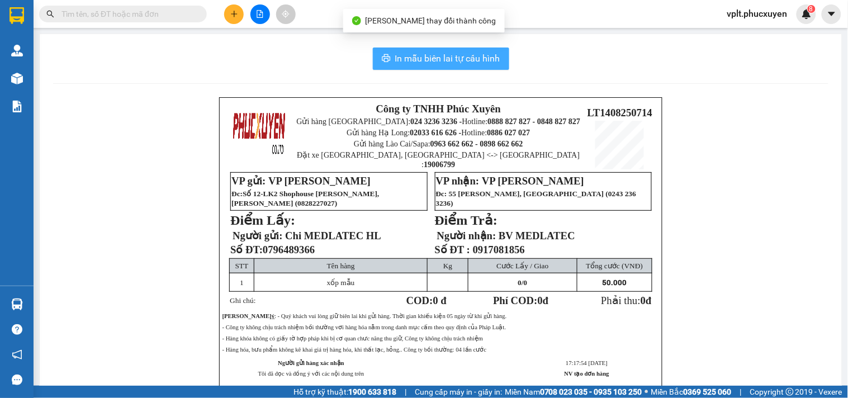
click at [461, 66] on button "In mẫu biên lai tự cấu hình" at bounding box center [441, 59] width 136 height 22
